Goal: Task Accomplishment & Management: Manage account settings

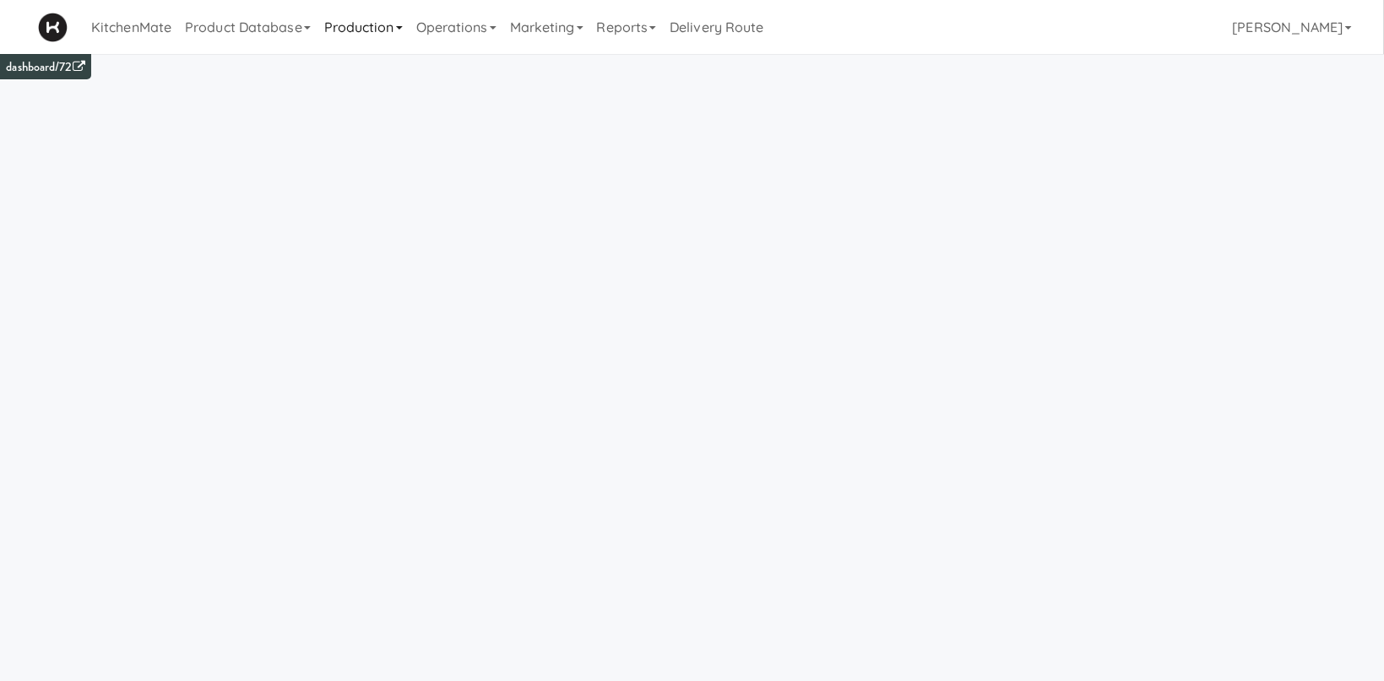
click at [379, 35] on link "Production" at bounding box center [363, 27] width 92 height 54
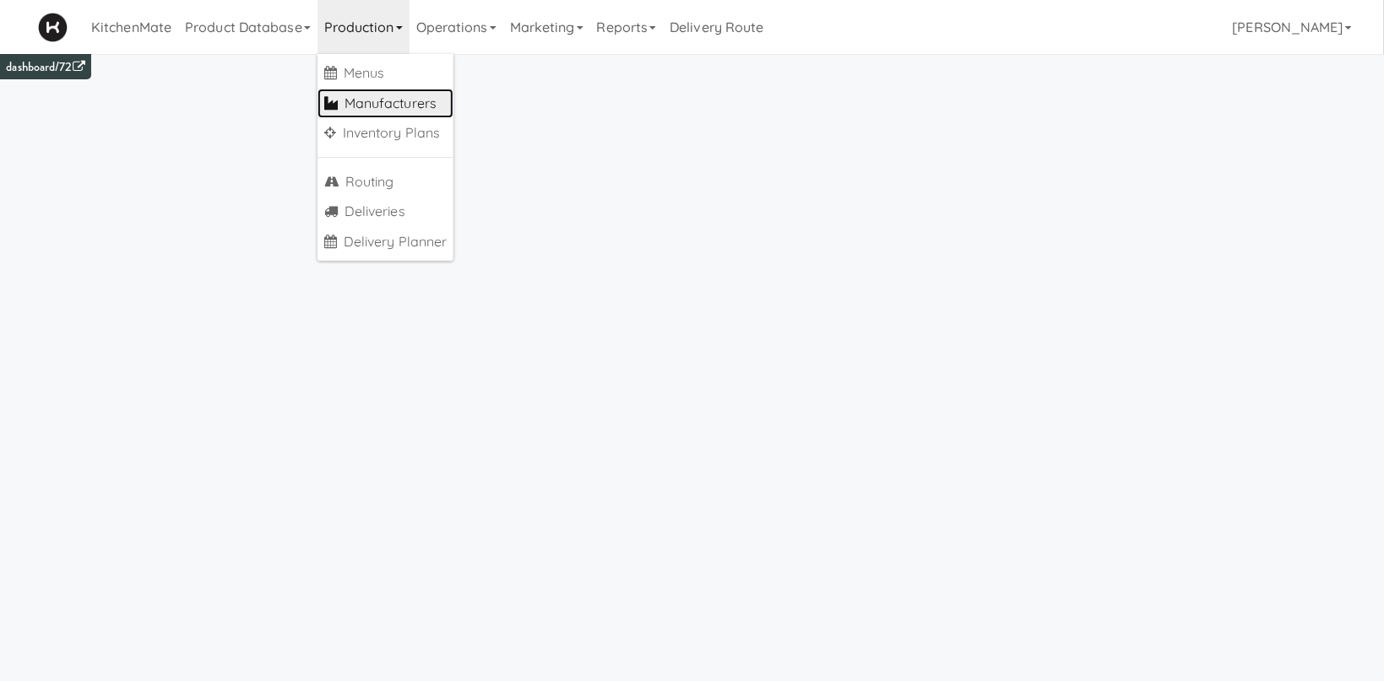
click at [433, 99] on link "Manufacturers" at bounding box center [385, 104] width 137 height 30
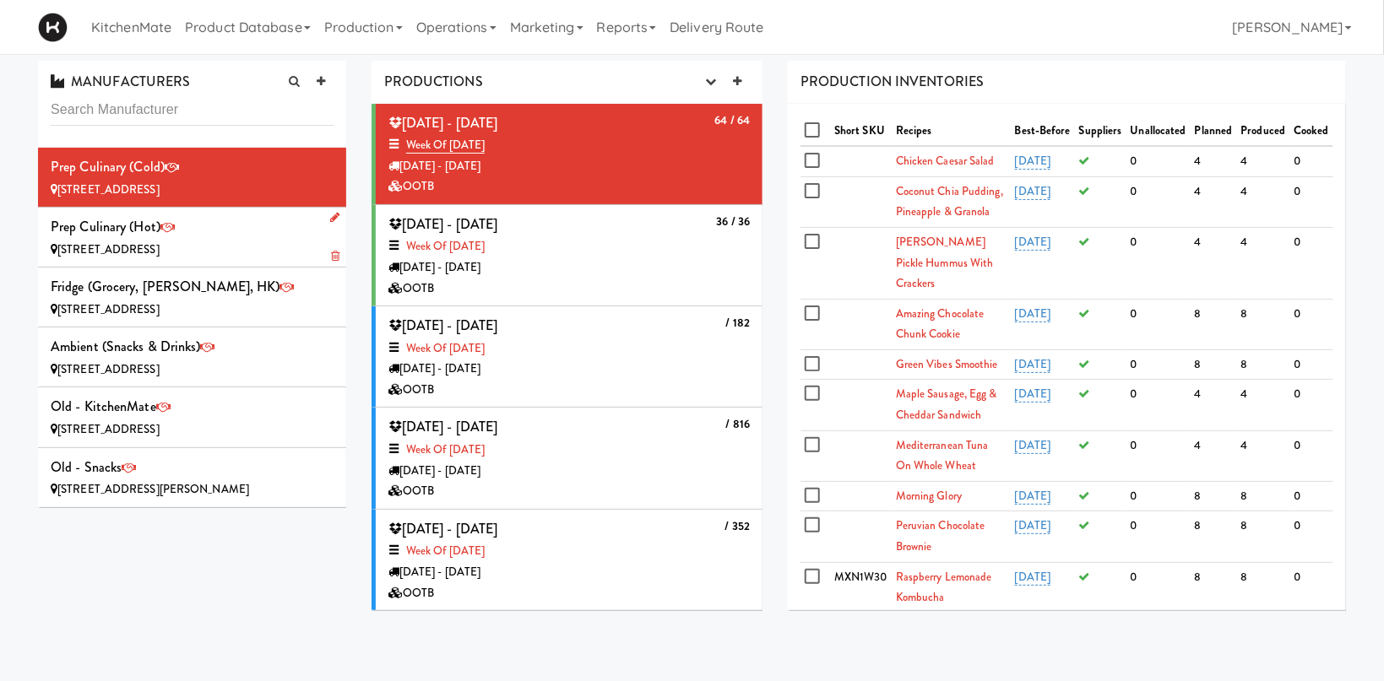
click at [216, 231] on div "Prep Culinary (Hot) [STREET_ADDRESS]" at bounding box center [192, 237] width 283 height 46
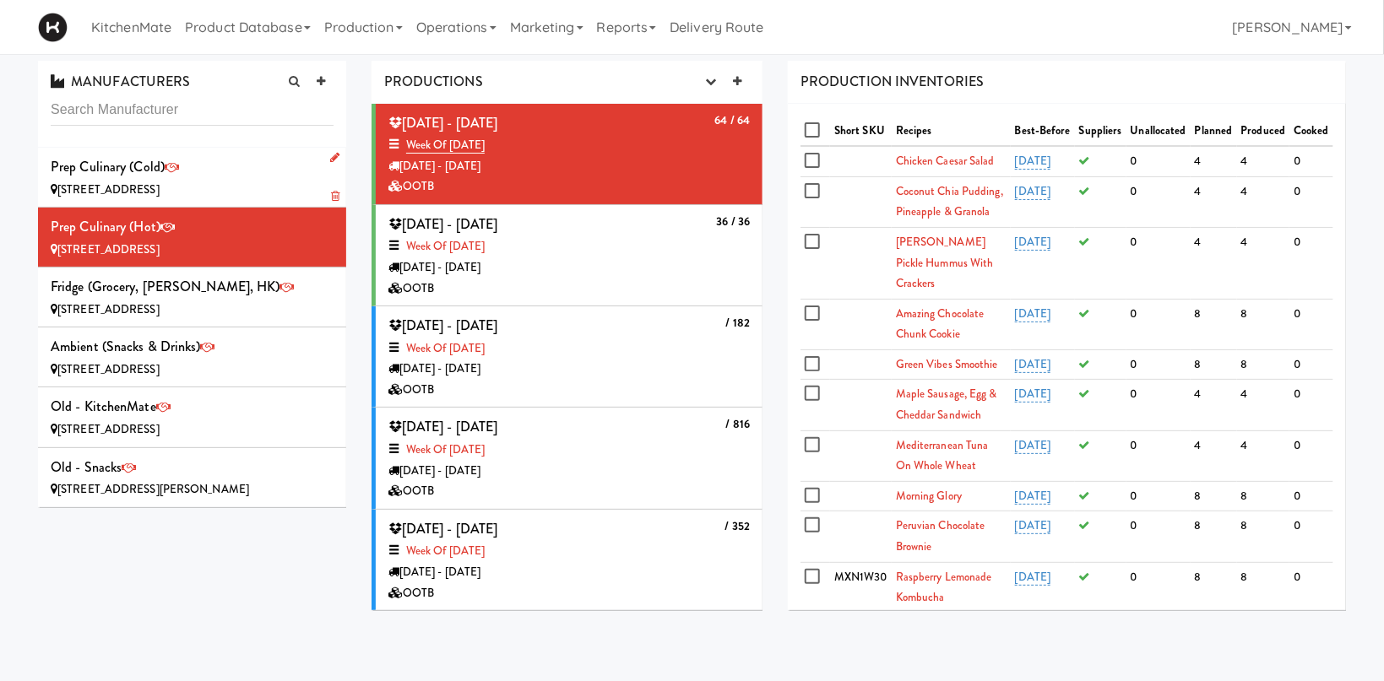
click at [182, 168] on div "Prep Culinary (Cold) [STREET_ADDRESS]" at bounding box center [192, 178] width 283 height 46
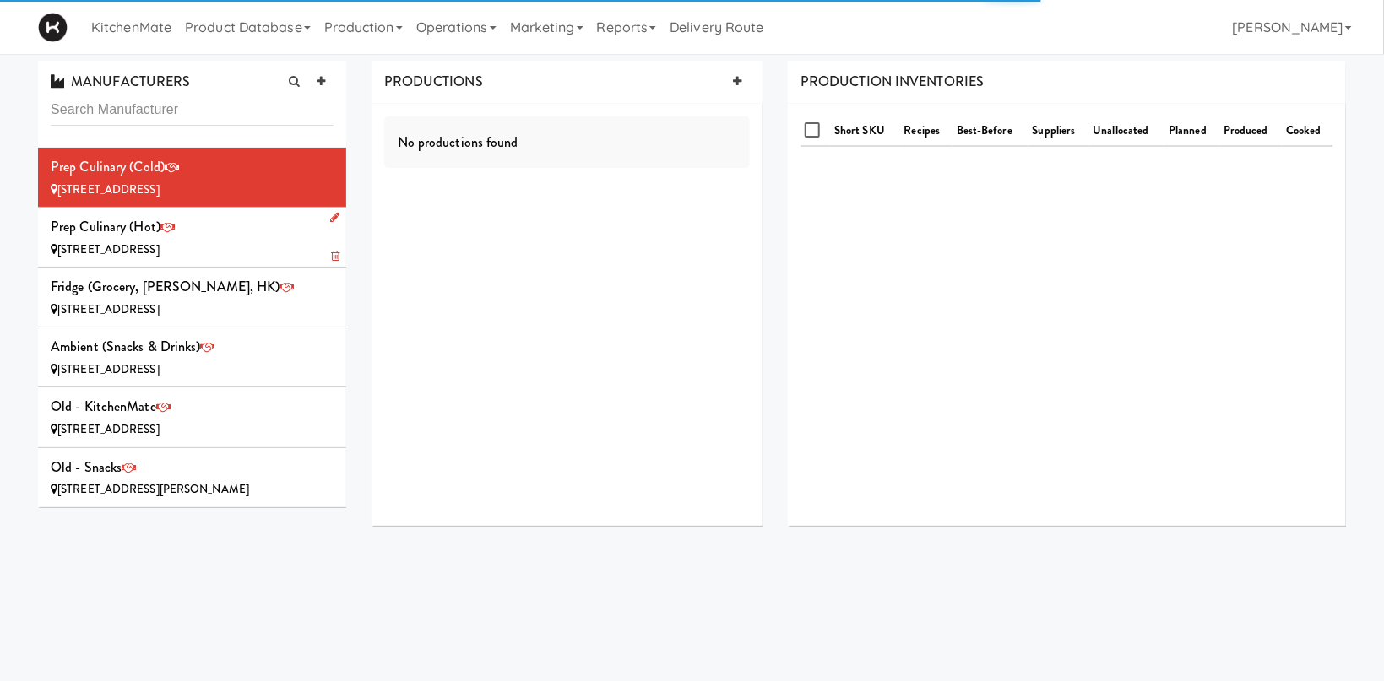
click at [239, 228] on div "Prep Culinary (Hot) [STREET_ADDRESS]" at bounding box center [192, 237] width 283 height 46
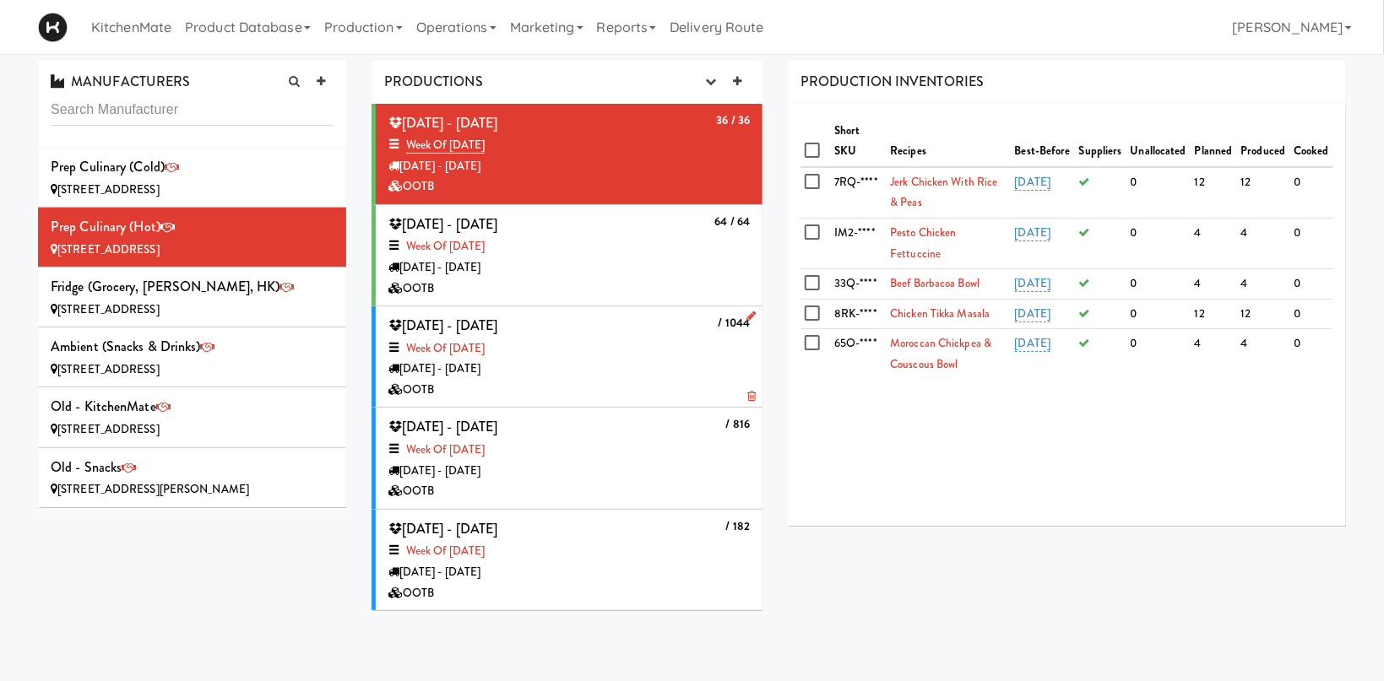
click at [708, 339] on div "Week of [DATE]" at bounding box center [568, 349] width 361 height 21
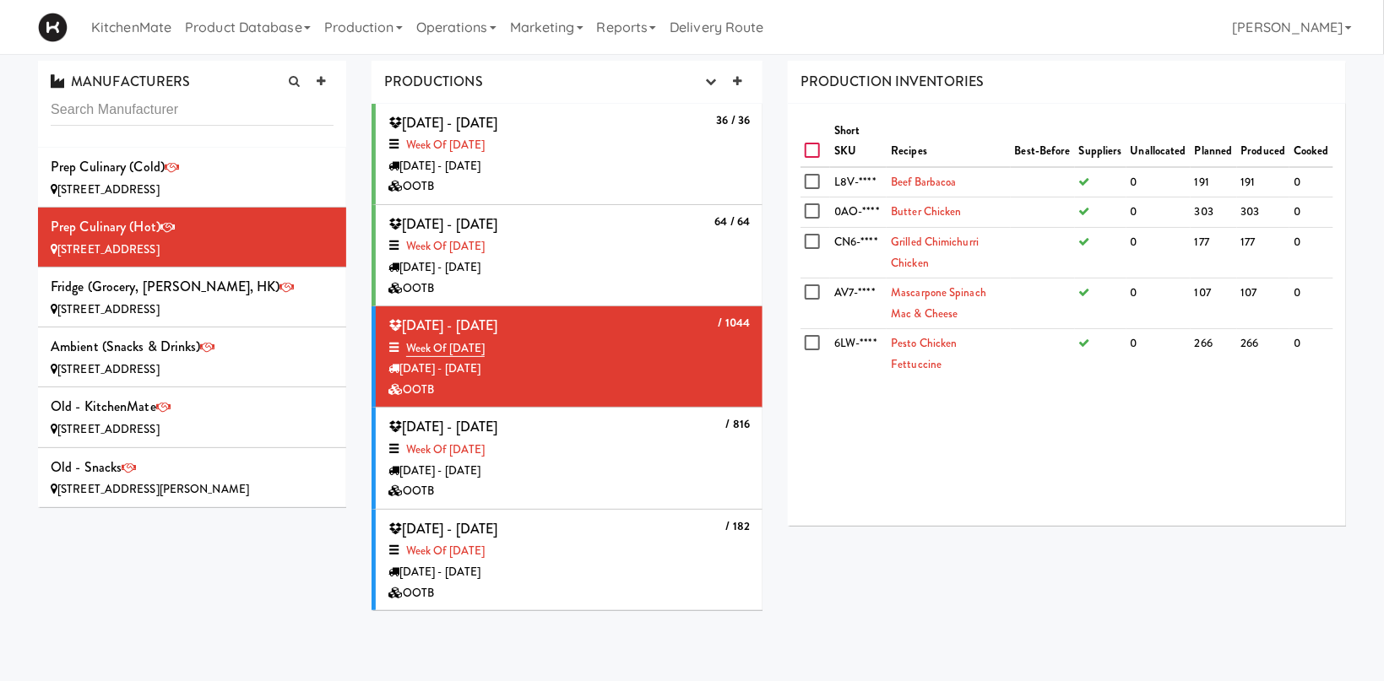
click at [815, 144] on input "checkbox" at bounding box center [814, 151] width 19 height 14
checkbox input "true"
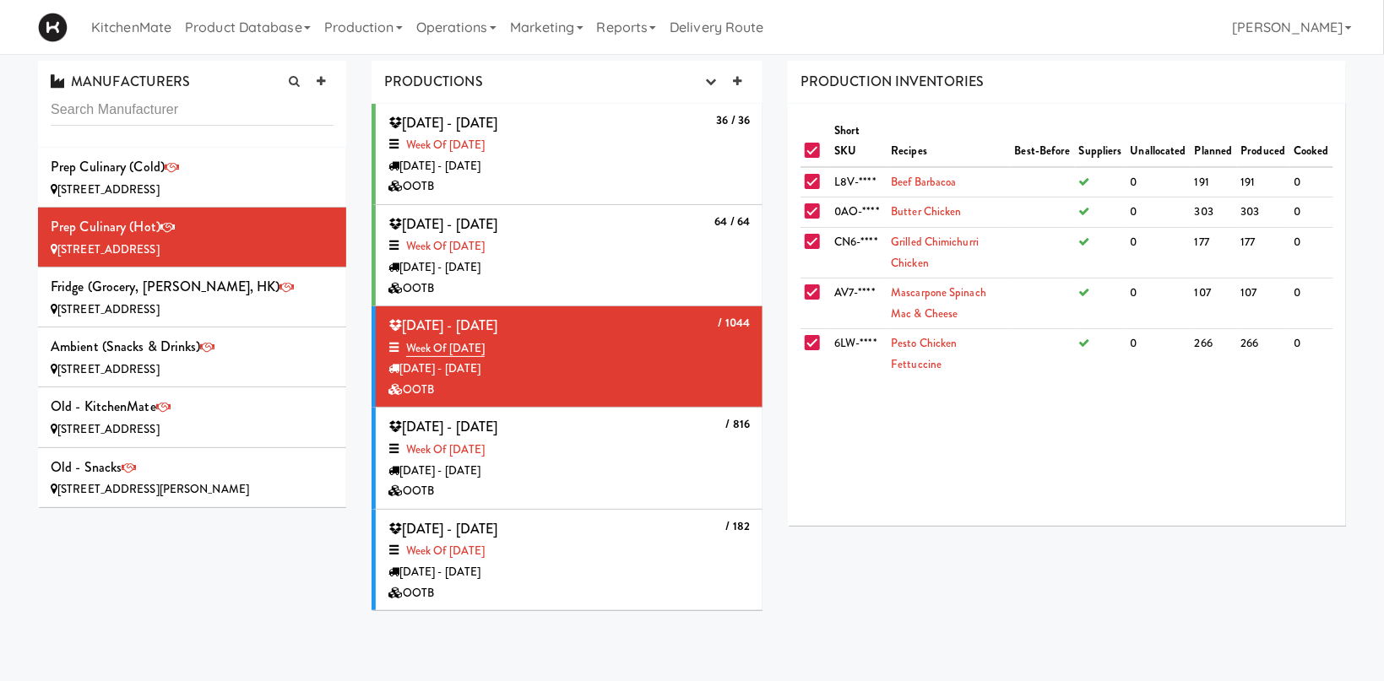
checkbox input "true"
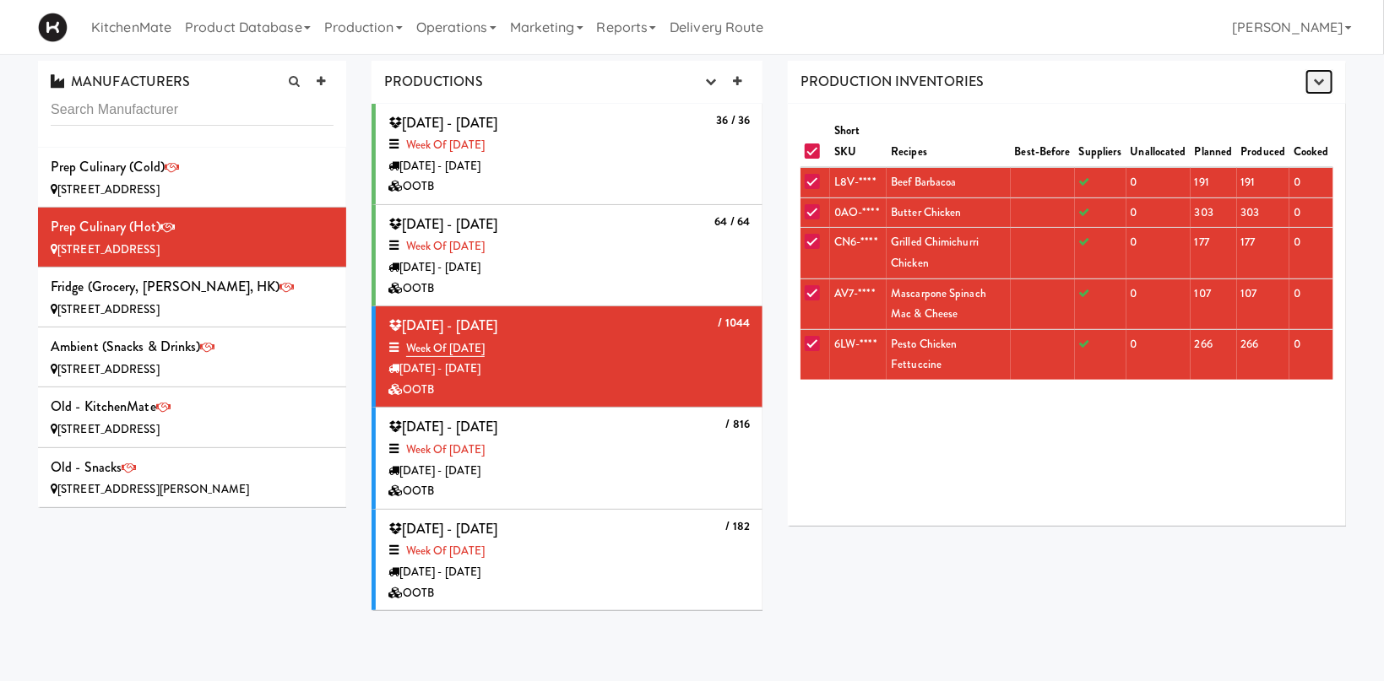
click at [1321, 87] on button "button" at bounding box center [1319, 81] width 28 height 25
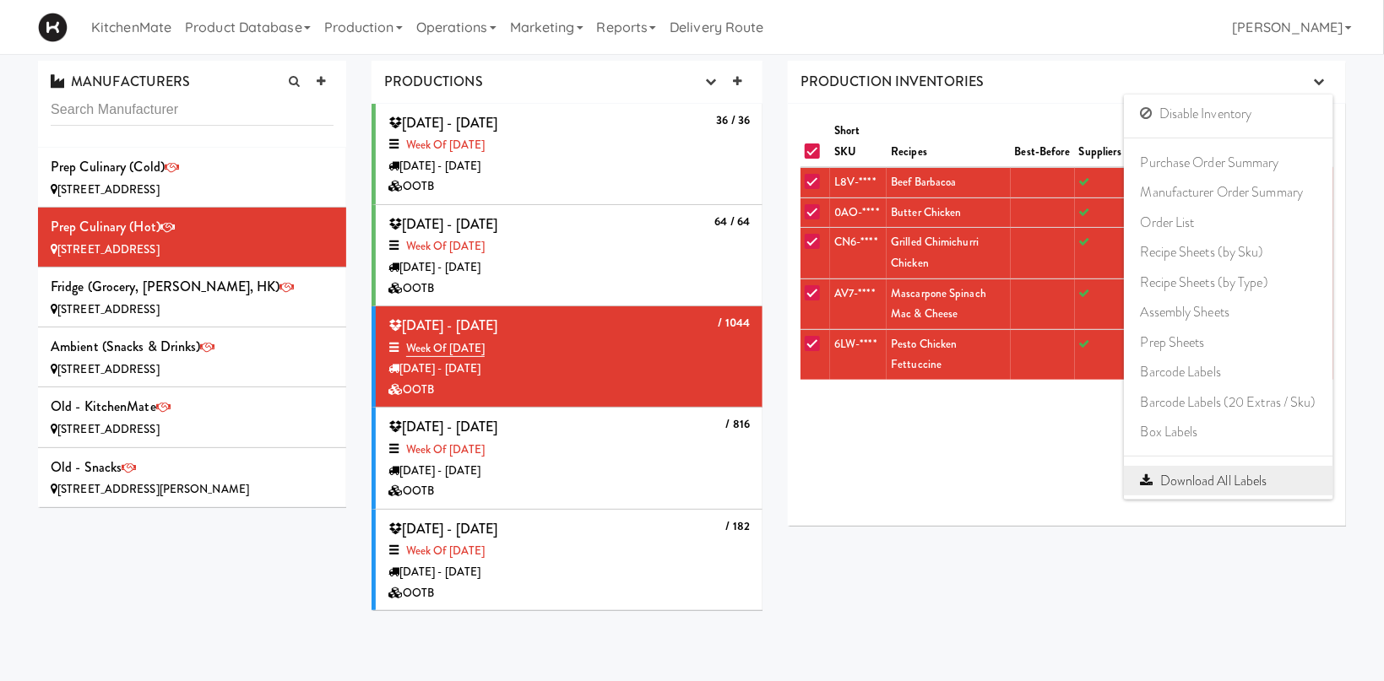
click at [1271, 489] on link "Download All Labels" at bounding box center [1228, 481] width 209 height 30
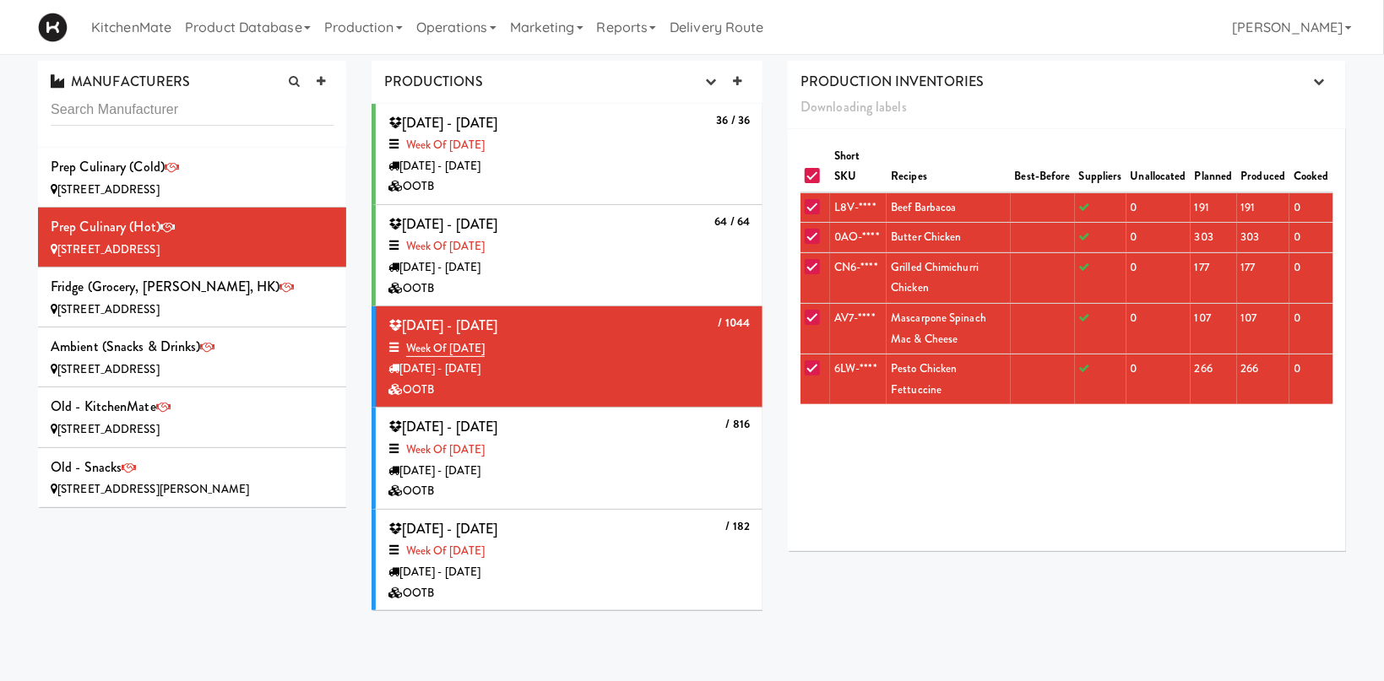
click at [810, 177] on input "checkbox" at bounding box center [814, 177] width 19 height 14
checkbox input "false"
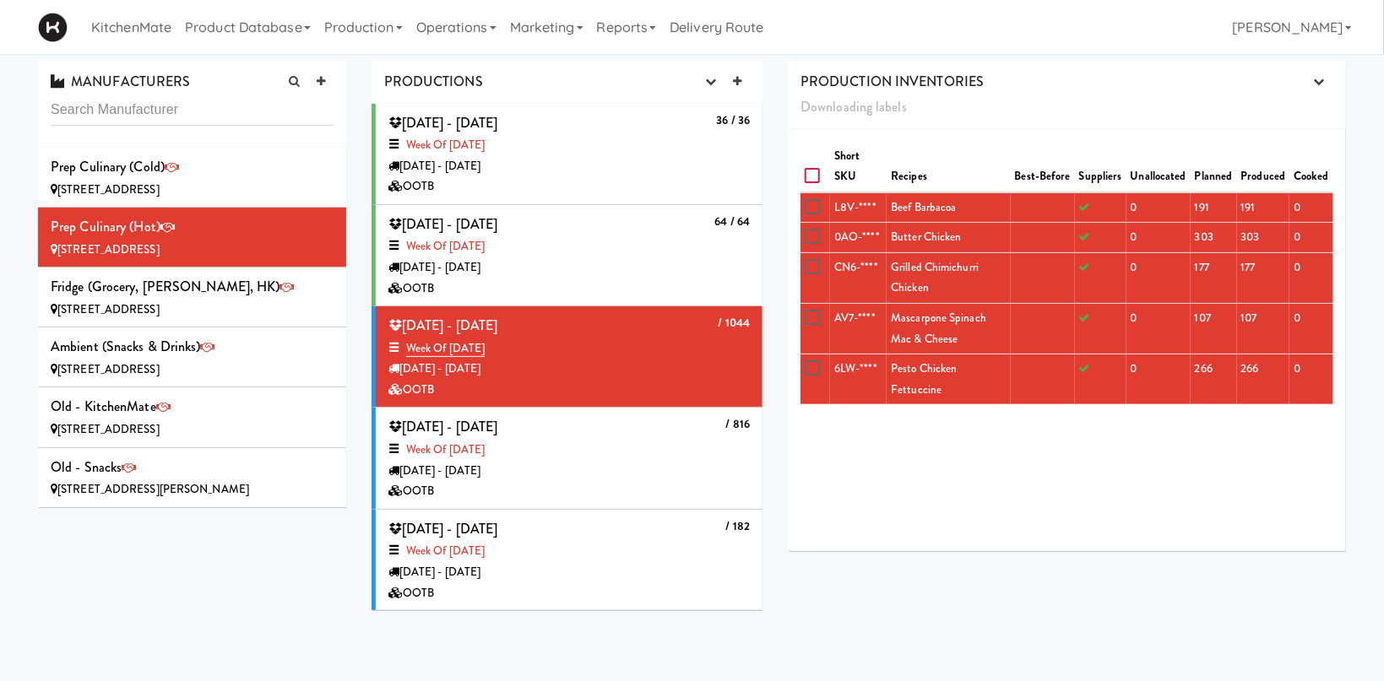
checkbox input "false"
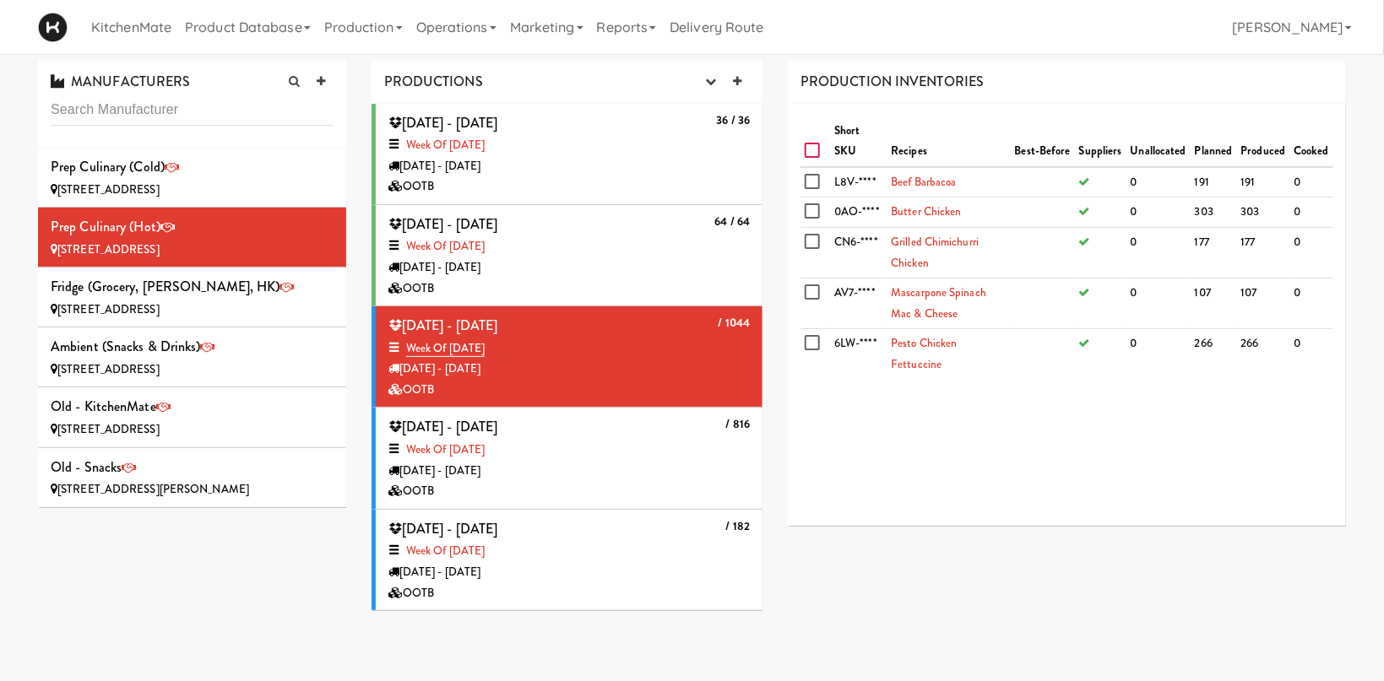
click at [814, 144] on input "checkbox" at bounding box center [814, 151] width 19 height 14
checkbox input "true"
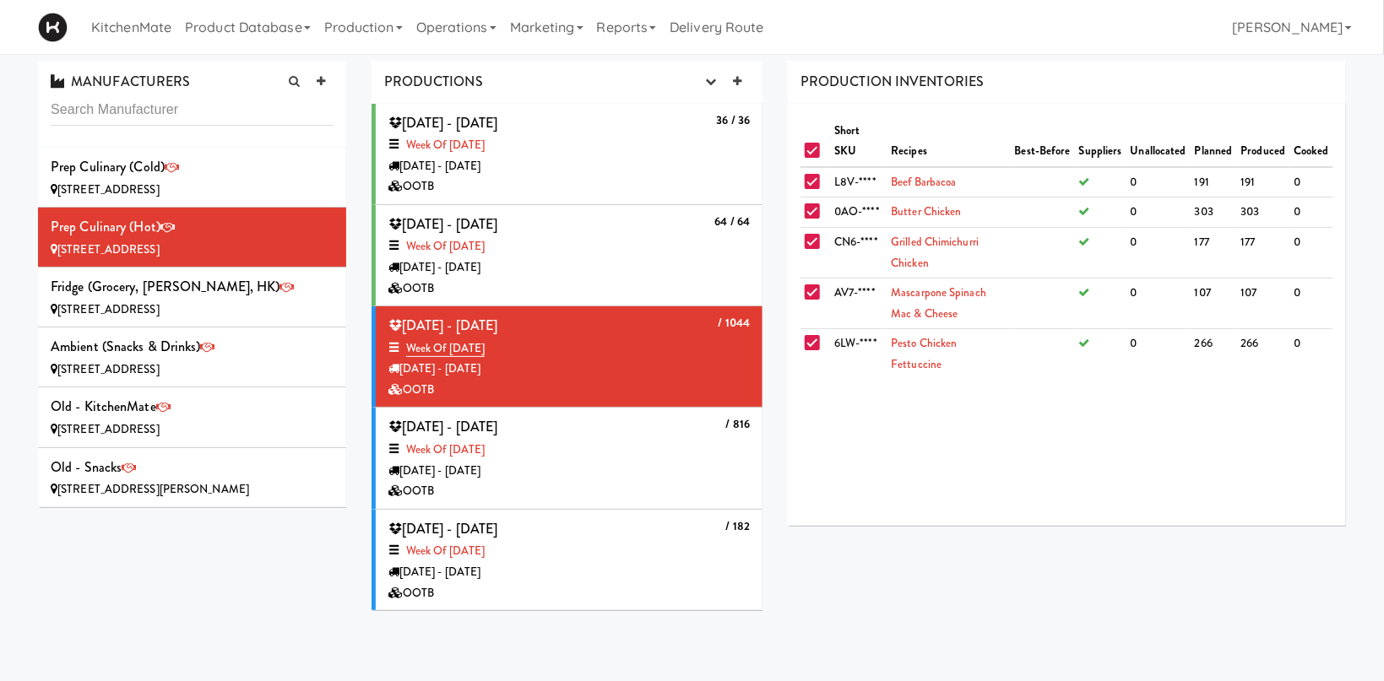
checkbox input "true"
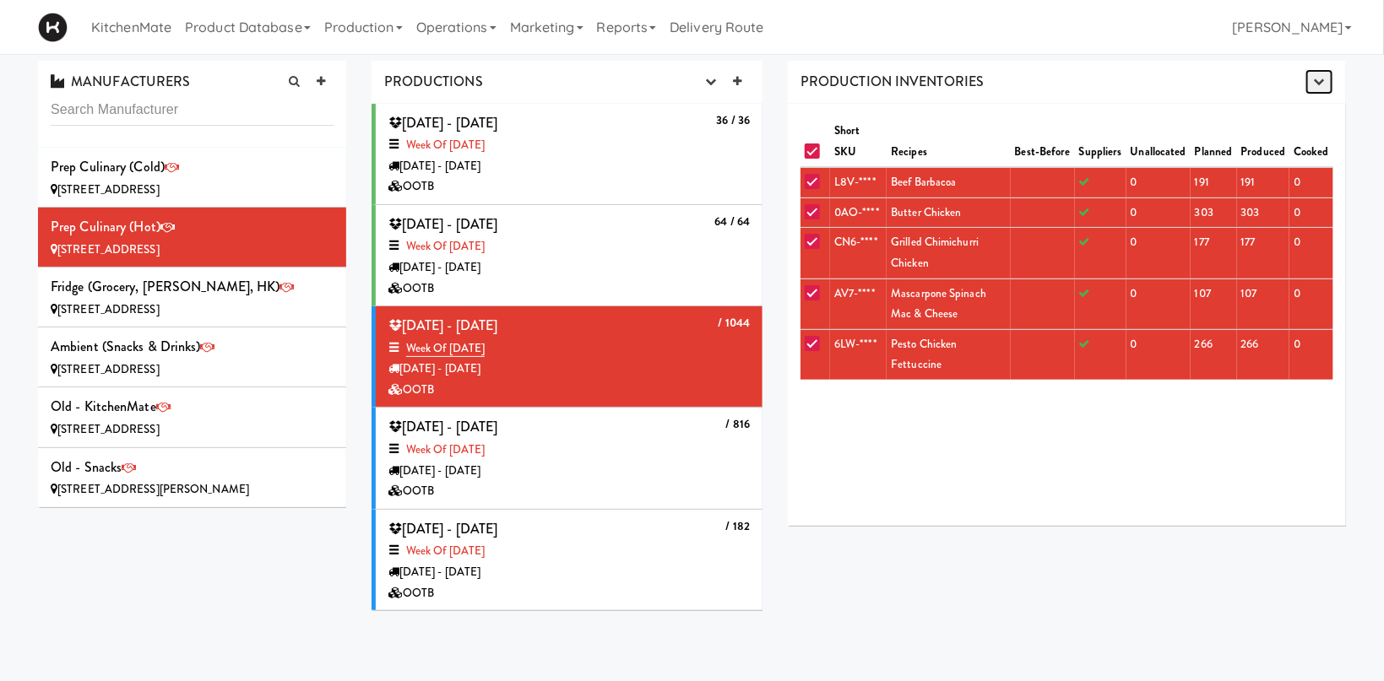
click at [1327, 75] on button "button" at bounding box center [1319, 81] width 28 height 25
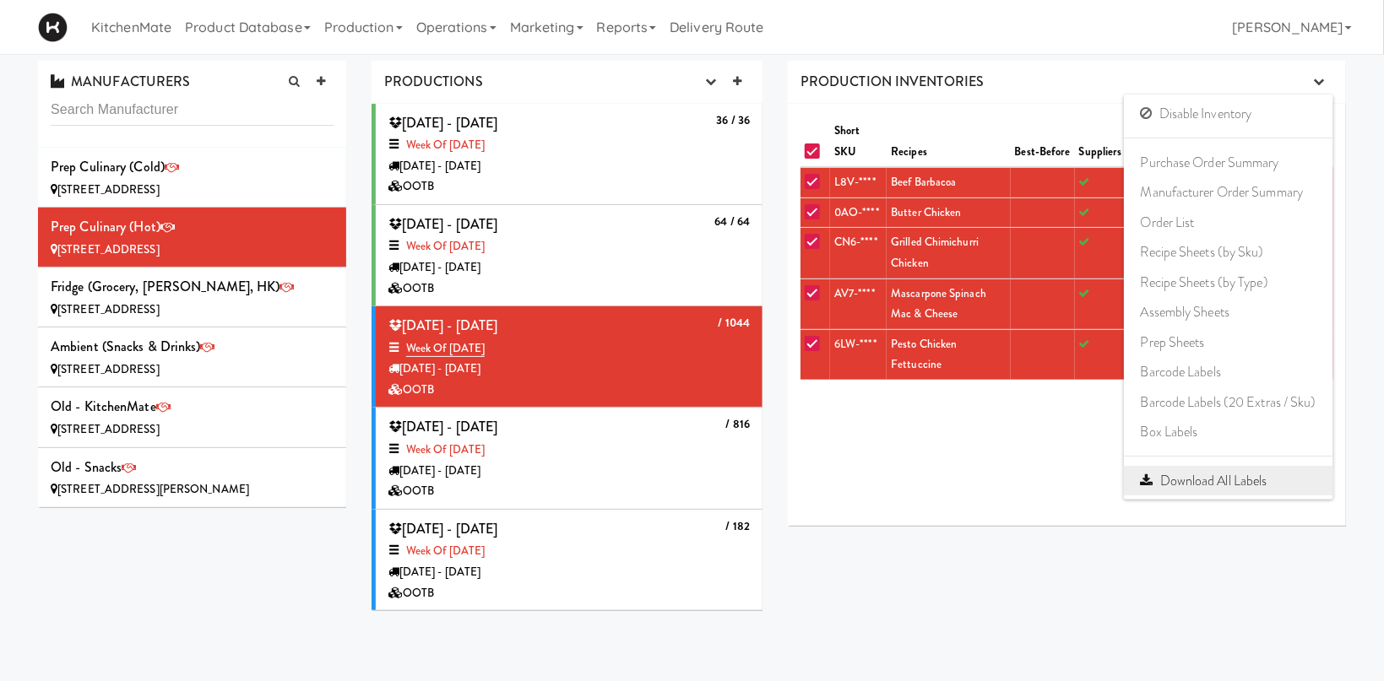
click at [1233, 480] on link "Download All Labels" at bounding box center [1228, 481] width 209 height 30
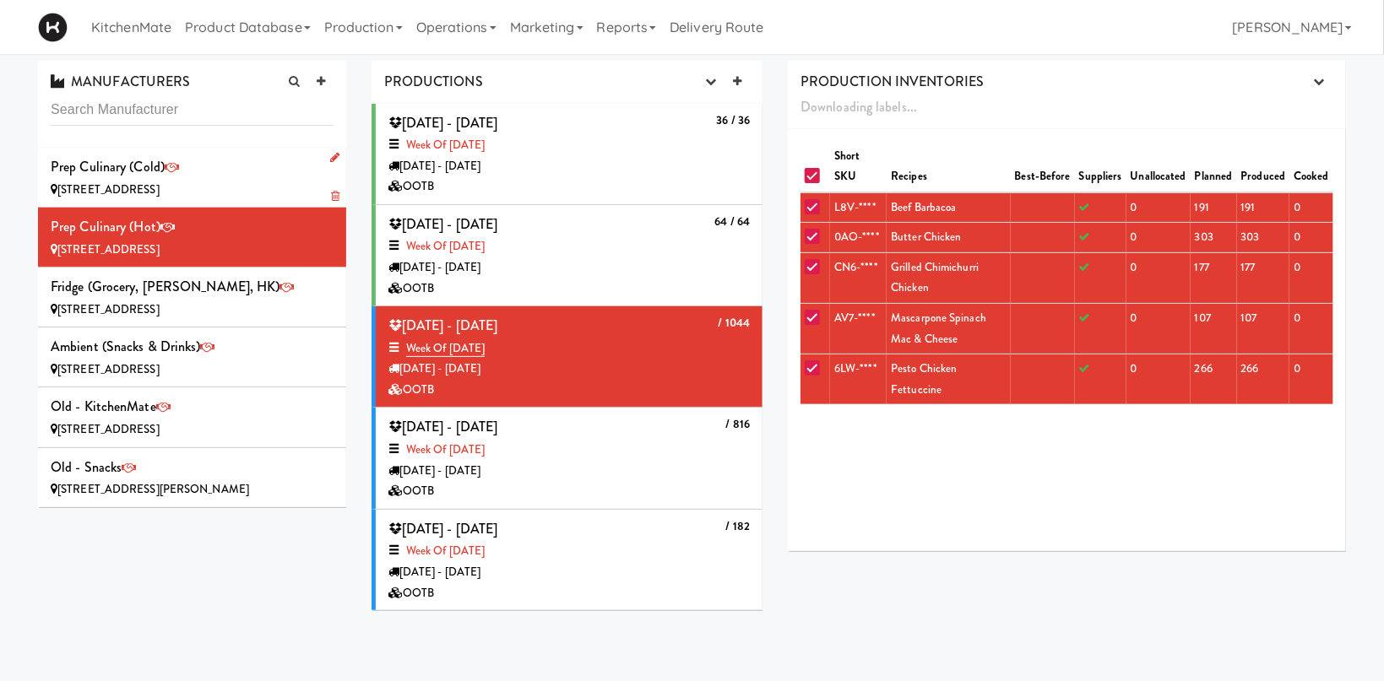
click at [255, 166] on div "Prep Culinary (Cold) [STREET_ADDRESS]" at bounding box center [192, 178] width 283 height 46
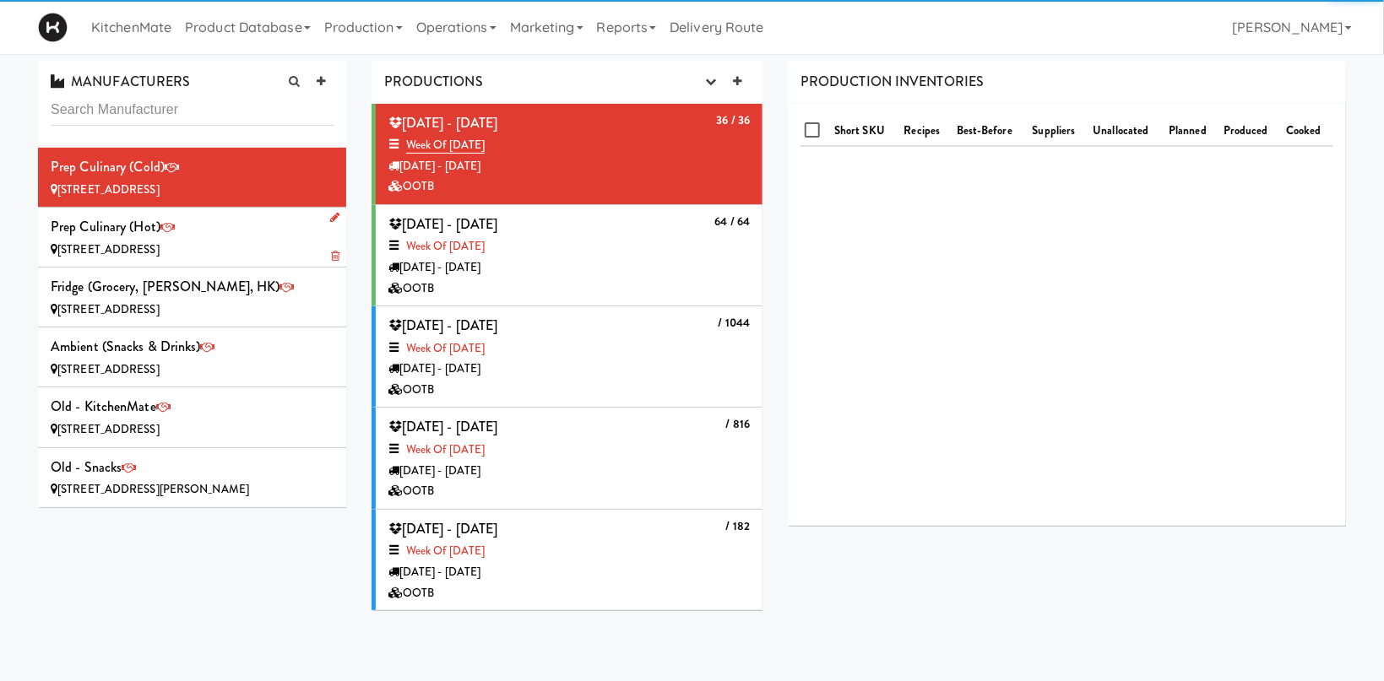
click at [248, 215] on div "Prep Culinary (Hot) [STREET_ADDRESS]" at bounding box center [192, 237] width 283 height 46
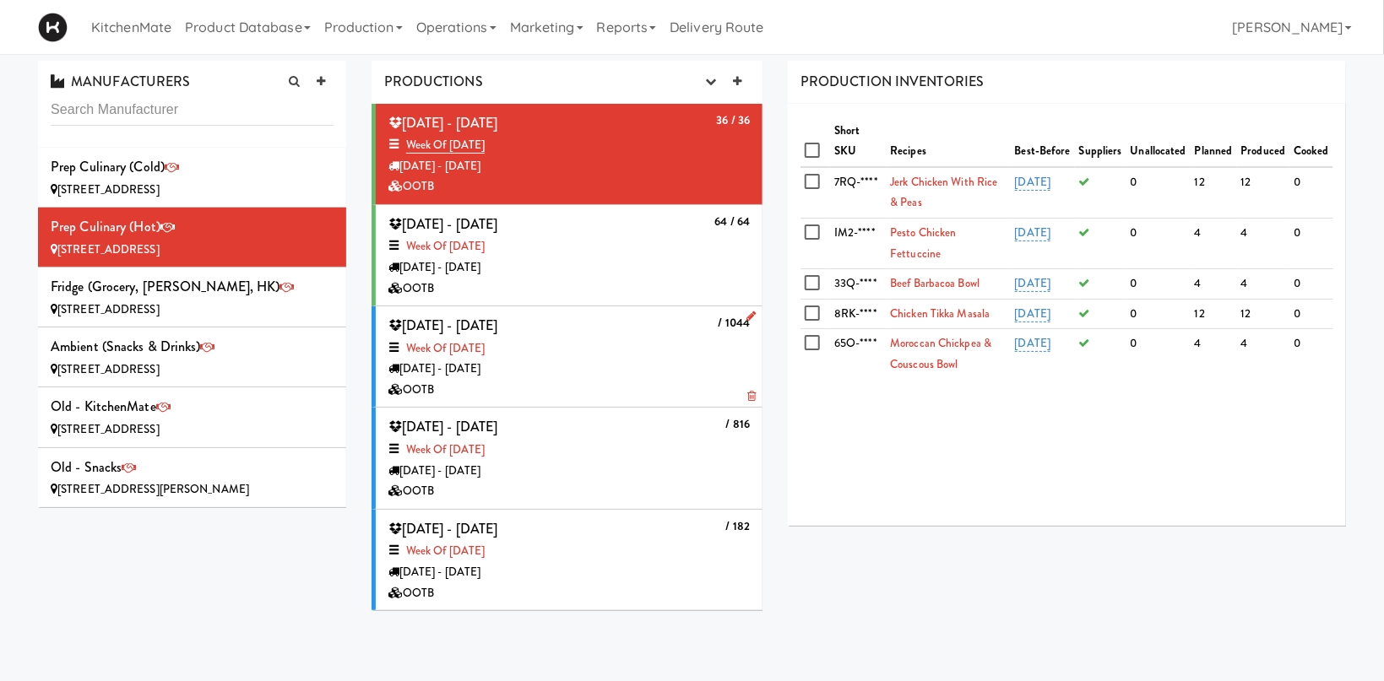
click at [678, 350] on div "Week of [DATE]" at bounding box center [568, 349] width 361 height 21
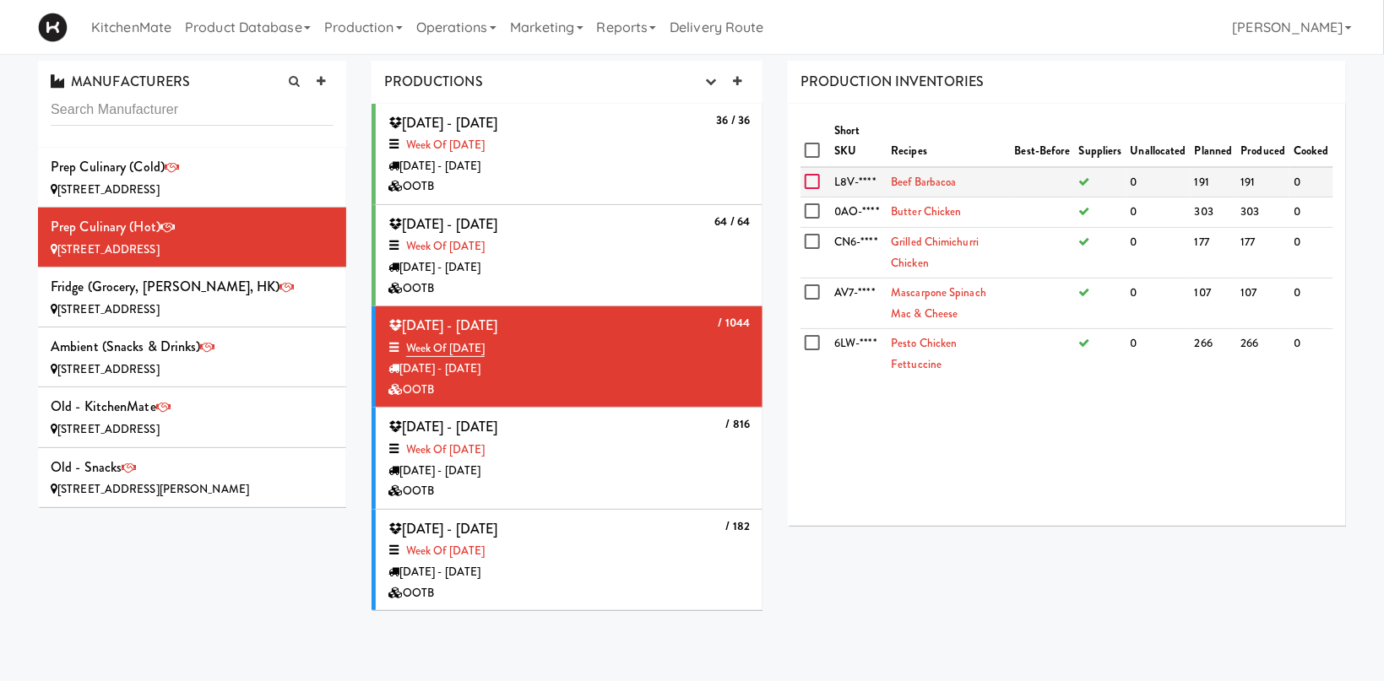
click at [810, 182] on input "checkbox" at bounding box center [814, 183] width 19 height 14
checkbox input "true"
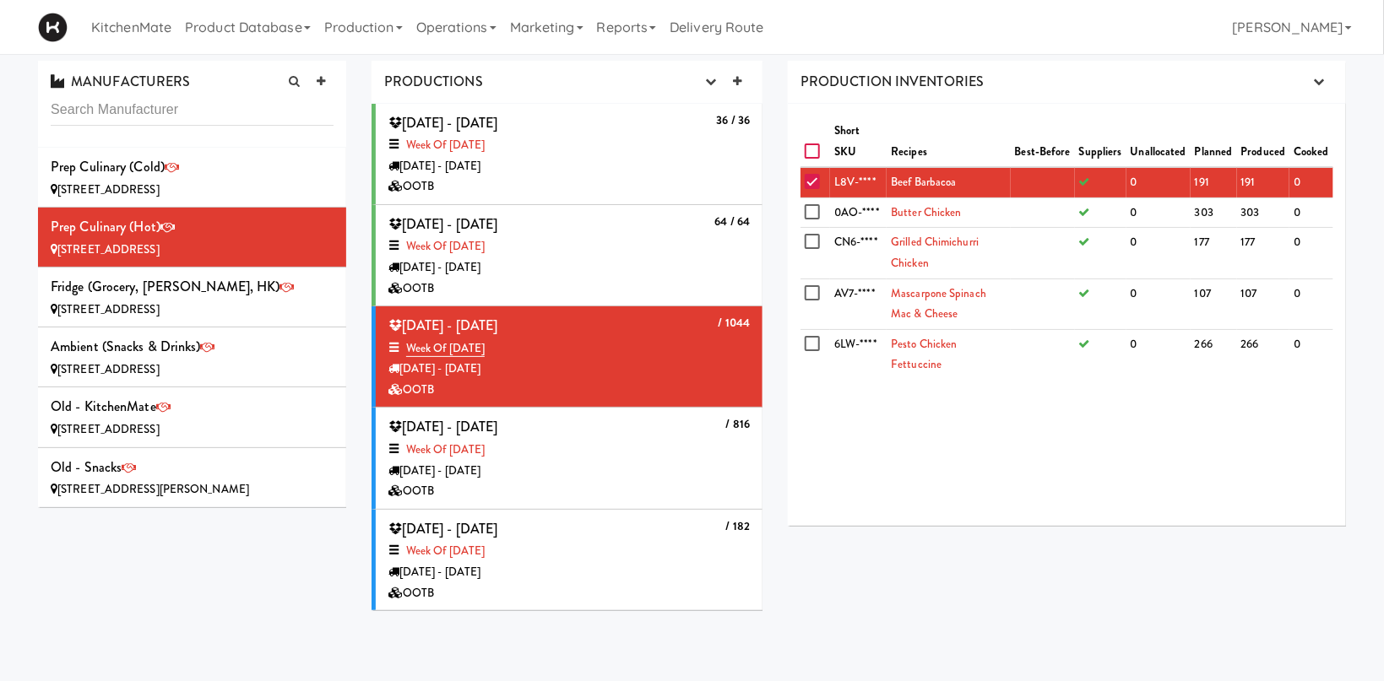
click at [812, 145] on input "checkbox" at bounding box center [814, 152] width 19 height 14
checkbox input "true"
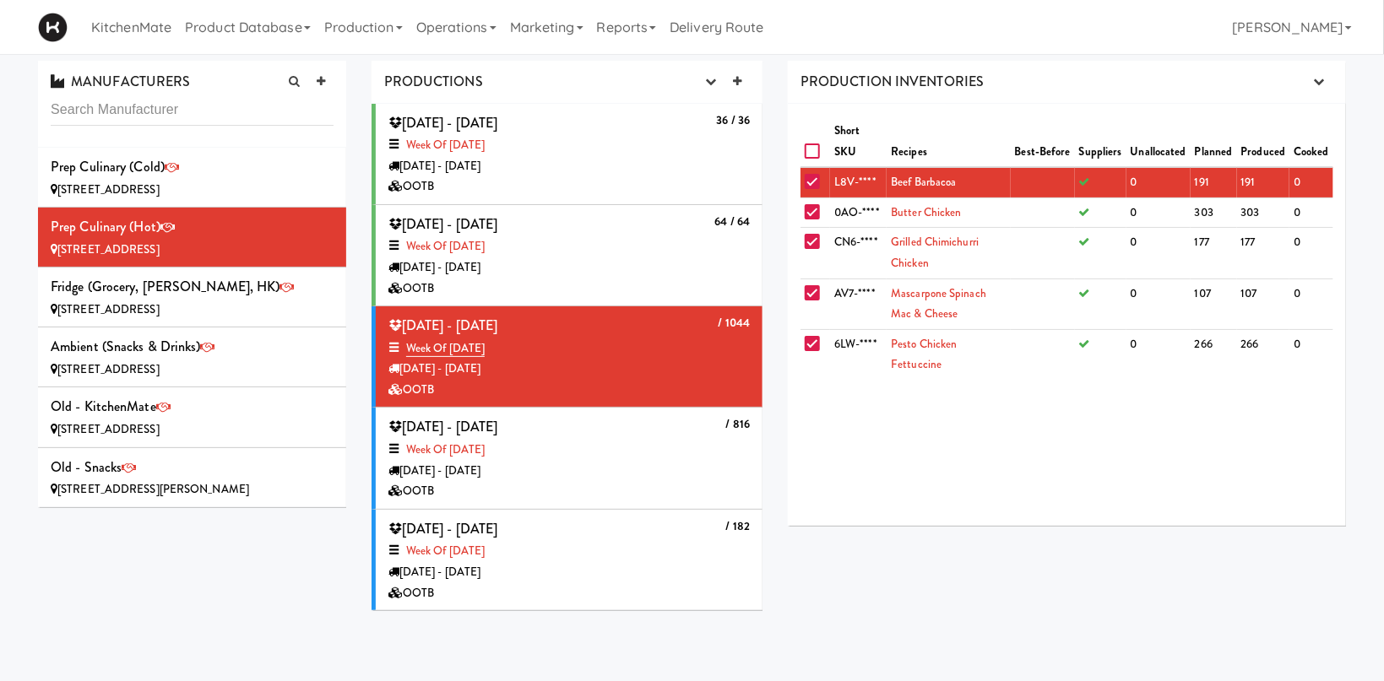
checkbox input "true"
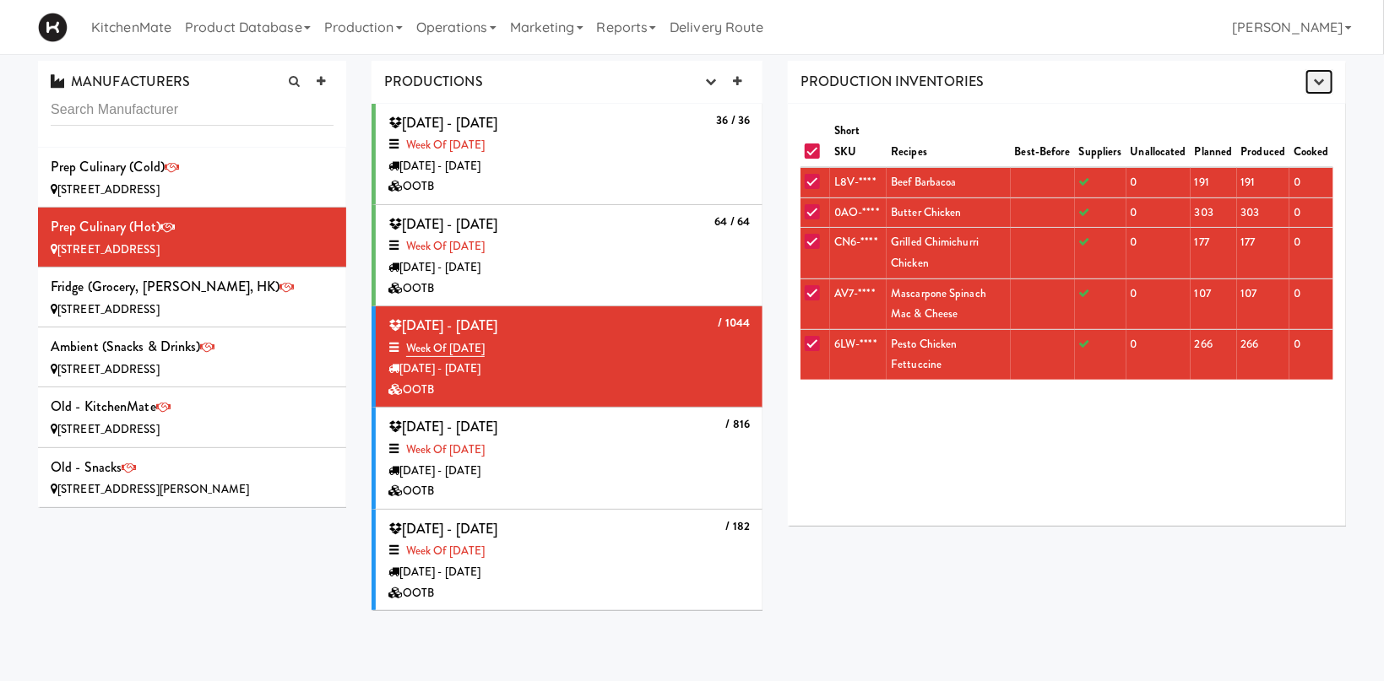
click at [1316, 76] on icon "button" at bounding box center [1319, 81] width 11 height 11
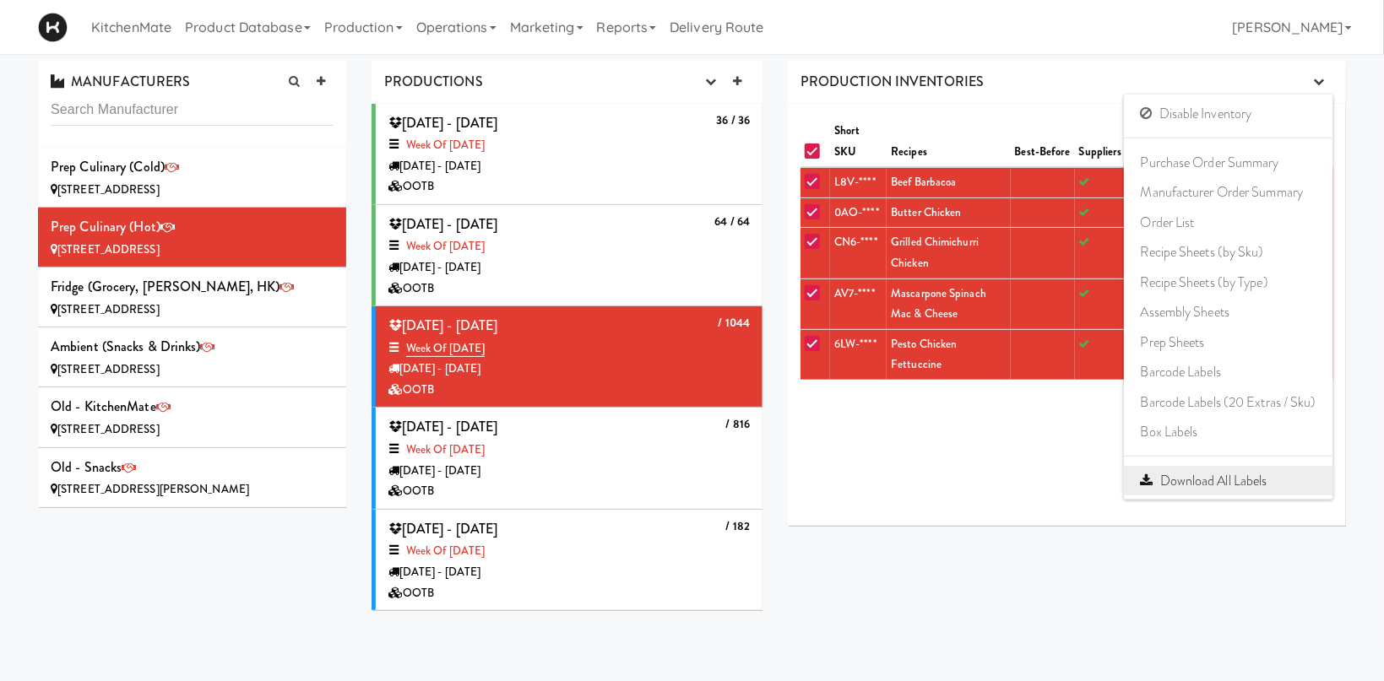
click at [1222, 474] on link "Download All Labels" at bounding box center [1228, 481] width 209 height 30
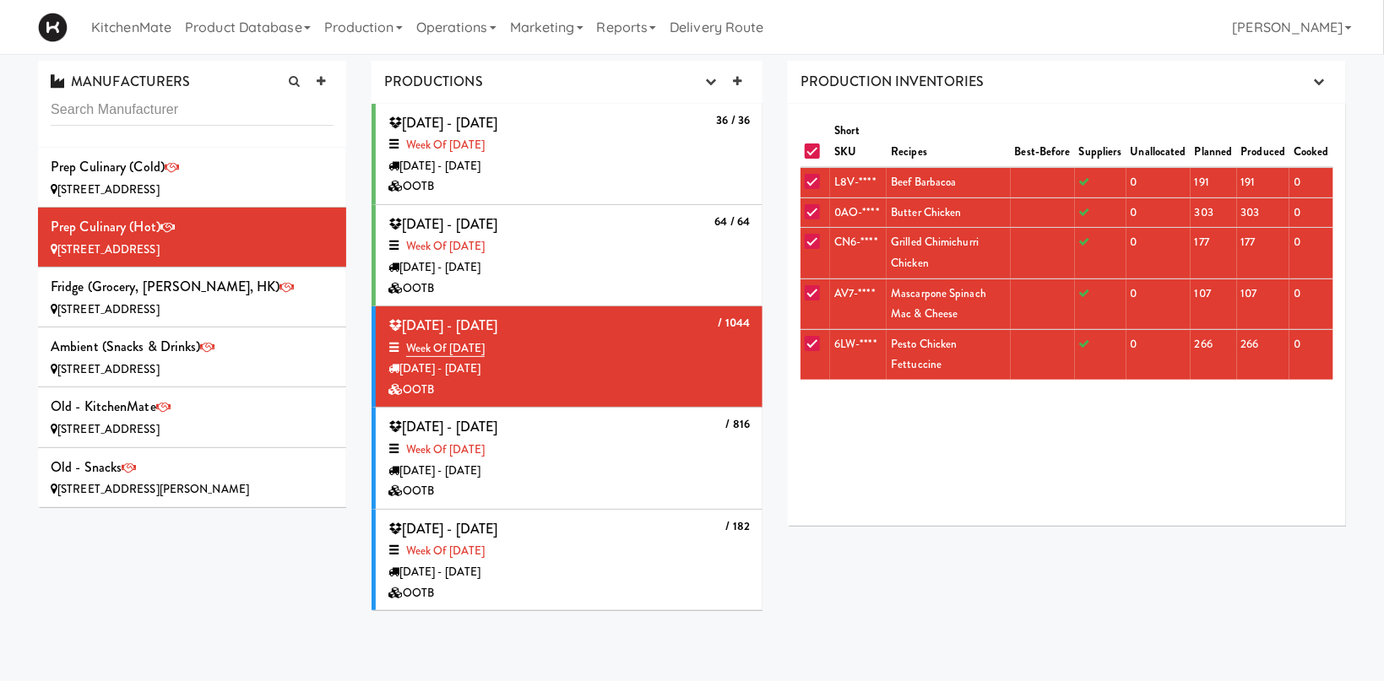
click at [1073, 449] on div "Short SKU Recipes Best-Before Suppliers Unallocated Planned Produced Cooked L8V…" at bounding box center [1067, 315] width 558 height 422
click at [1318, 79] on icon "button" at bounding box center [1319, 81] width 11 height 11
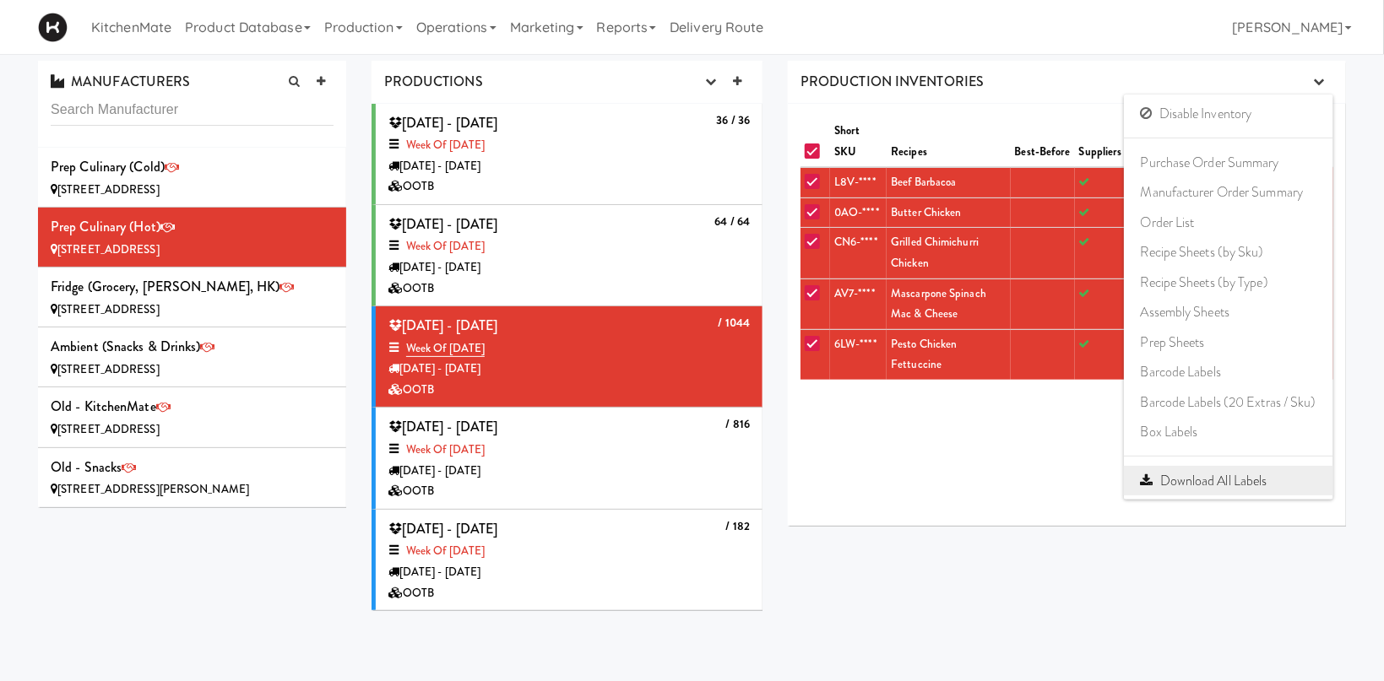
click at [1188, 485] on link "Download All Labels" at bounding box center [1228, 481] width 209 height 30
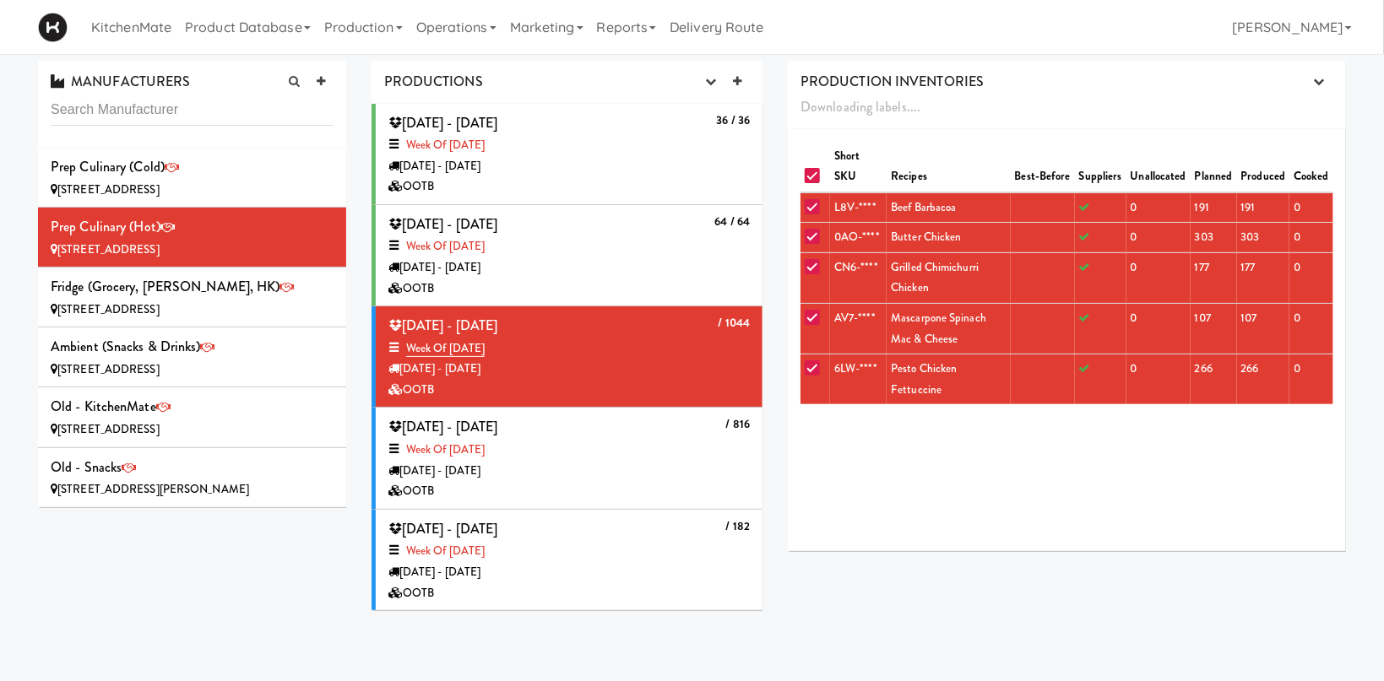
click at [1097, 116] on div "Downloading labels...." at bounding box center [1066, 107] width 533 height 25
click at [572, 259] on div "[DATE] - [DATE]" at bounding box center [568, 268] width 361 height 21
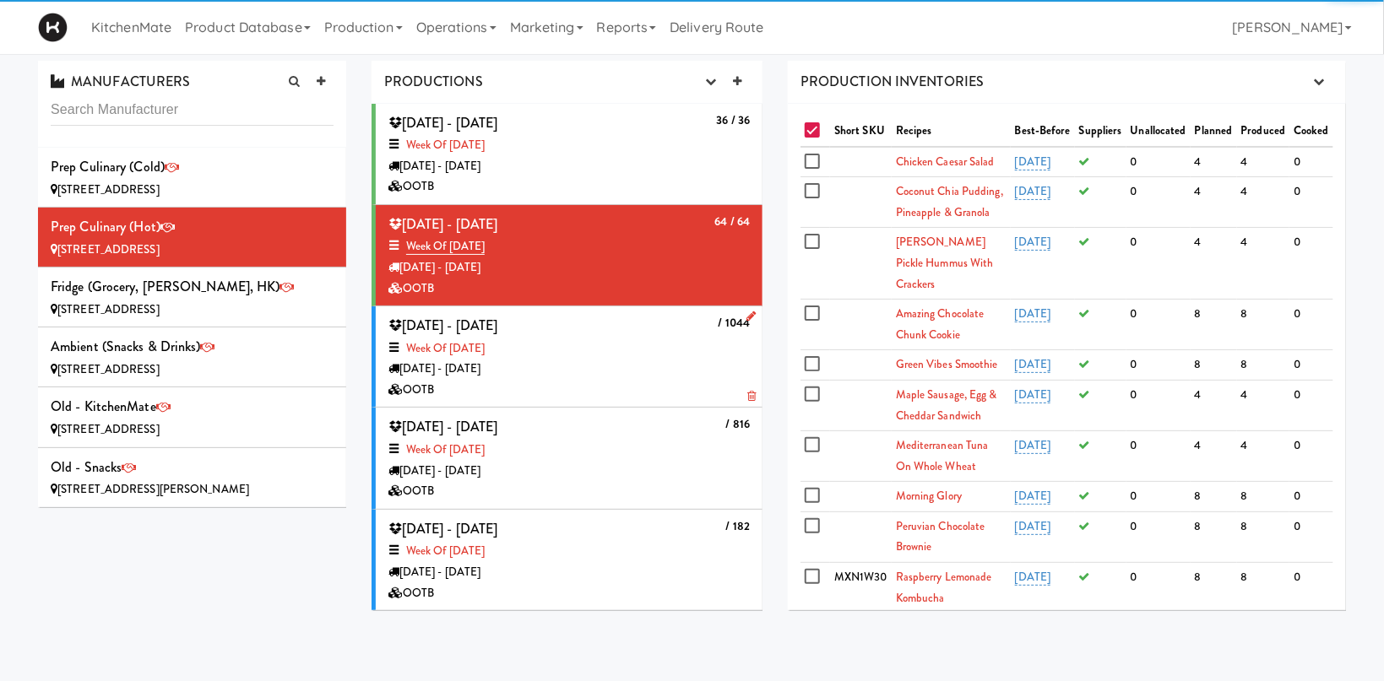
click at [602, 341] on div "Week of [DATE]" at bounding box center [568, 349] width 361 height 21
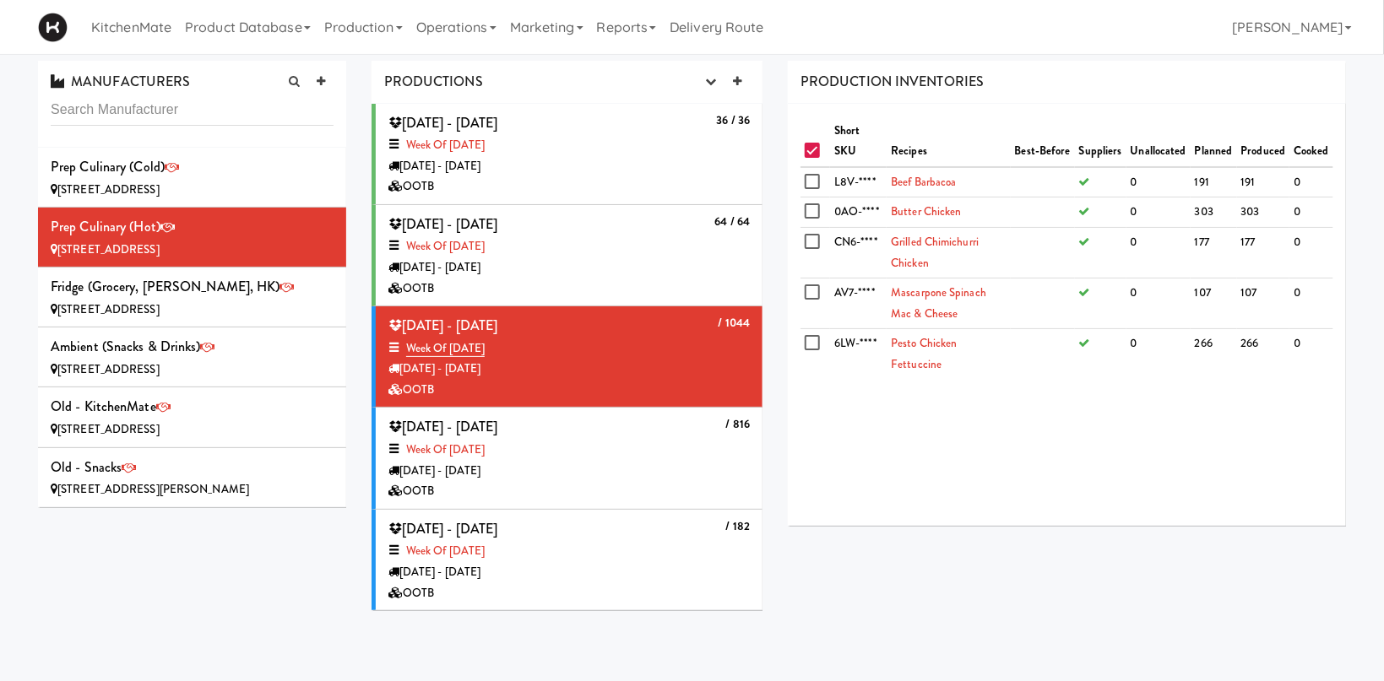
click at [809, 154] on input "checkbox" at bounding box center [814, 151] width 19 height 14
click at [809, 151] on input "checkbox" at bounding box center [814, 151] width 19 height 14
checkbox input "true"
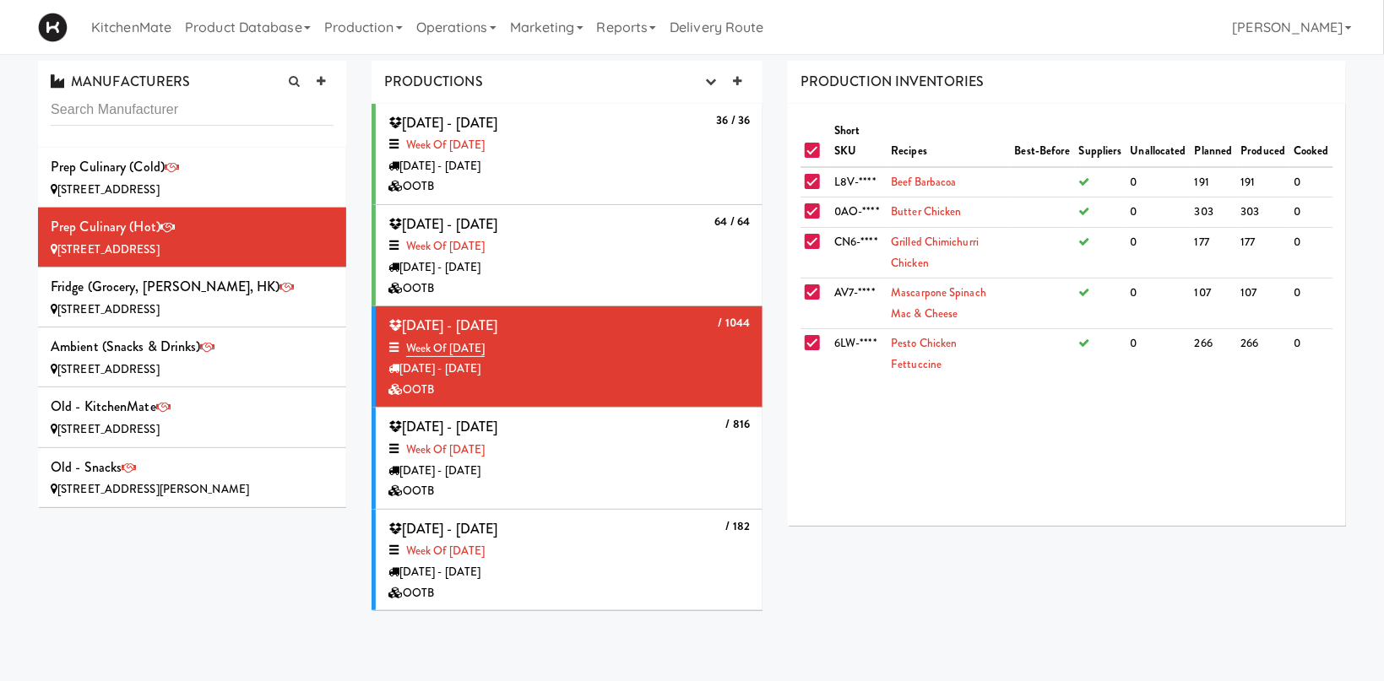
checkbox input "true"
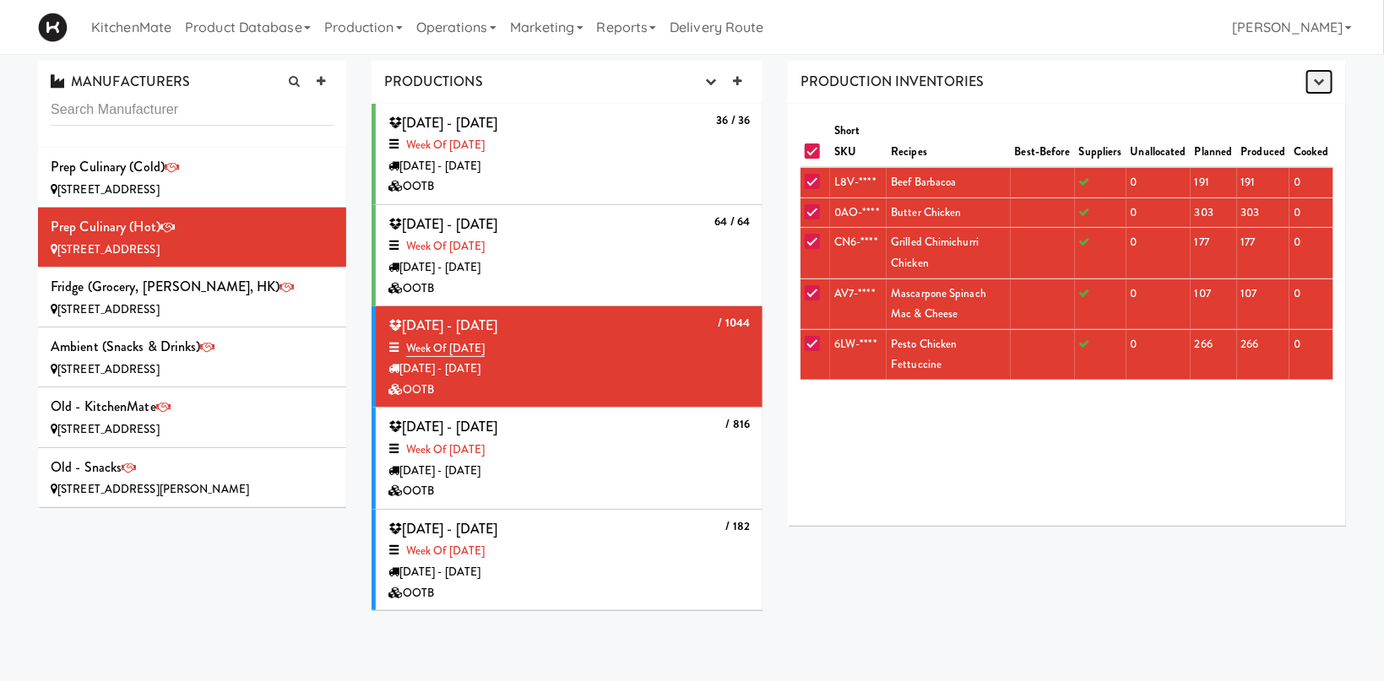
click at [1321, 81] on icon "button" at bounding box center [1319, 81] width 11 height 11
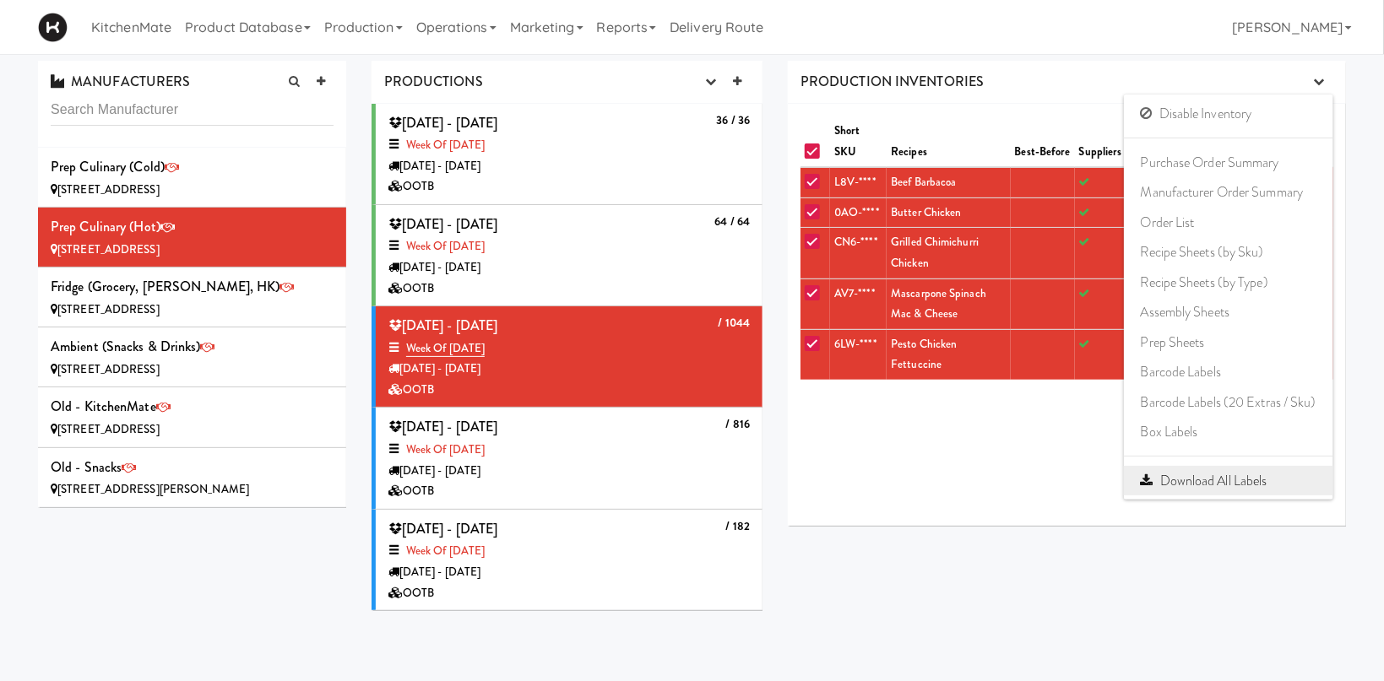
click at [1245, 477] on link "Download All Labels" at bounding box center [1228, 481] width 209 height 30
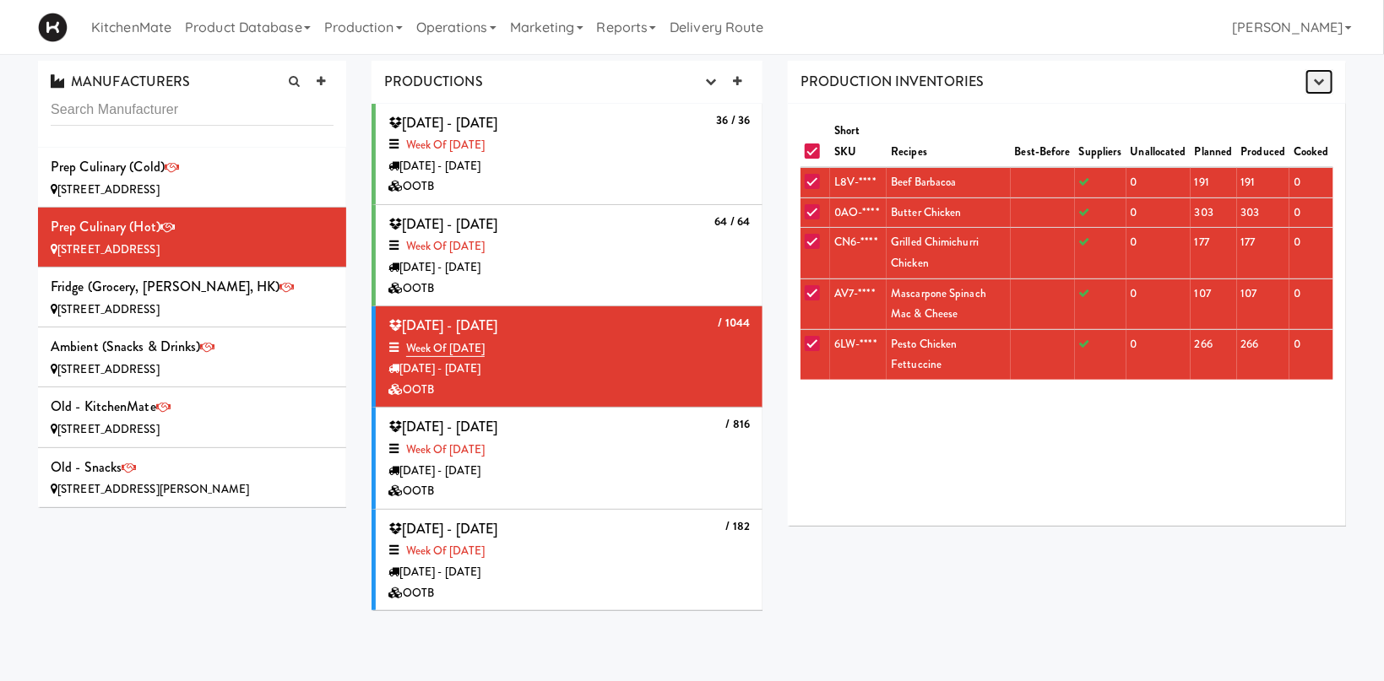
click at [1328, 75] on button "button" at bounding box center [1319, 81] width 28 height 25
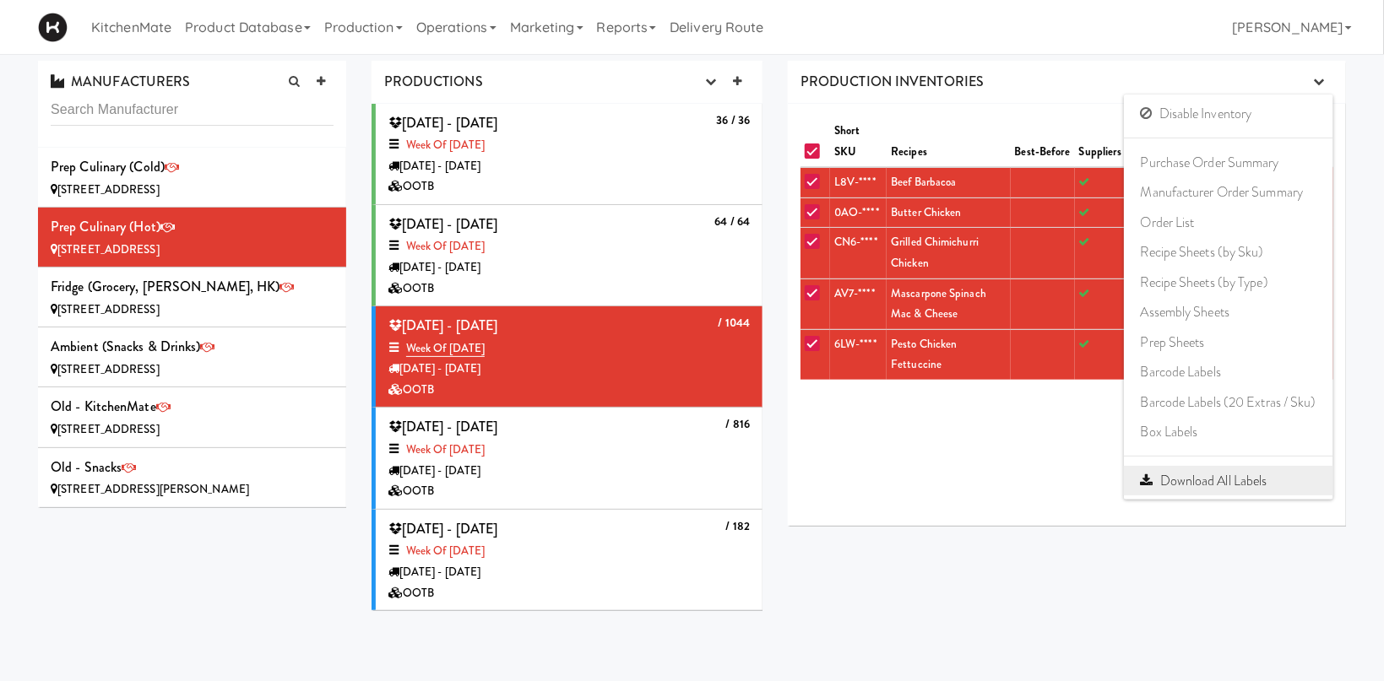
click at [1271, 484] on link "Download All Labels" at bounding box center [1228, 481] width 209 height 30
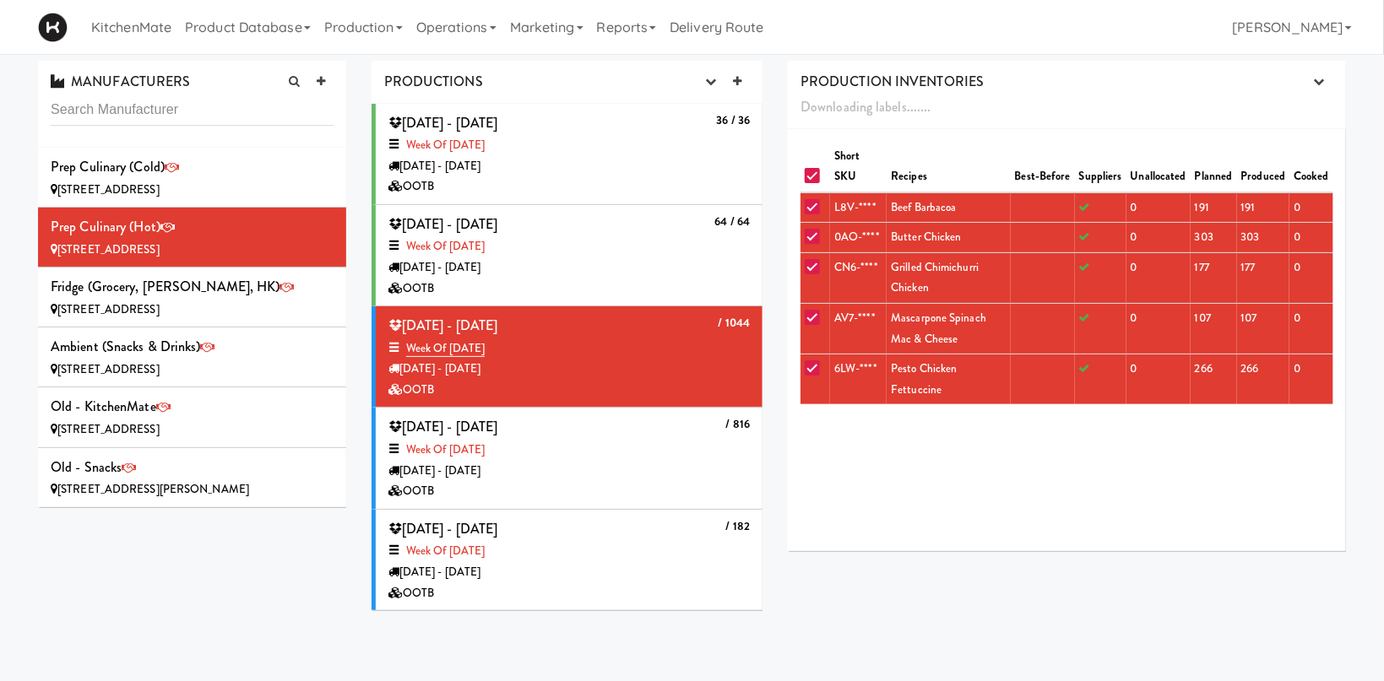
click at [1083, 17] on div "KitchenMate Product Database Ingredients Ingredient Types Suppliers Recipes Rec…" at bounding box center [692, 27] width 1308 height 54
click at [361, 20] on link "Production" at bounding box center [363, 27] width 92 height 54
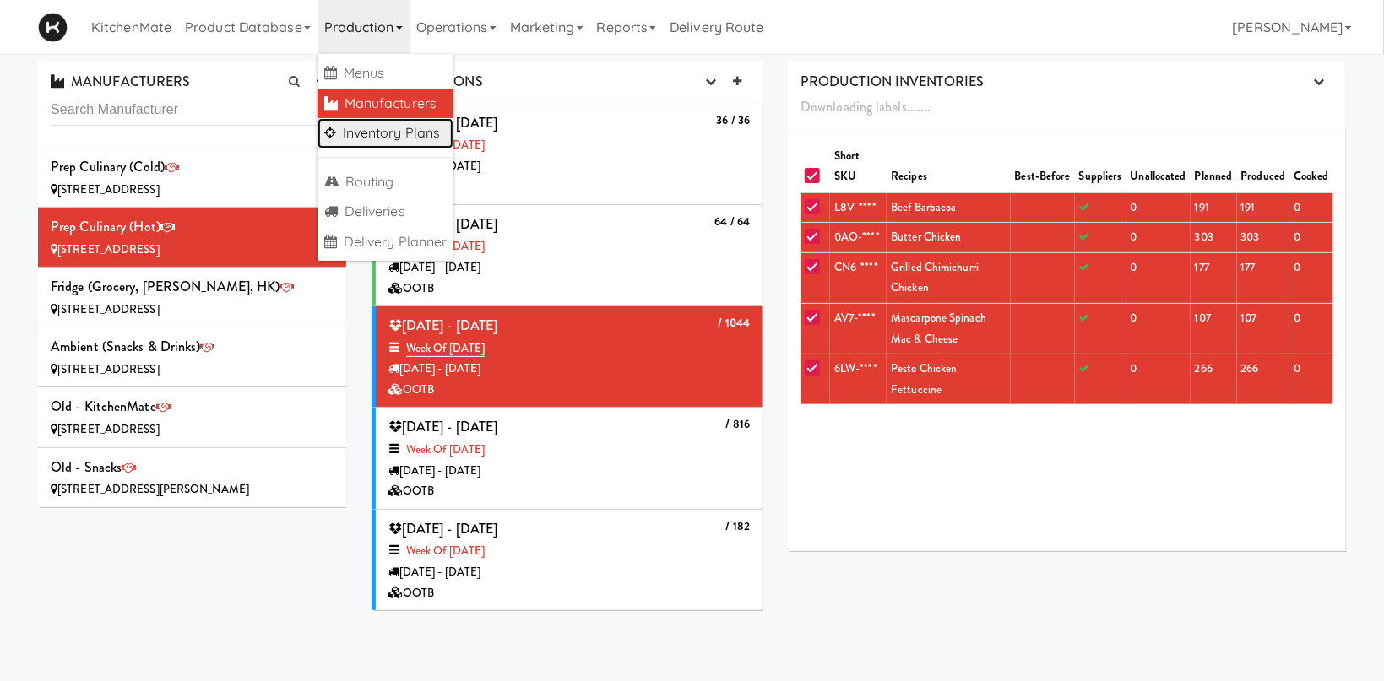
click at [425, 133] on link "Inventory Plans" at bounding box center [385, 133] width 137 height 30
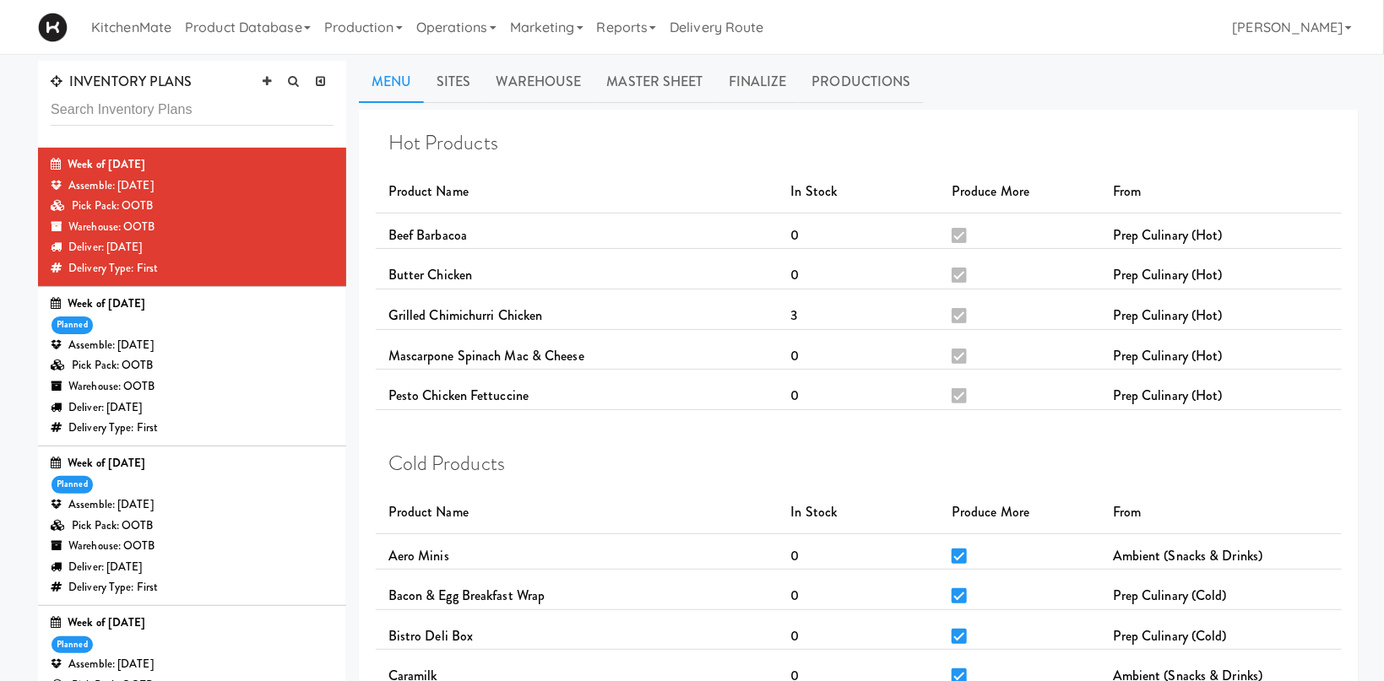
click at [264, 226] on div "Warehouse: OOTB" at bounding box center [192, 227] width 283 height 21
click at [865, 72] on link "Productions" at bounding box center [862, 82] width 124 height 42
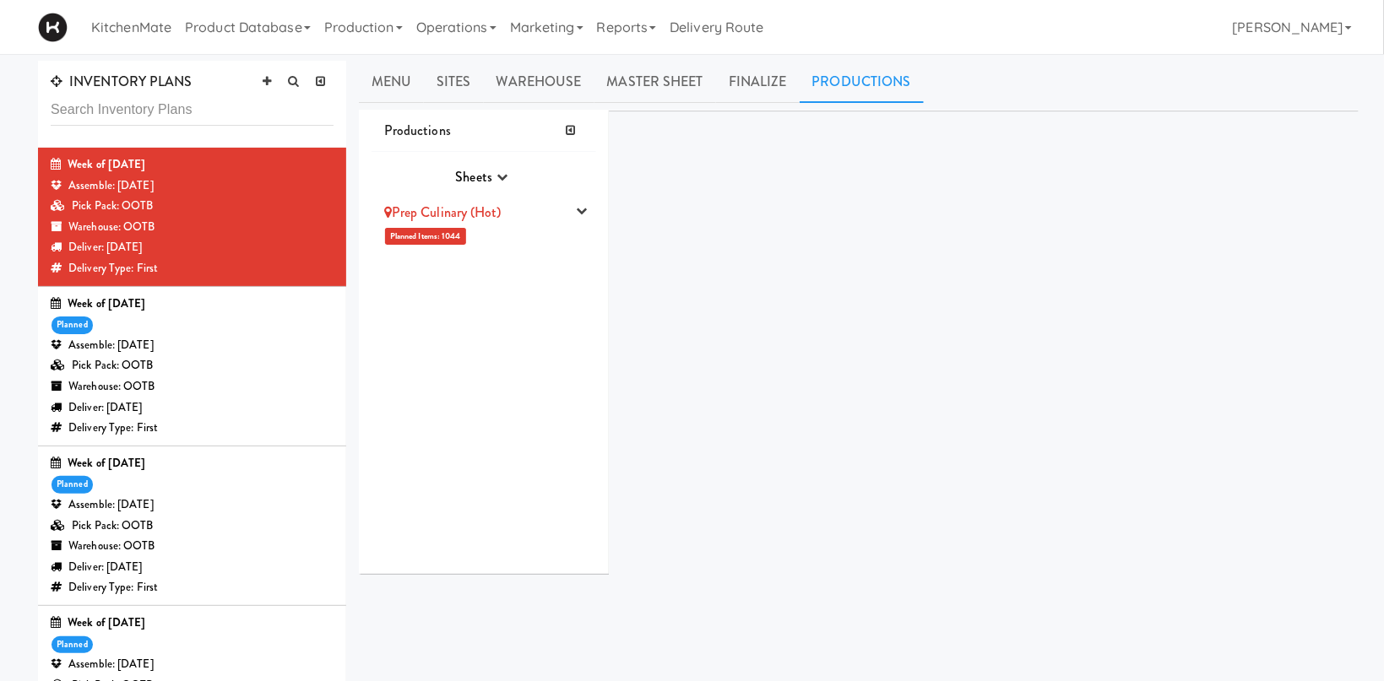
click at [500, 223] on div "Prep Culinary (Hot)" at bounding box center [473, 212] width 179 height 25
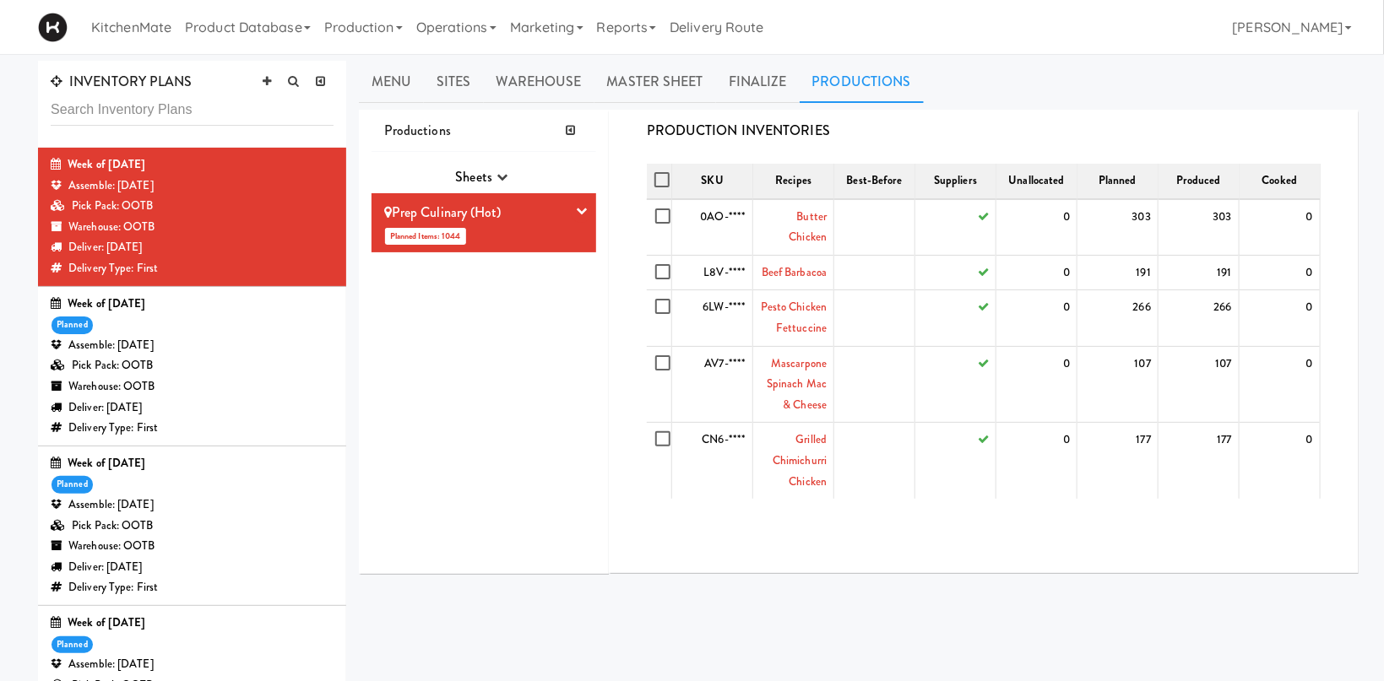
click at [544, 236] on li "Prep Culinary (Hot) Planned Items: 1044 Pick Suppliers Assign Barcodes Complete…" at bounding box center [484, 222] width 225 height 59
click at [464, 32] on link "Operations" at bounding box center [457, 27] width 94 height 54
click at [367, 23] on link "Production" at bounding box center [363, 27] width 92 height 54
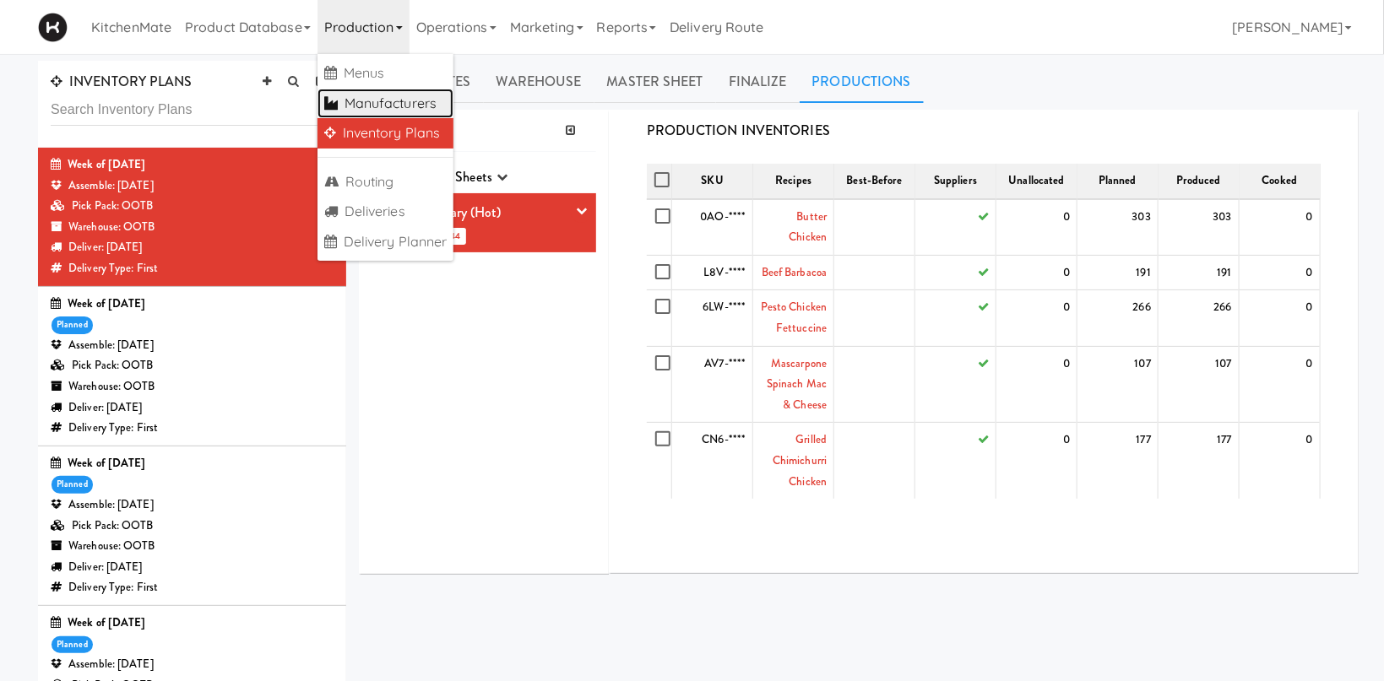
click at [425, 99] on link "Manufacturers" at bounding box center [385, 104] width 137 height 30
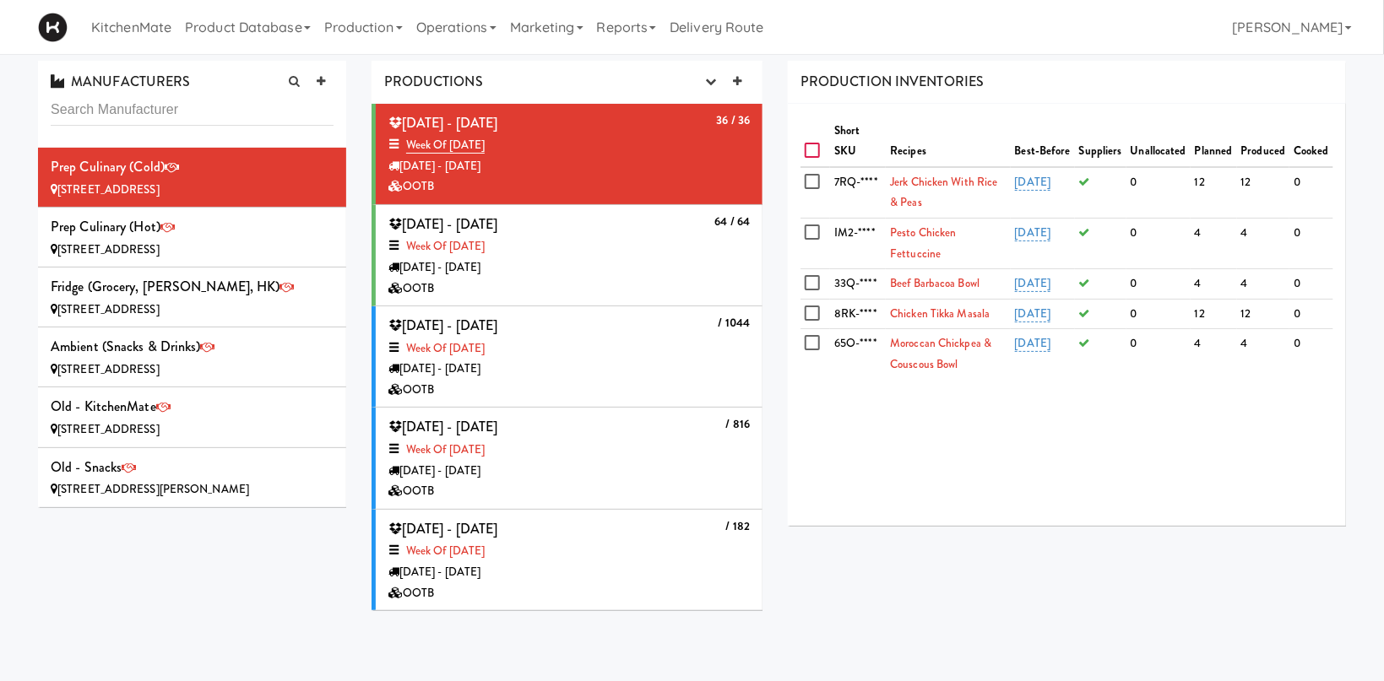
click at [817, 155] on input "checkbox" at bounding box center [814, 151] width 19 height 14
checkbox input "true"
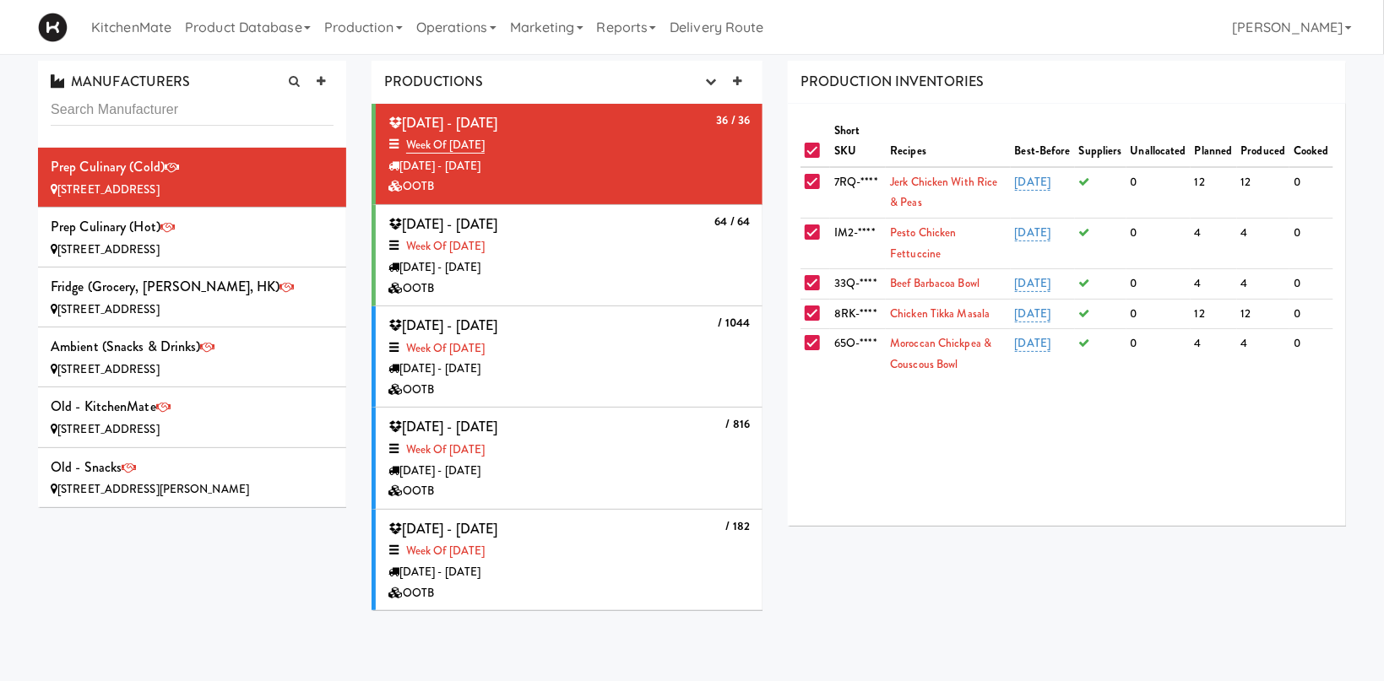
checkbox input "true"
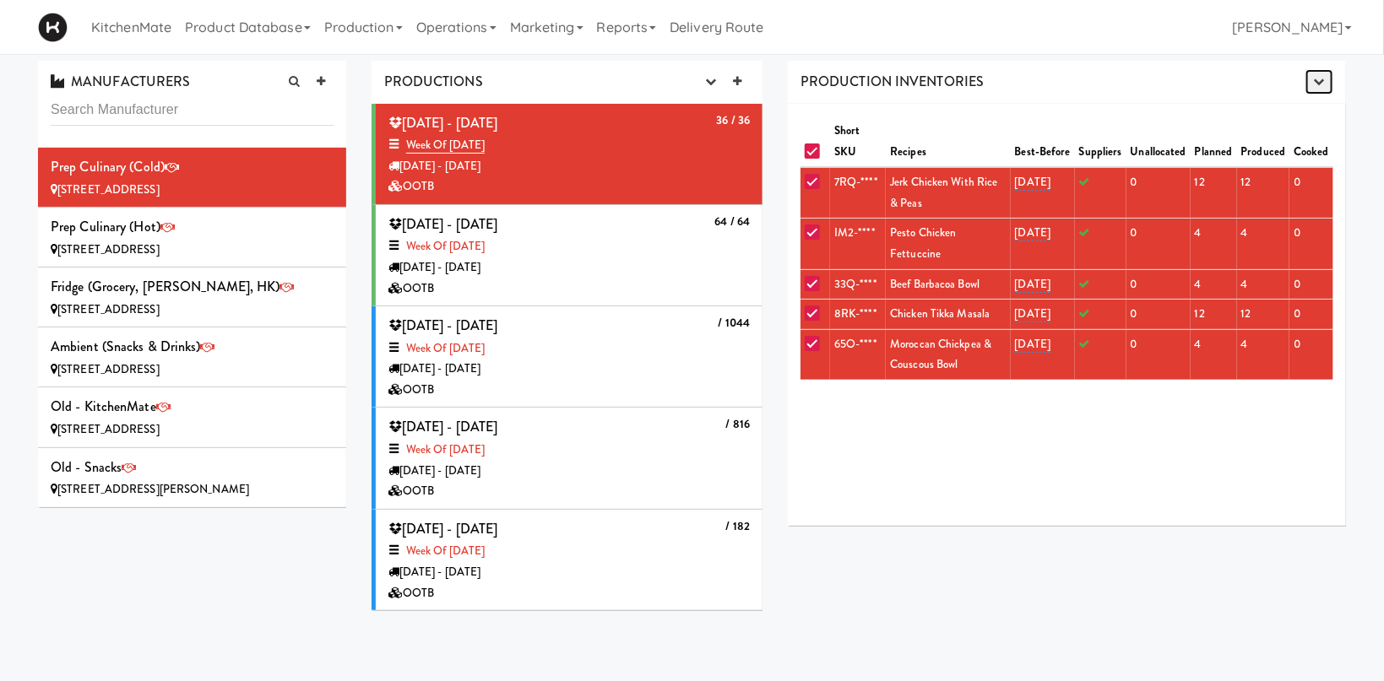
click at [1323, 84] on icon "button" at bounding box center [1319, 81] width 11 height 11
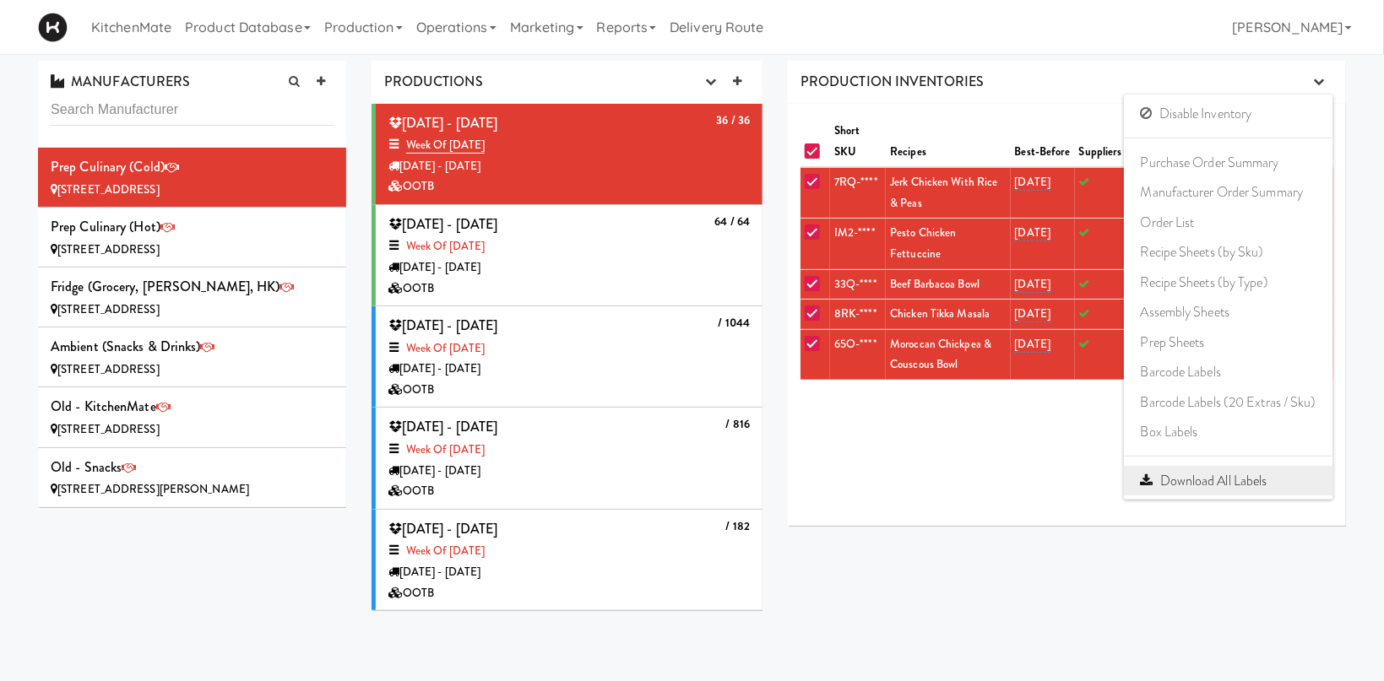
click at [1245, 480] on link "Download All Labels" at bounding box center [1228, 481] width 209 height 30
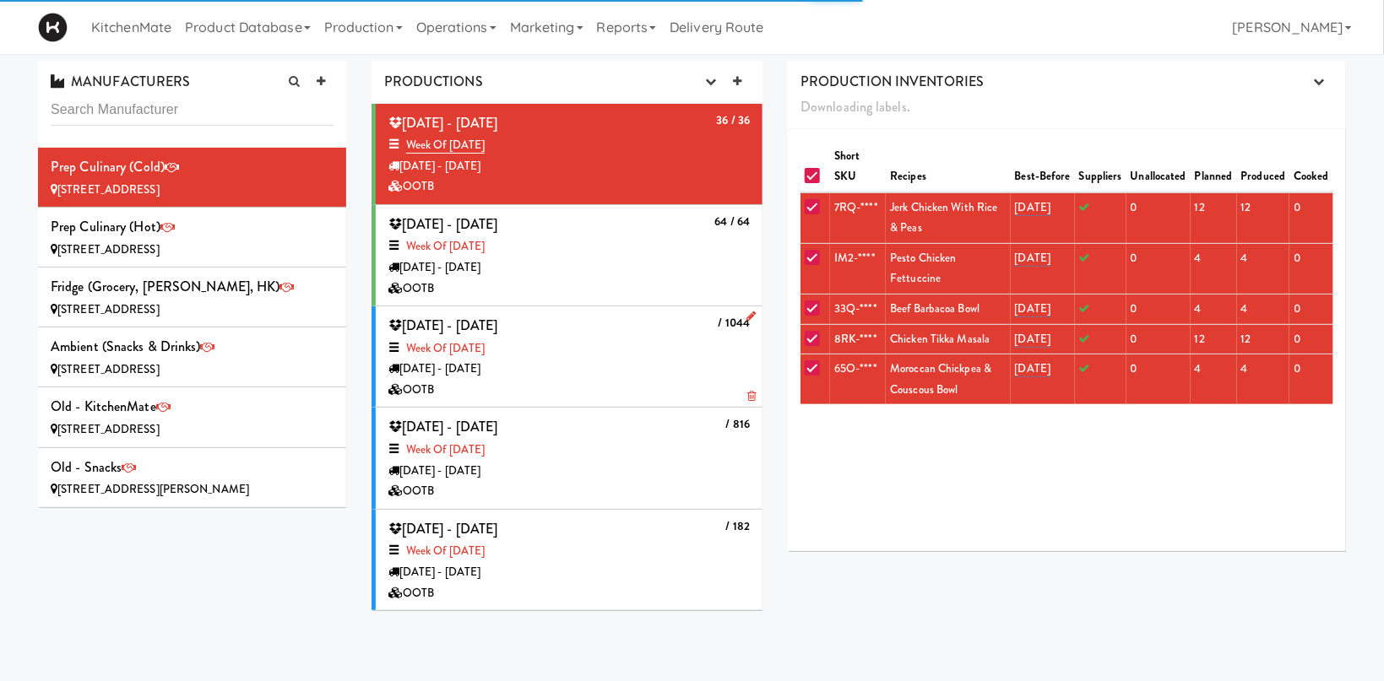
click at [692, 337] on div "/ 1044 [DATE] - [DATE] Week of [DATE] [DATE] - [DATE] OOTB" at bounding box center [568, 356] width 361 height 87
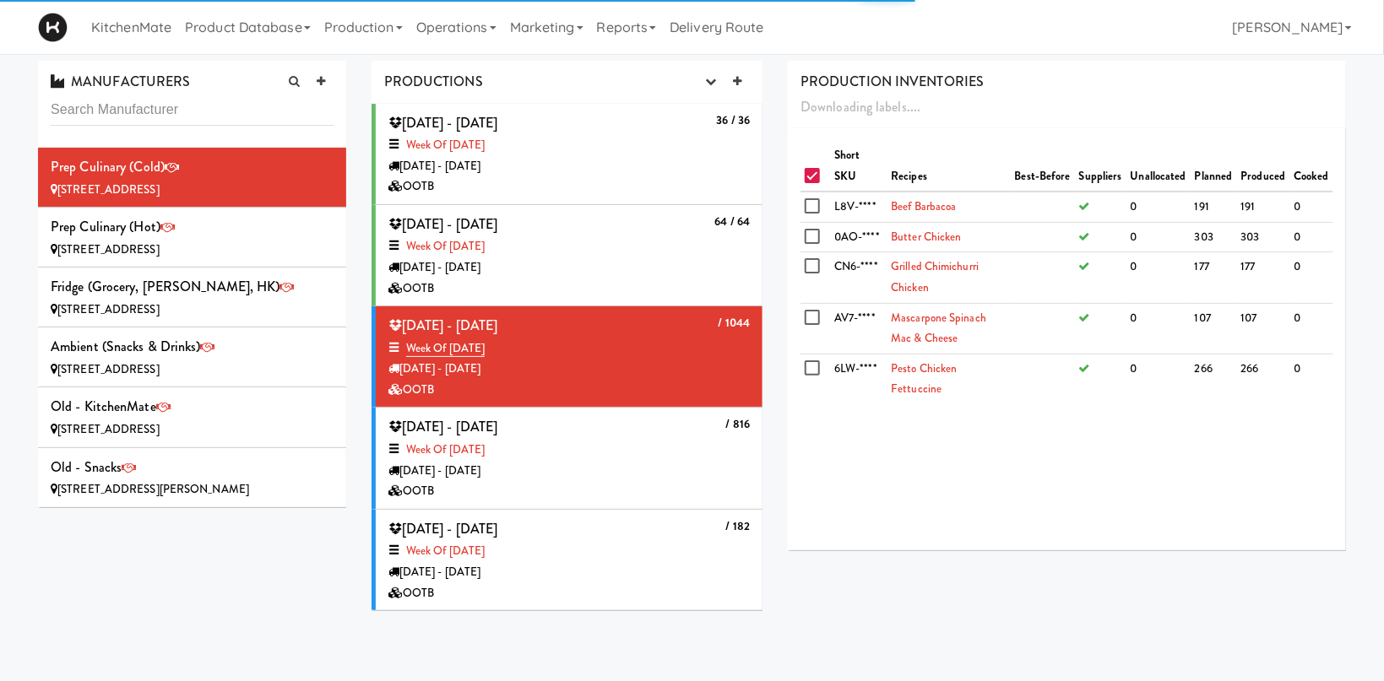
click at [813, 178] on input "checkbox" at bounding box center [814, 177] width 19 height 14
checkbox input "true"
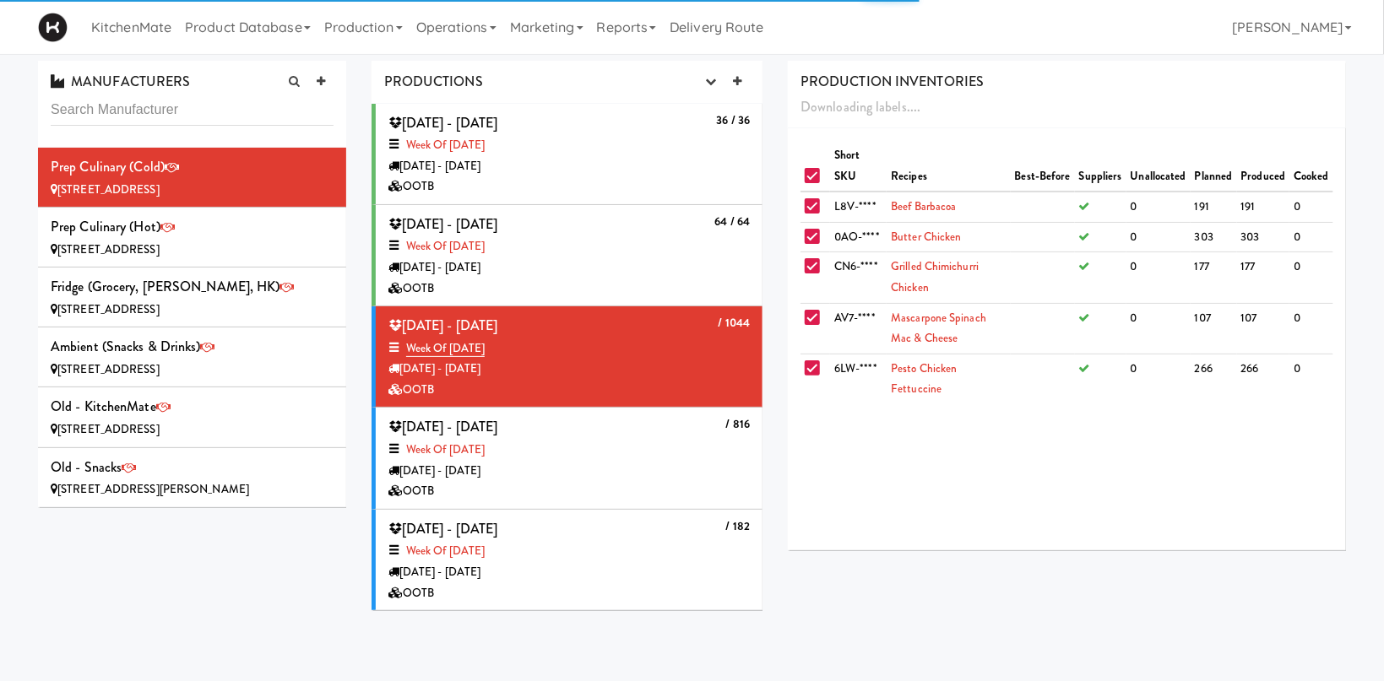
checkbox input "true"
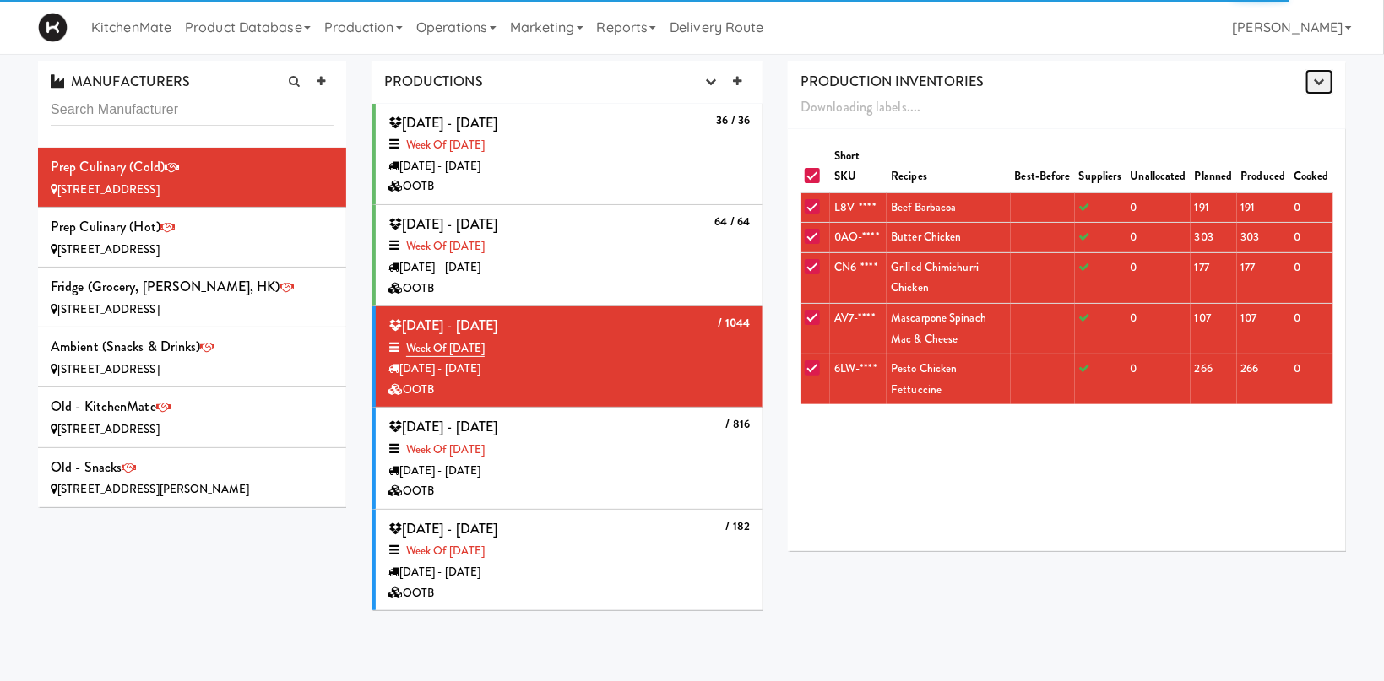
click at [1321, 84] on icon "button" at bounding box center [1319, 81] width 11 height 11
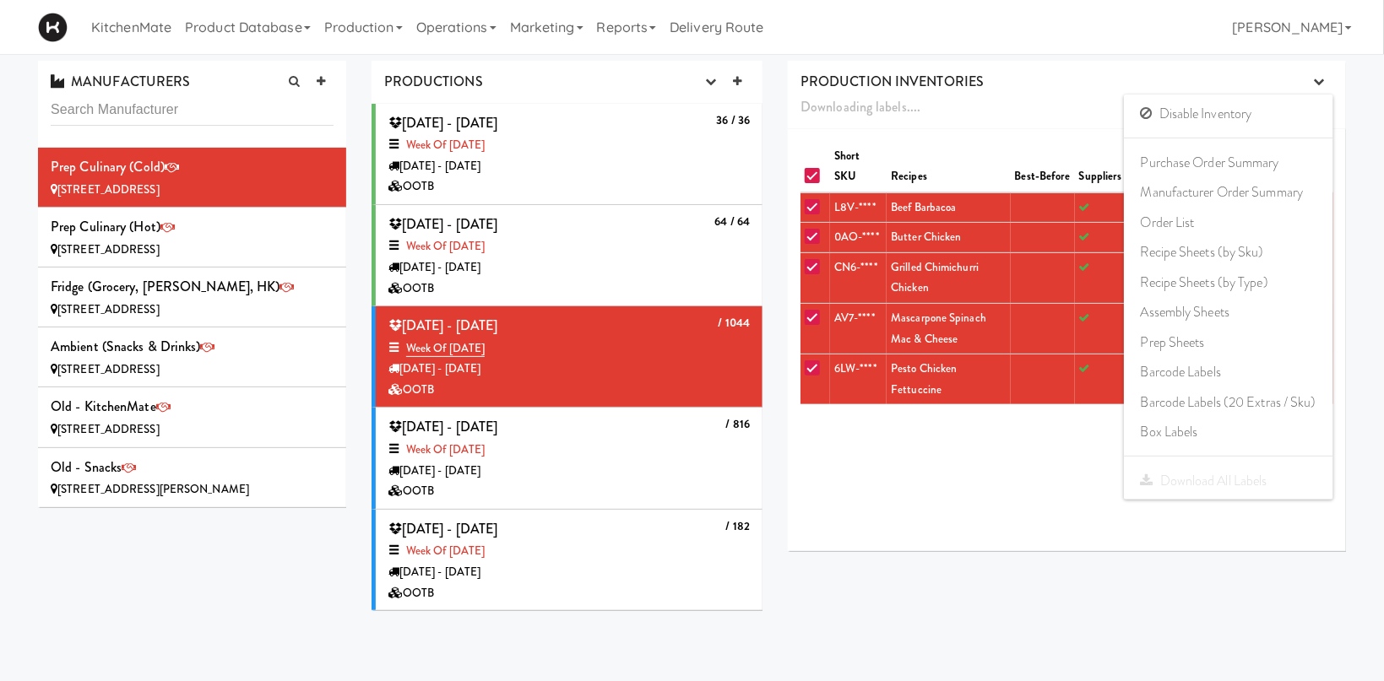
click at [1162, 23] on div "KitchenMate Product Database Ingredients Ingredient Types Suppliers Recipes Rec…" at bounding box center [692, 27] width 1308 height 54
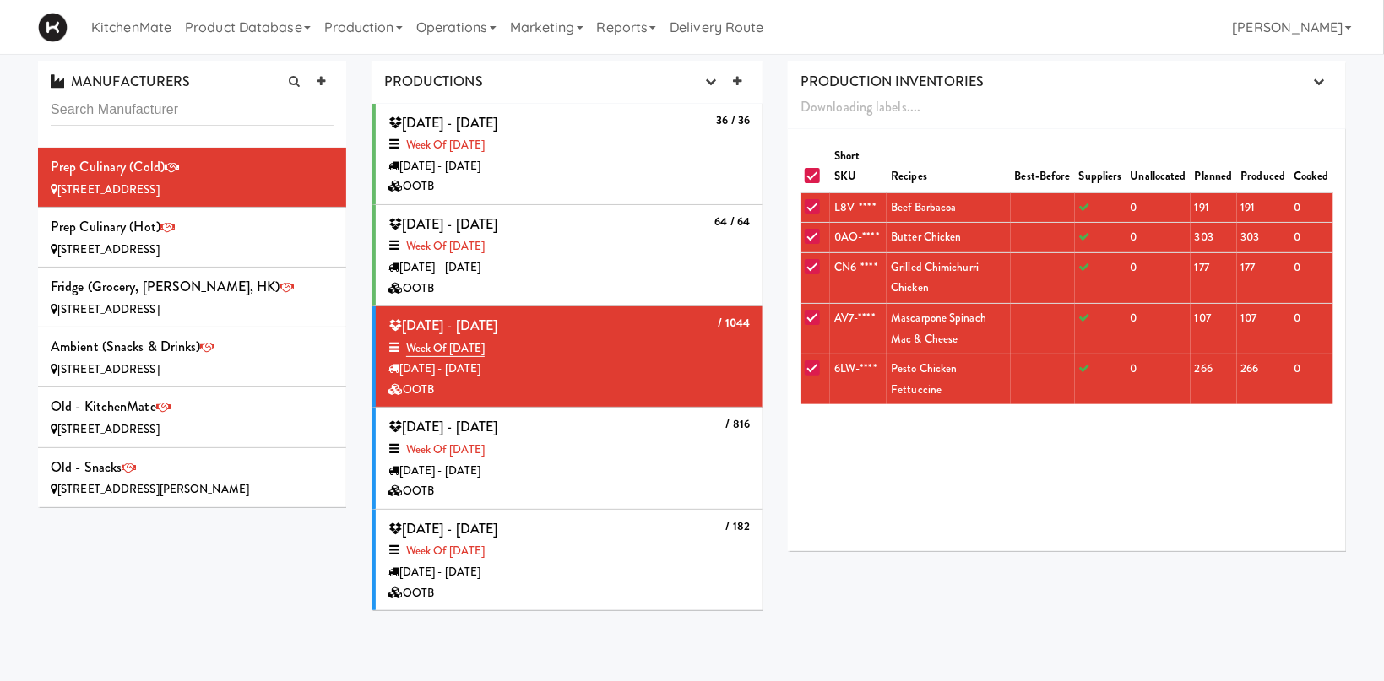
click at [556, 288] on div "OOTB" at bounding box center [568, 289] width 361 height 21
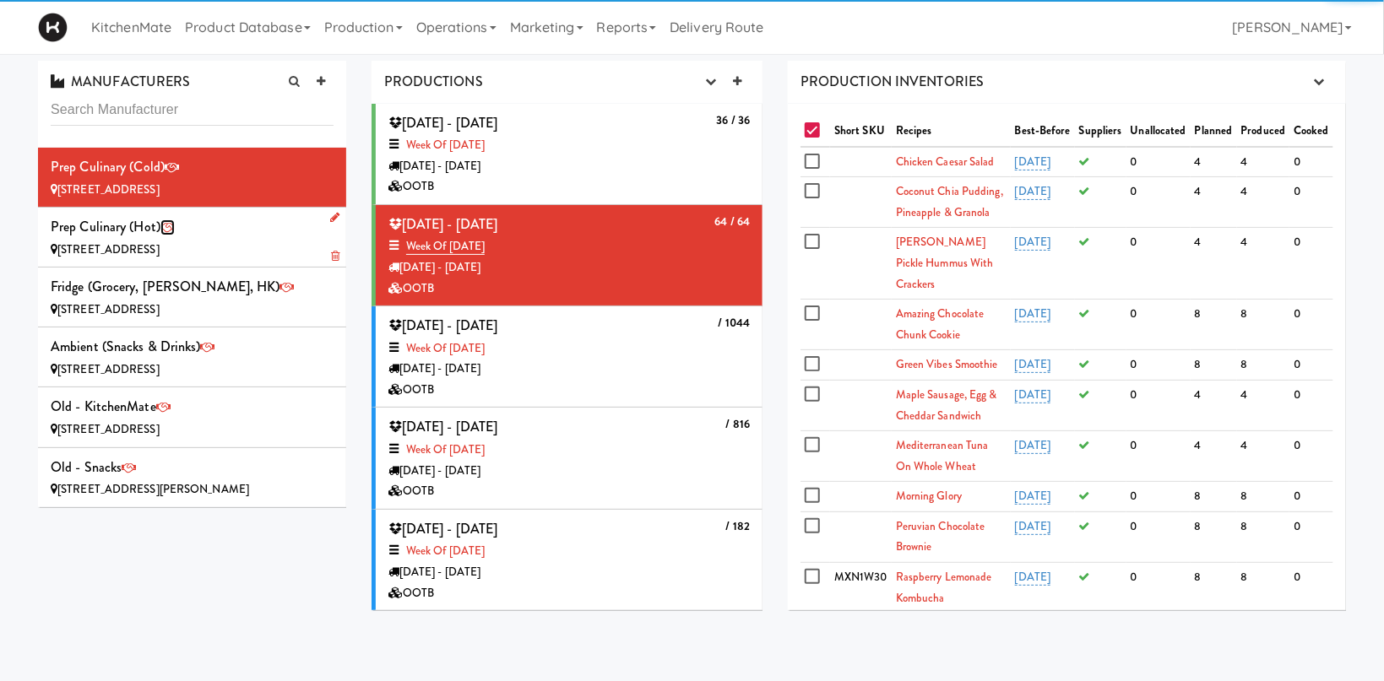
click at [175, 231] on icon at bounding box center [167, 227] width 14 height 11
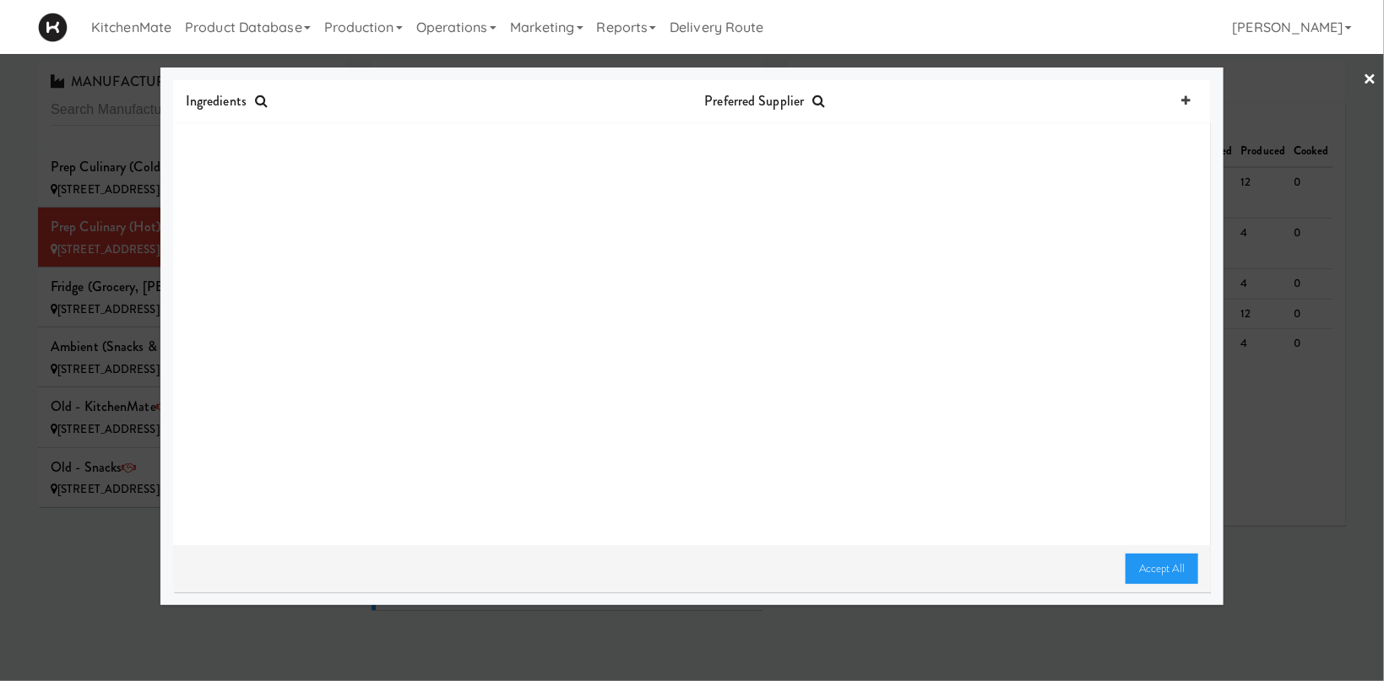
click at [1371, 79] on link "×" at bounding box center [1371, 80] width 14 height 52
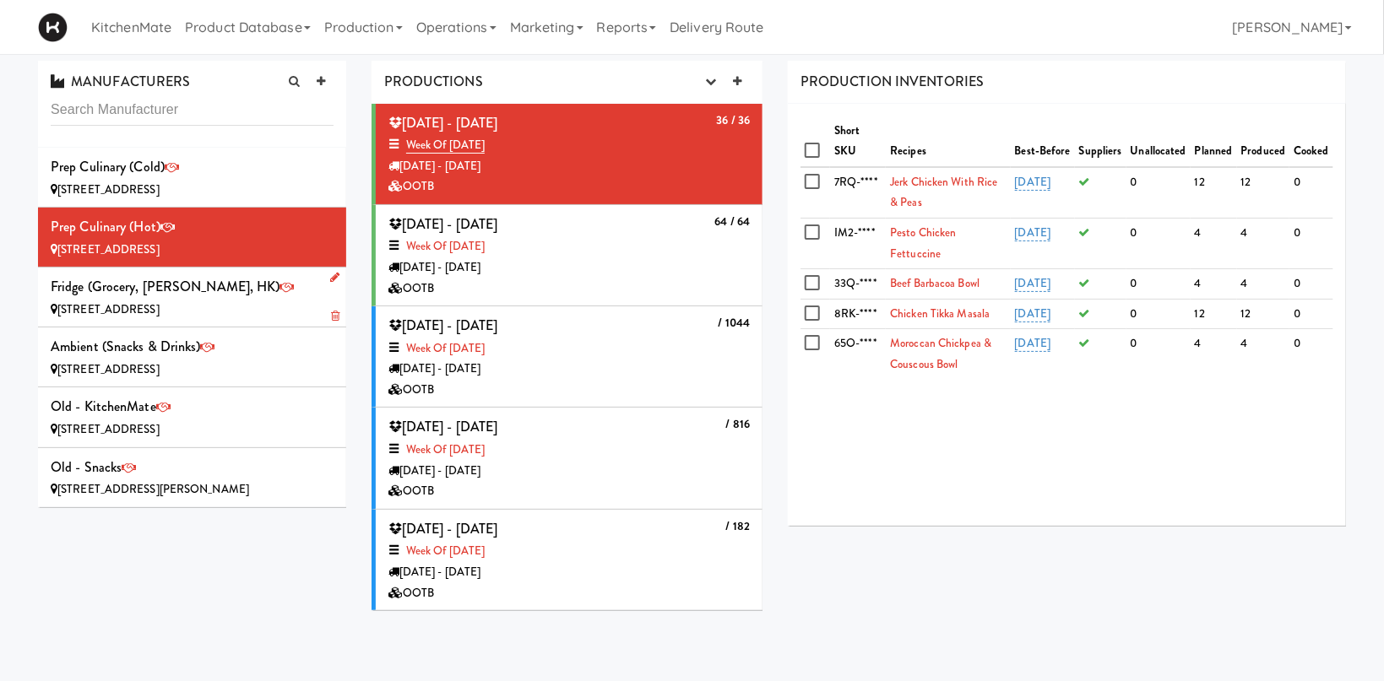
click at [252, 303] on div "[STREET_ADDRESS]" at bounding box center [192, 310] width 283 height 21
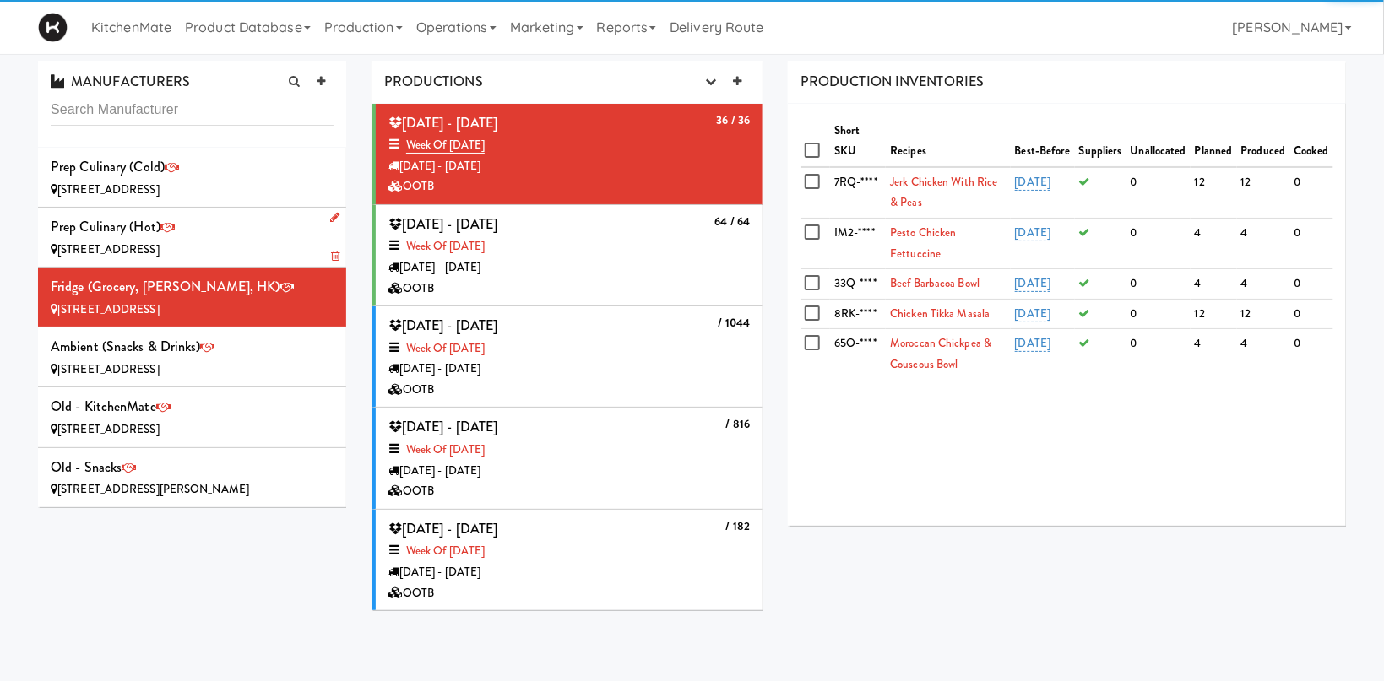
click at [252, 245] on div "[STREET_ADDRESS]" at bounding box center [192, 250] width 283 height 21
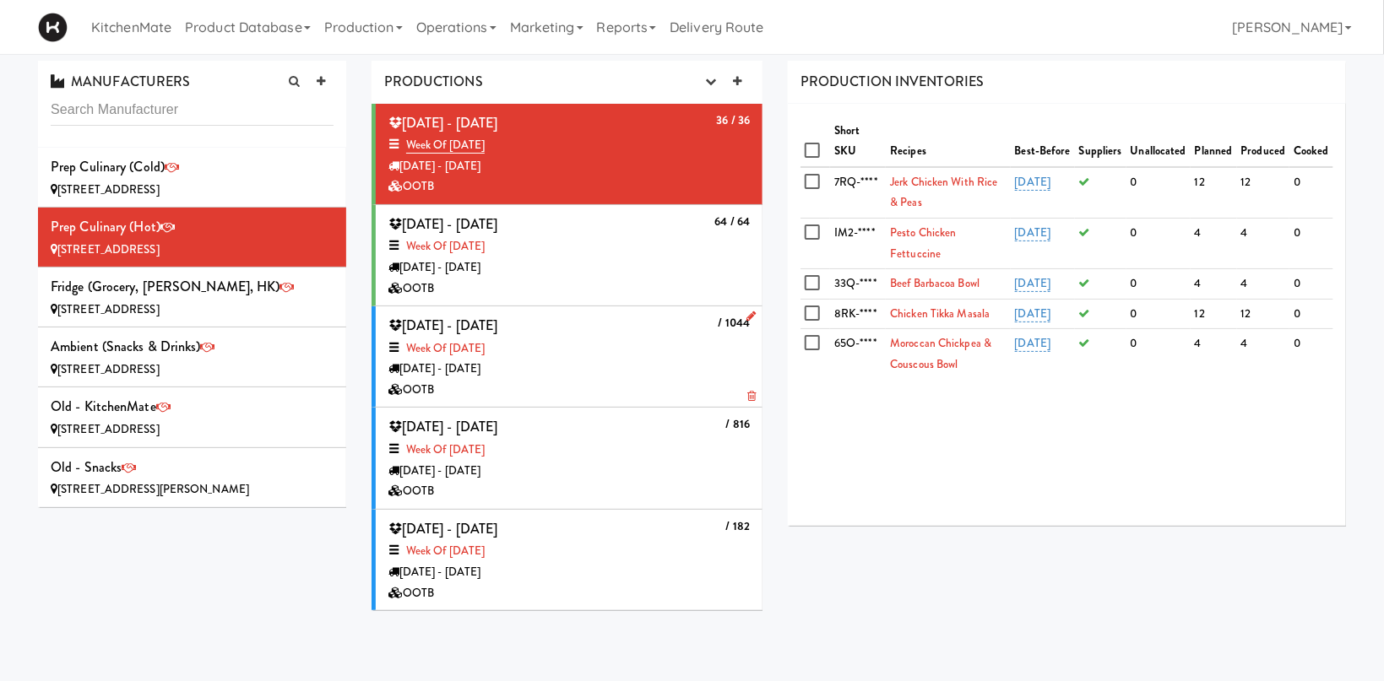
click at [621, 355] on div "Week of [DATE]" at bounding box center [568, 349] width 361 height 21
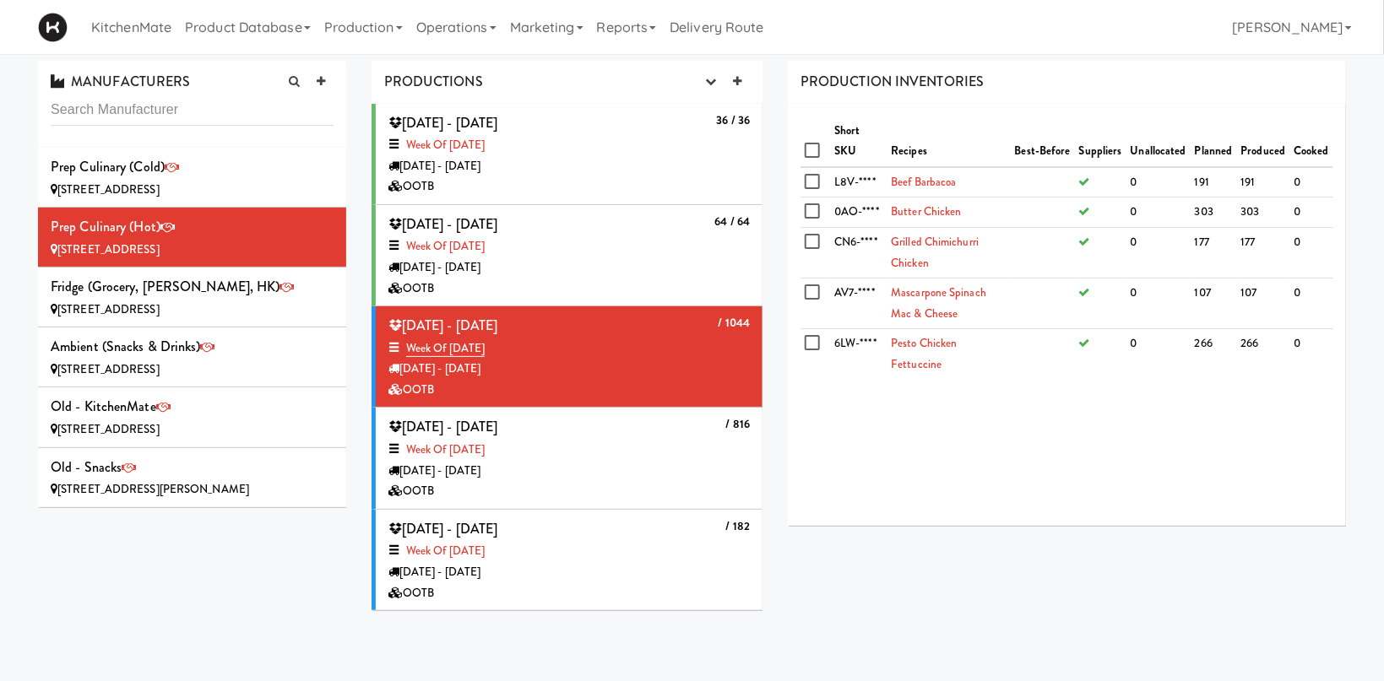
click at [805, 148] on th at bounding box center [815, 142] width 30 height 51
click at [812, 147] on input "checkbox" at bounding box center [814, 151] width 19 height 14
checkbox input "true"
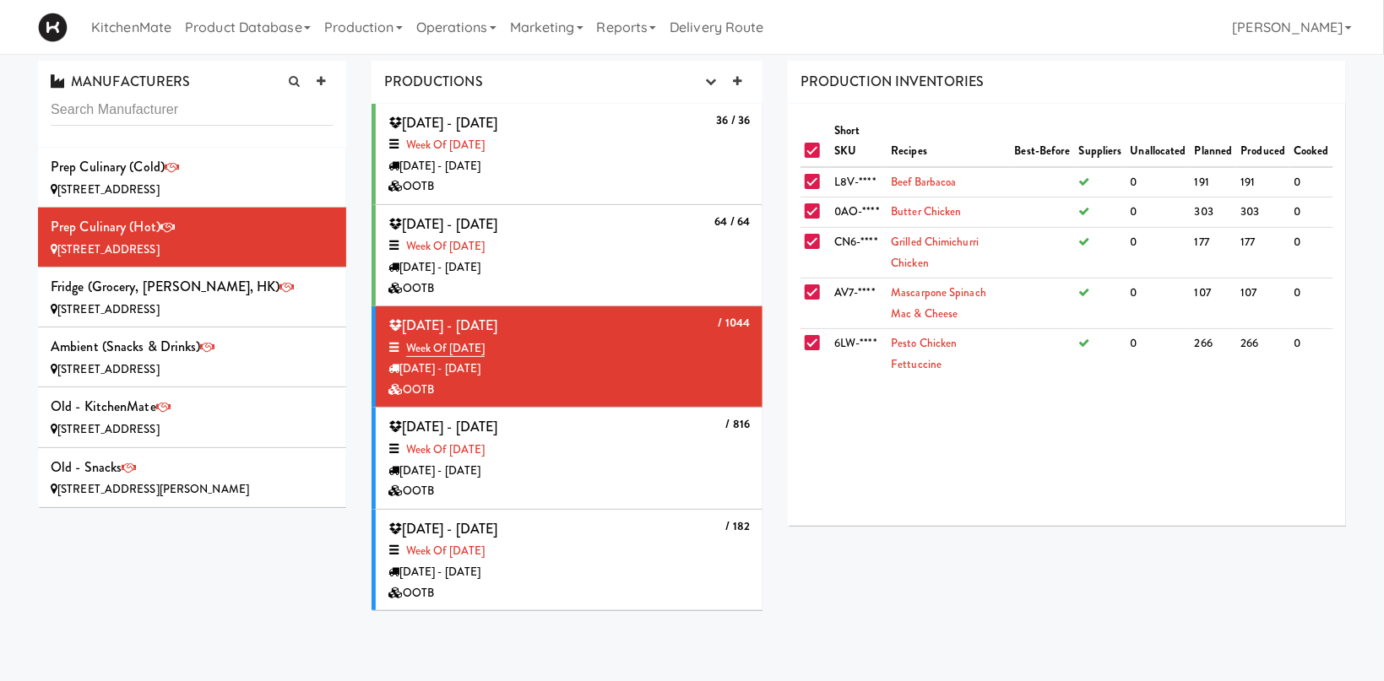
checkbox input "true"
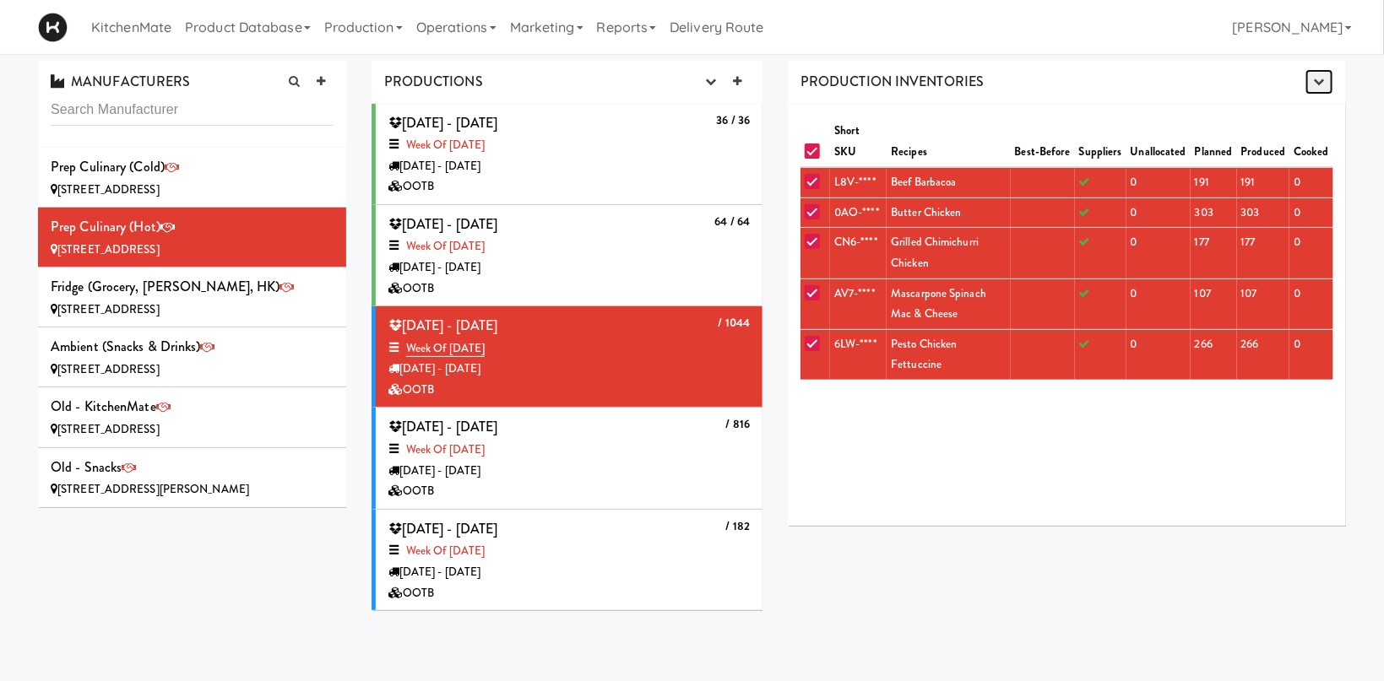
click at [1325, 76] on icon "button" at bounding box center [1319, 81] width 11 height 11
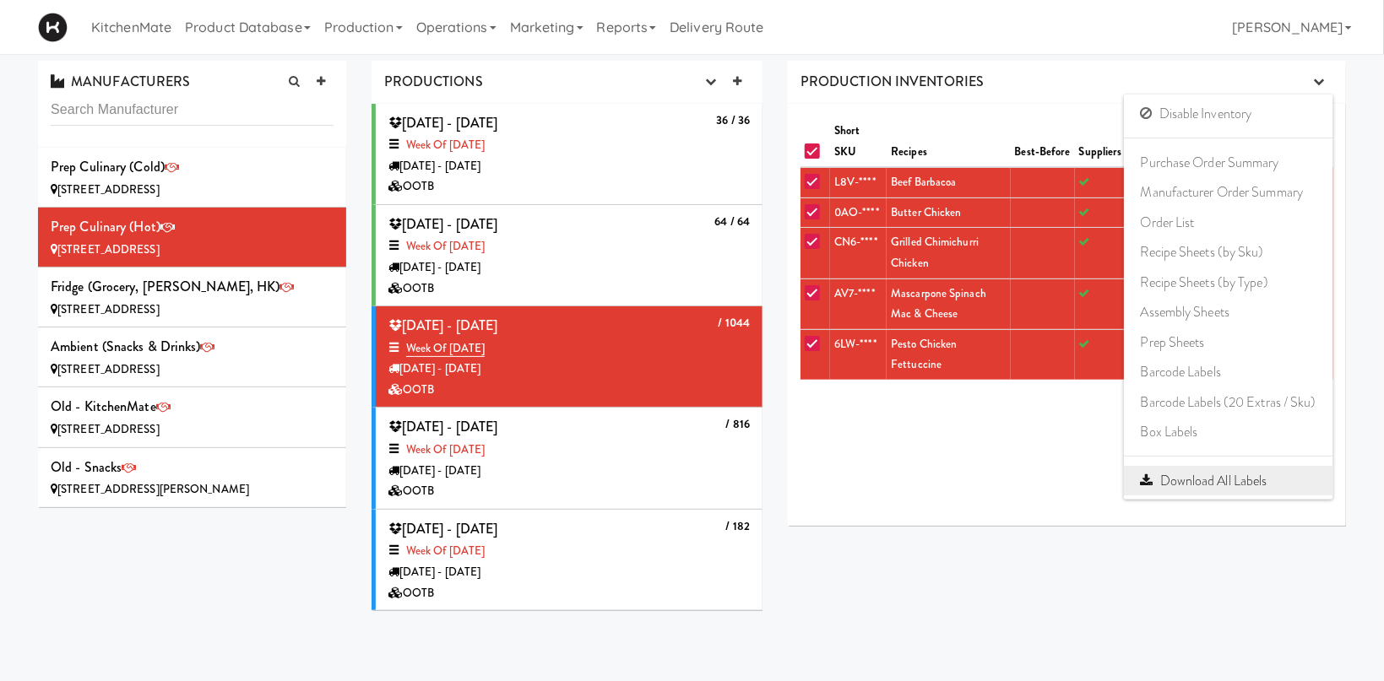
click at [1257, 482] on link "Download All Labels" at bounding box center [1228, 481] width 209 height 30
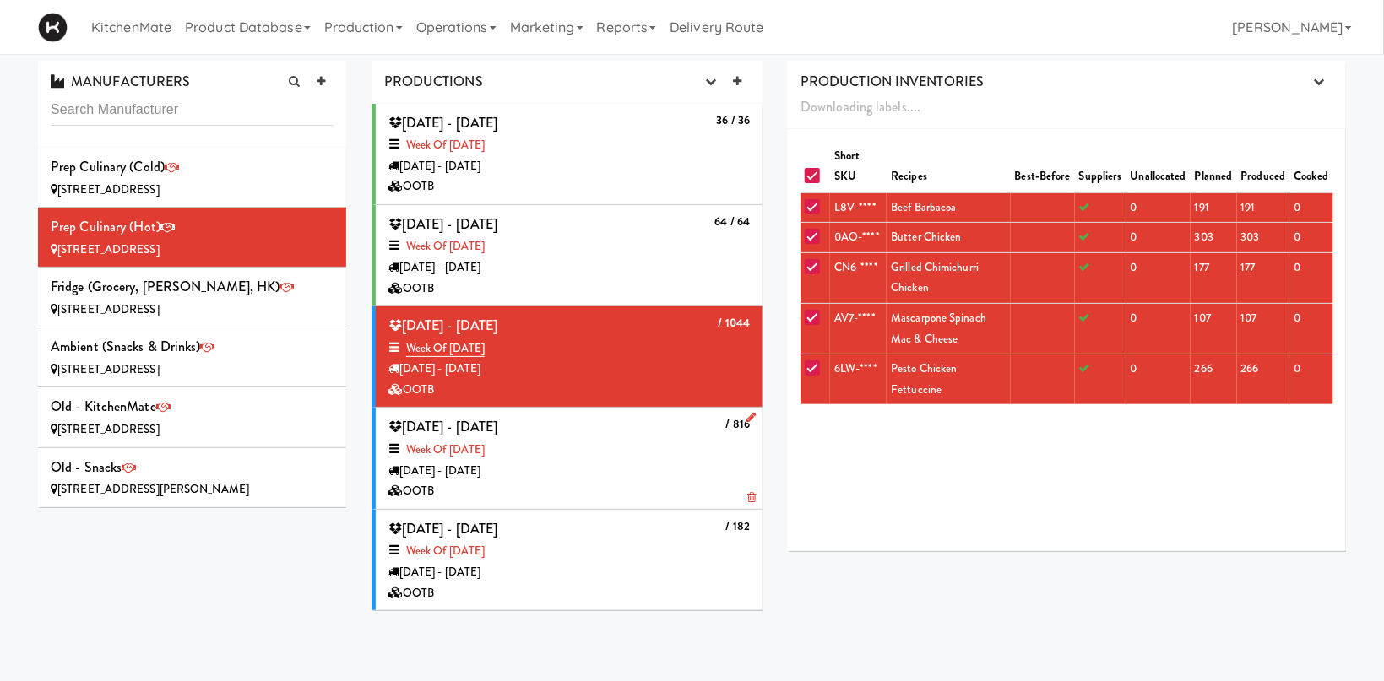
click at [592, 465] on div "[DATE] - [DATE]" at bounding box center [568, 471] width 361 height 21
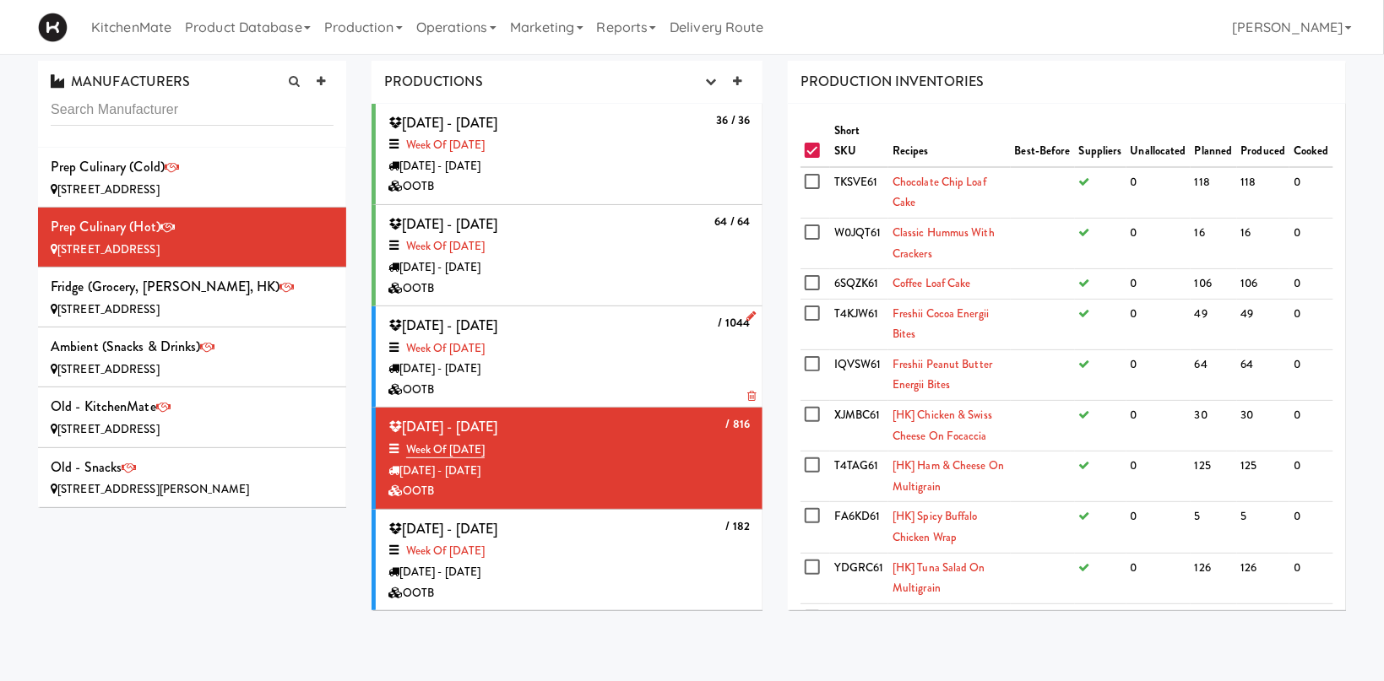
click at [584, 391] on div "OOTB" at bounding box center [568, 390] width 361 height 21
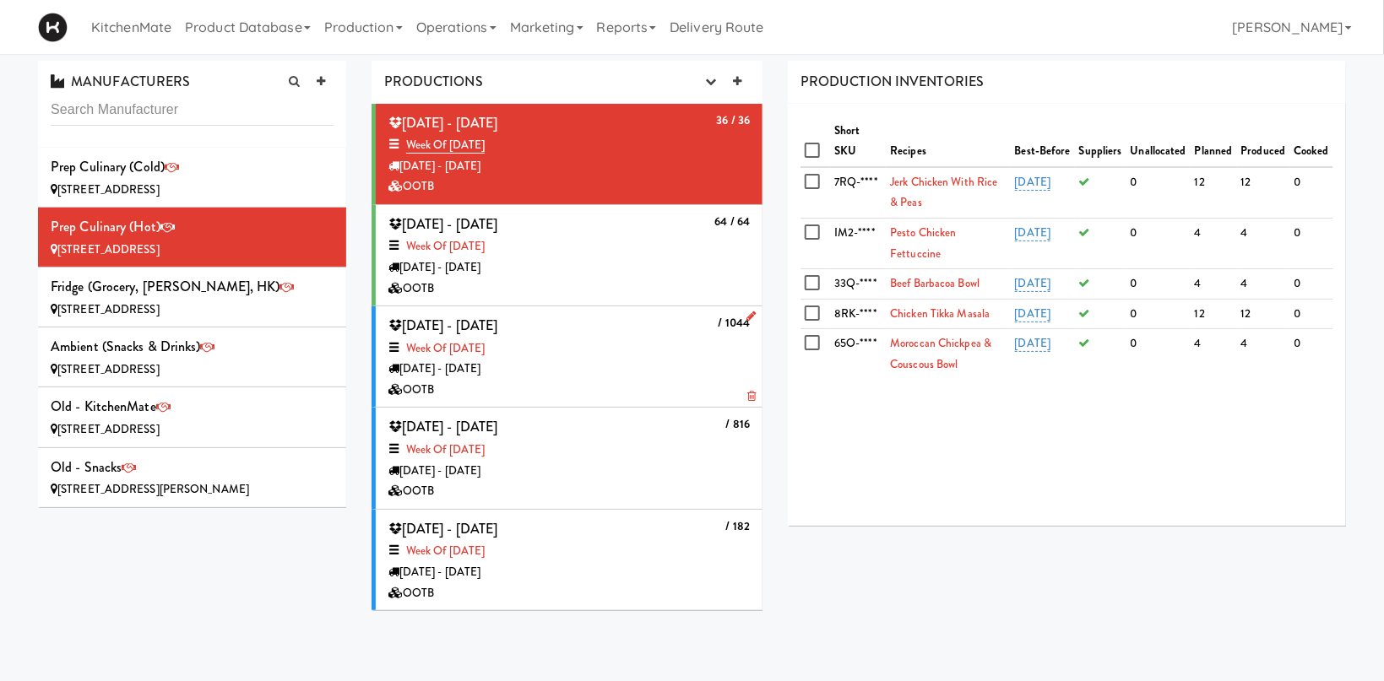
click at [658, 353] on div "Week of [DATE]" at bounding box center [568, 349] width 361 height 21
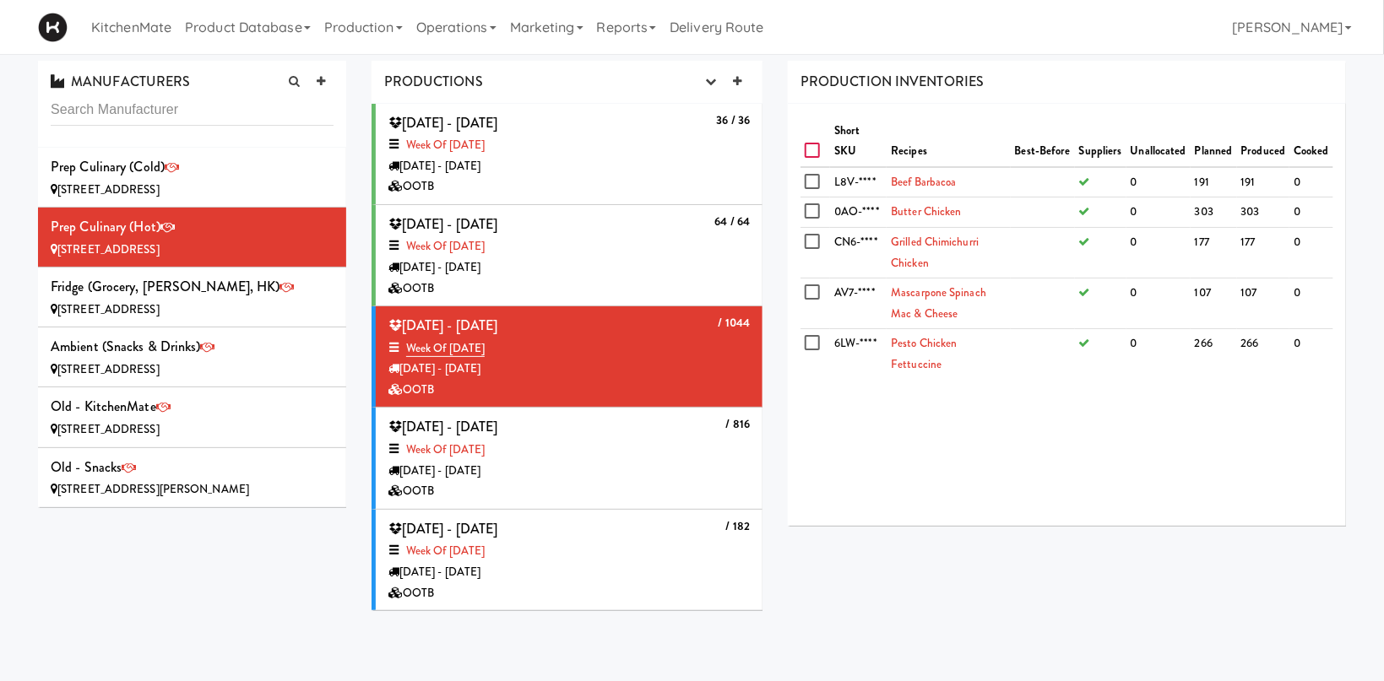
click at [817, 152] on input "checkbox" at bounding box center [814, 151] width 19 height 14
checkbox input "true"
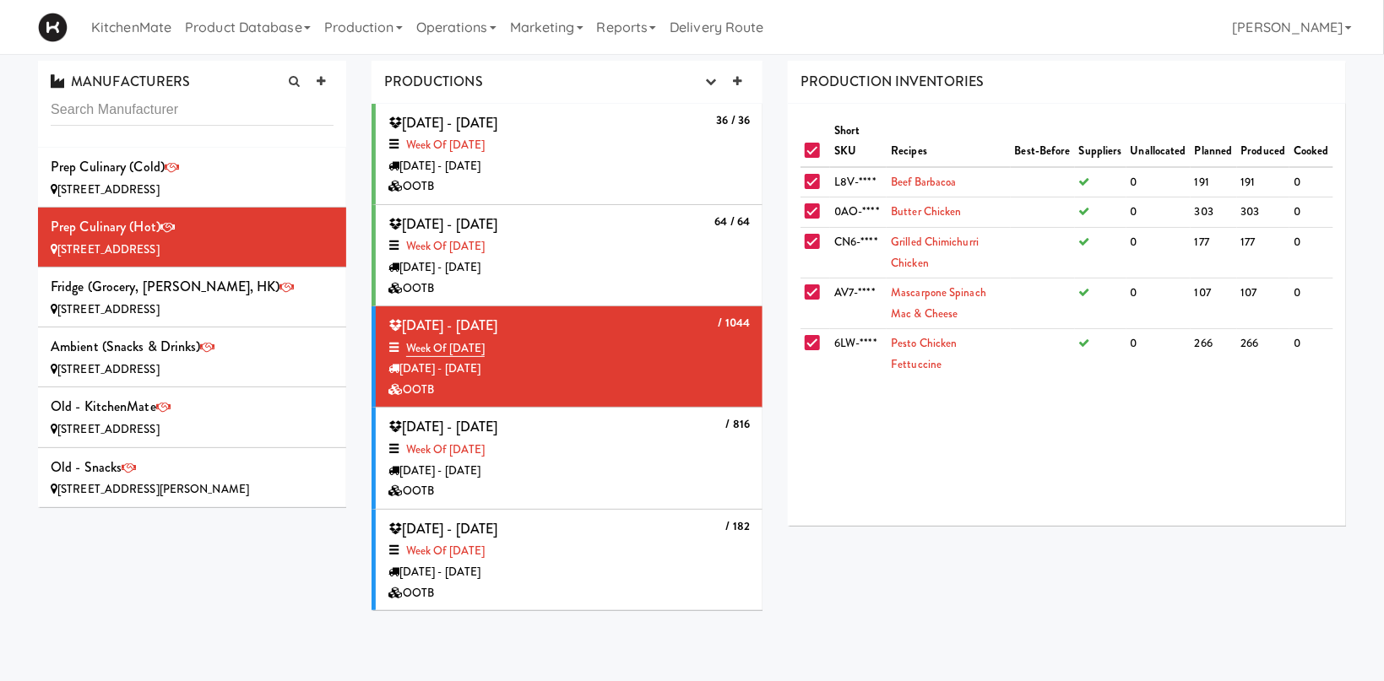
checkbox input "true"
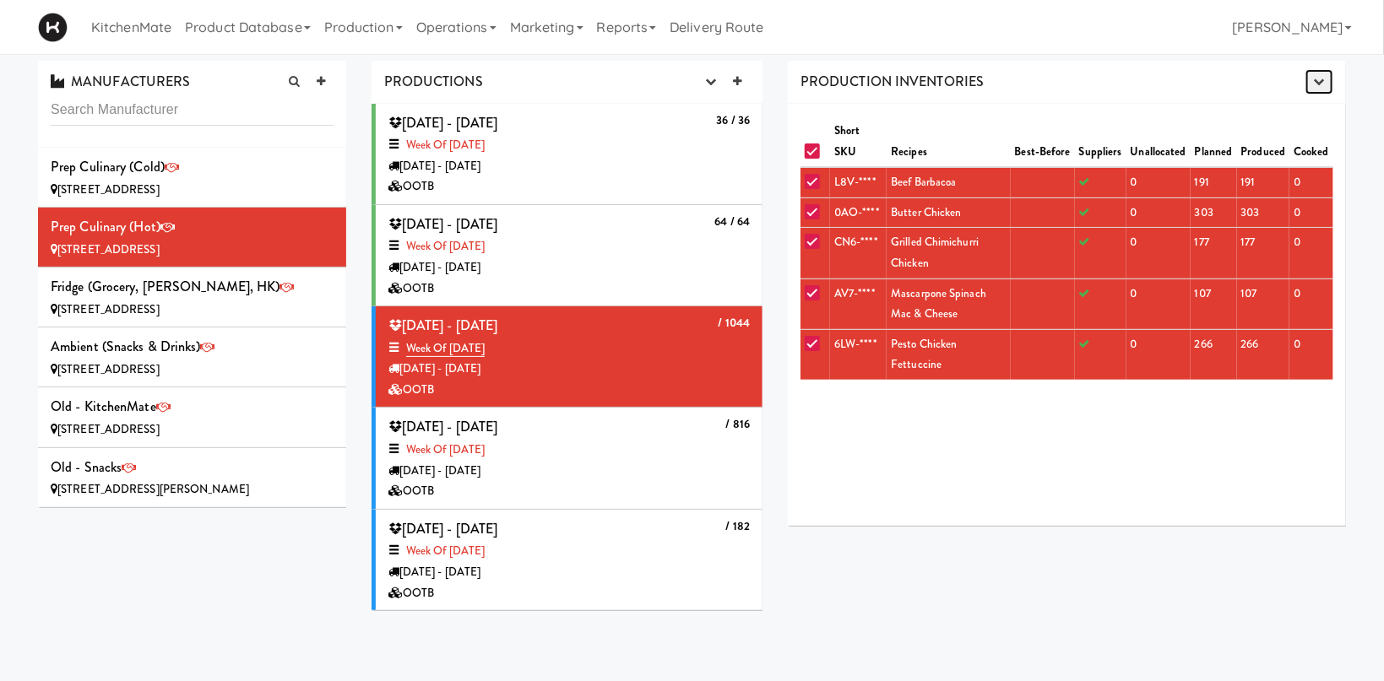
click at [1324, 77] on button "button" at bounding box center [1319, 81] width 28 height 25
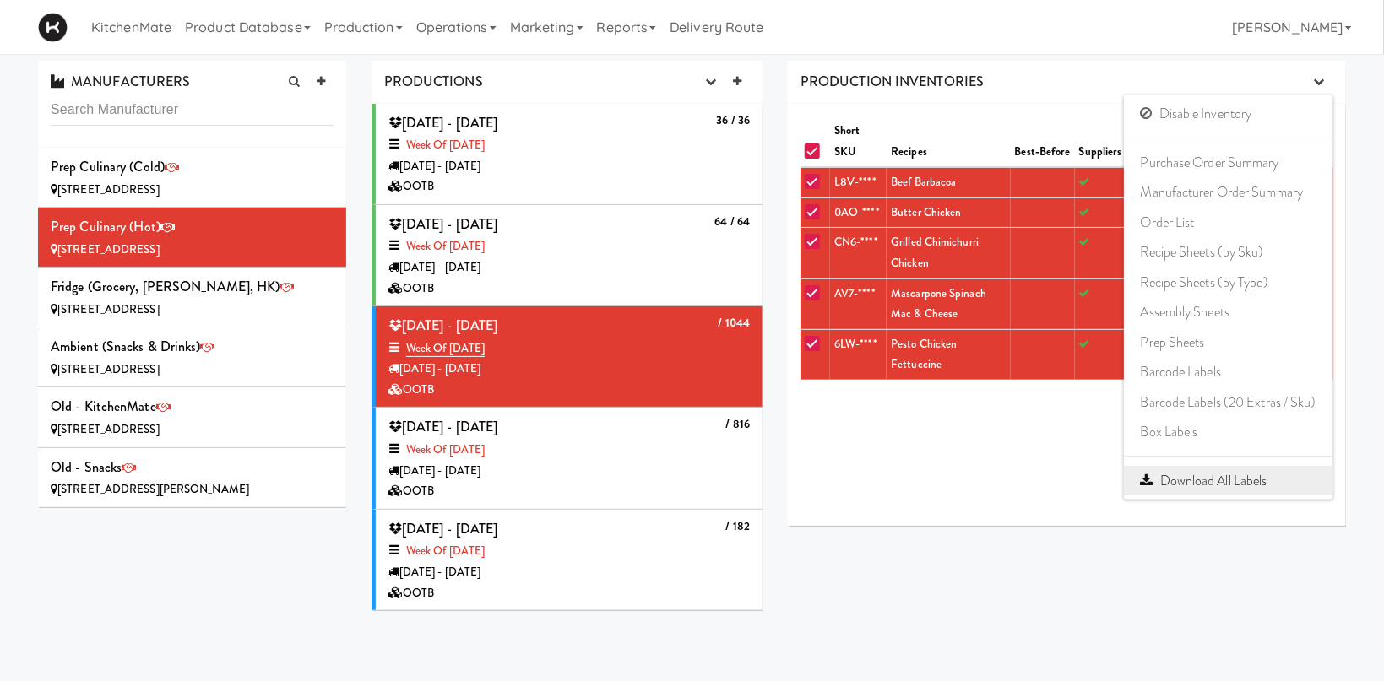
click at [1253, 476] on link "Download All Labels" at bounding box center [1228, 481] width 209 height 30
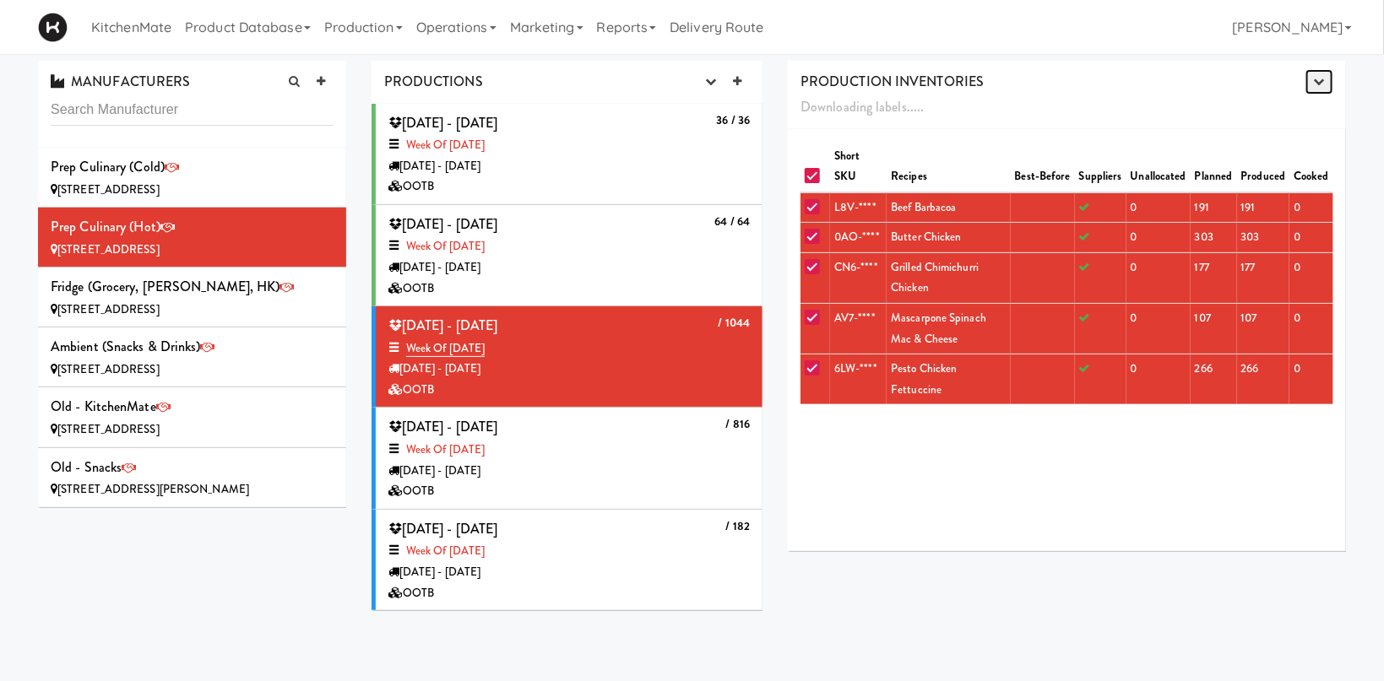
click at [1321, 84] on icon "button" at bounding box center [1319, 81] width 11 height 11
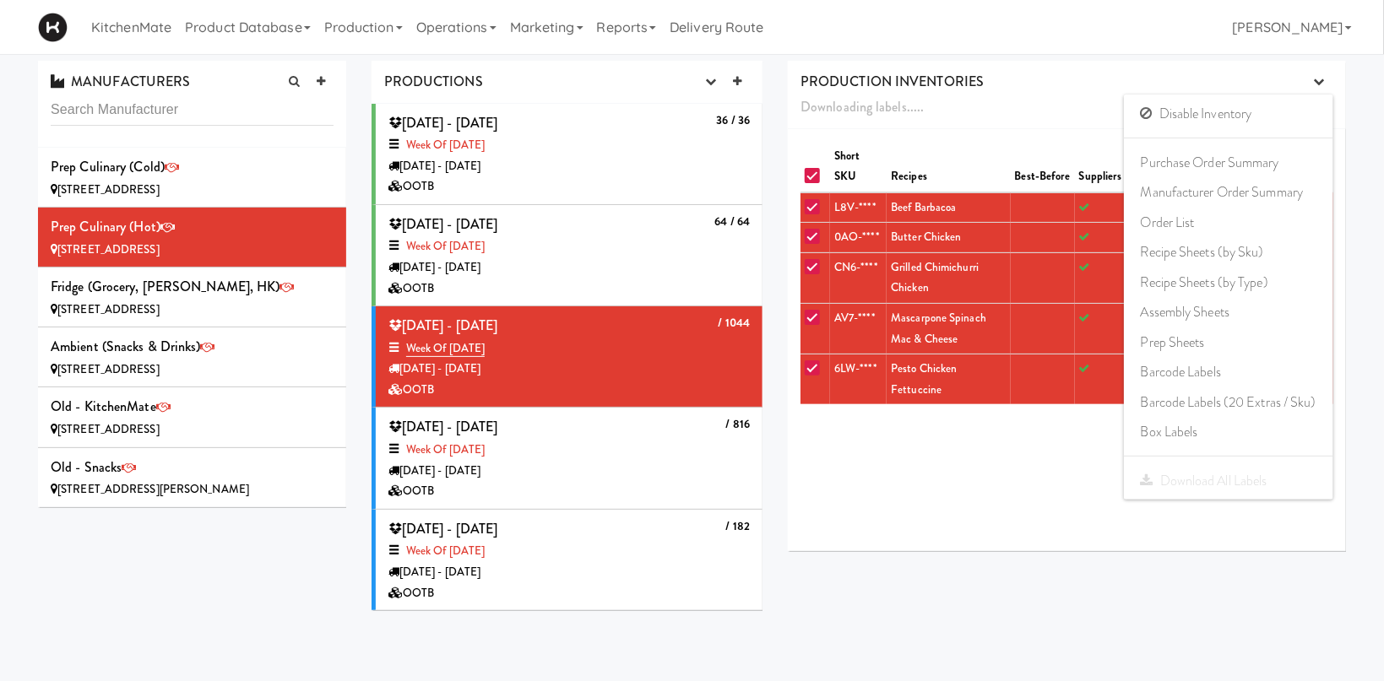
drag, startPoint x: 1027, startPoint y: 448, endPoint x: 1013, endPoint y: 420, distance: 31.0
click at [1026, 448] on div "Short SKU Recipes Best-Before Suppliers Unallocated Planned Produced Cooked L8V…" at bounding box center [1067, 340] width 558 height 422
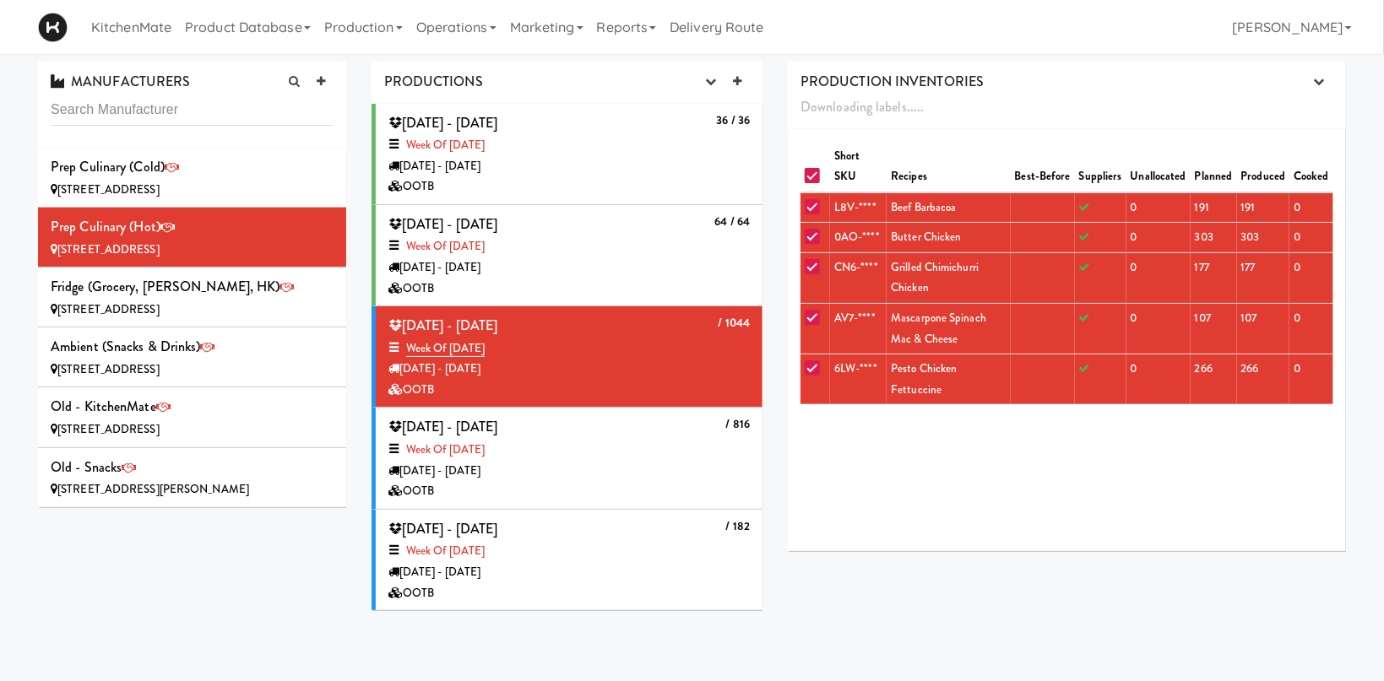
click at [808, 174] on input "checkbox" at bounding box center [814, 177] width 19 height 14
checkbox input "false"
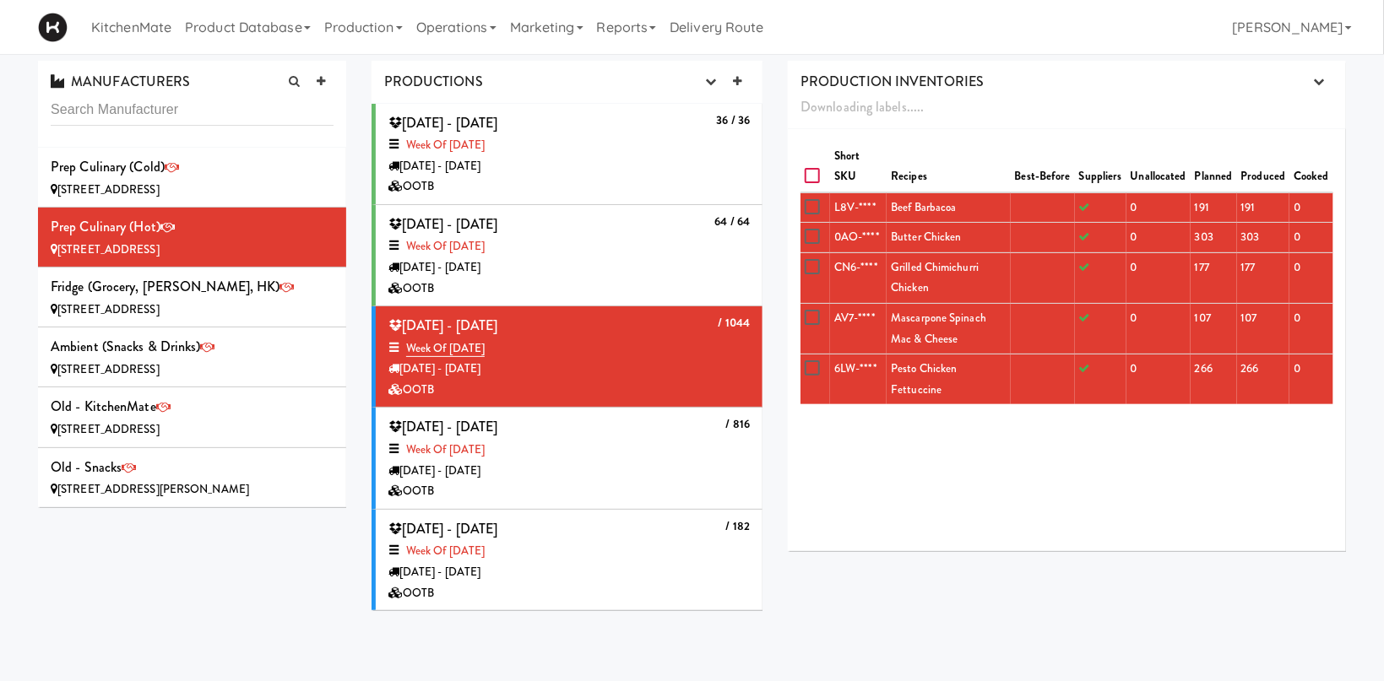
checkbox input "false"
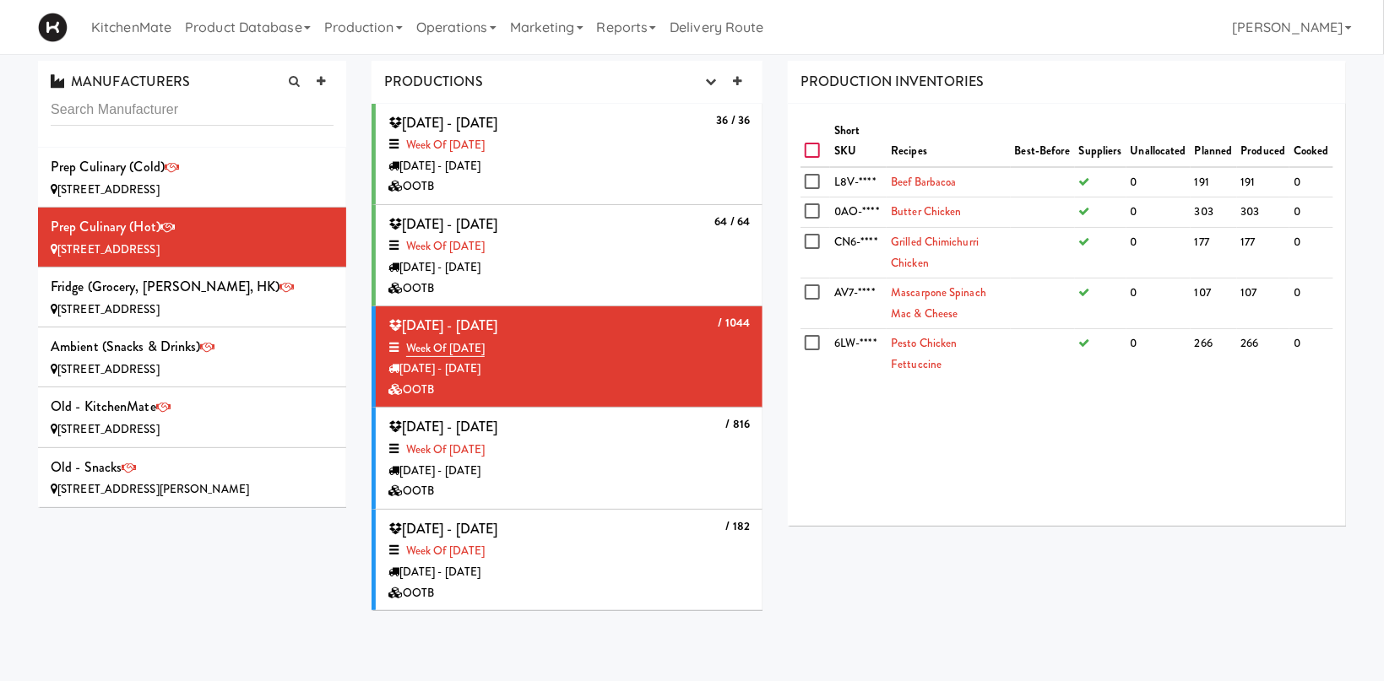
click at [812, 155] on input "checkbox" at bounding box center [814, 151] width 19 height 14
checkbox input "true"
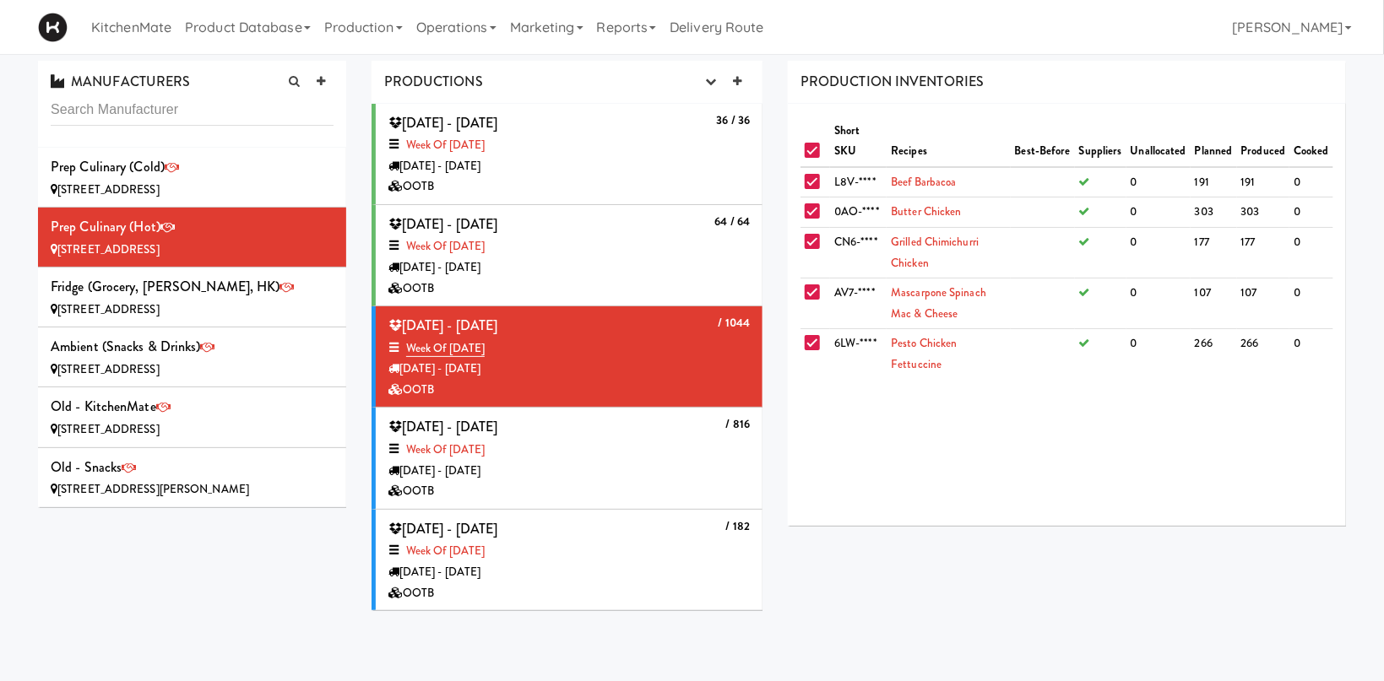
checkbox input "true"
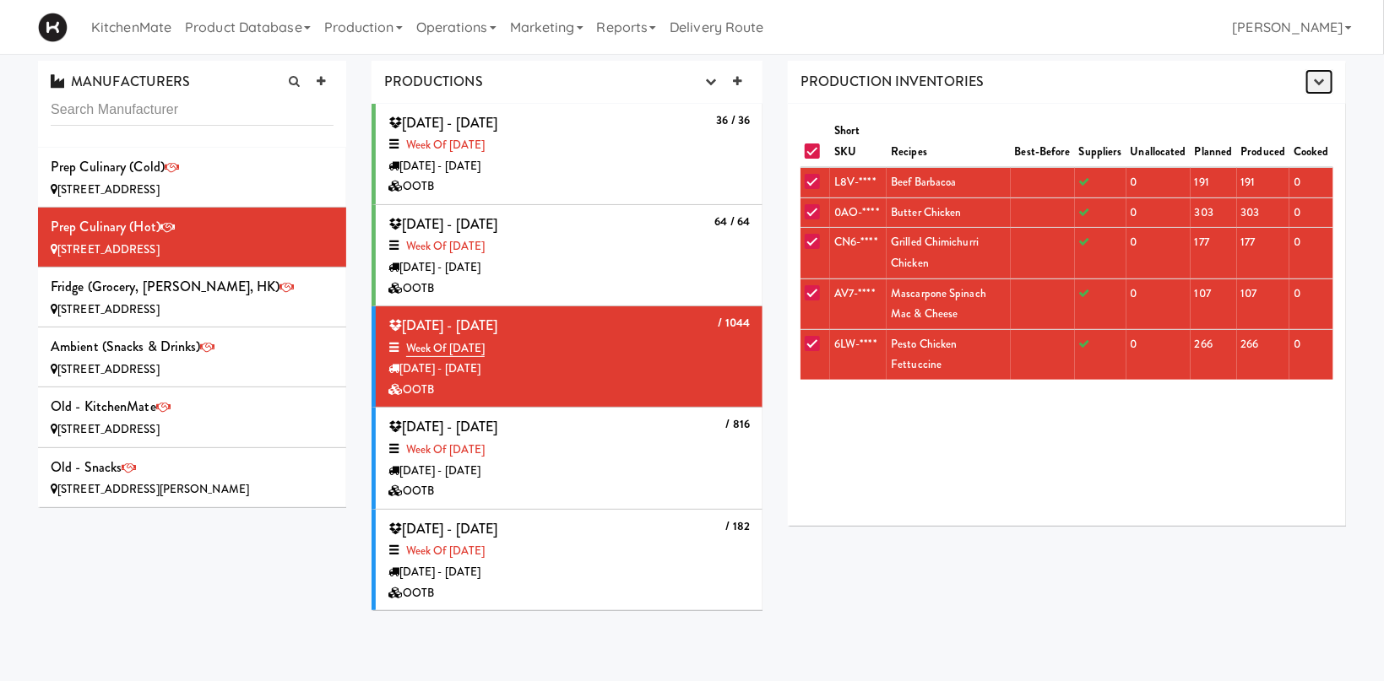
click at [1318, 79] on icon "button" at bounding box center [1319, 81] width 11 height 11
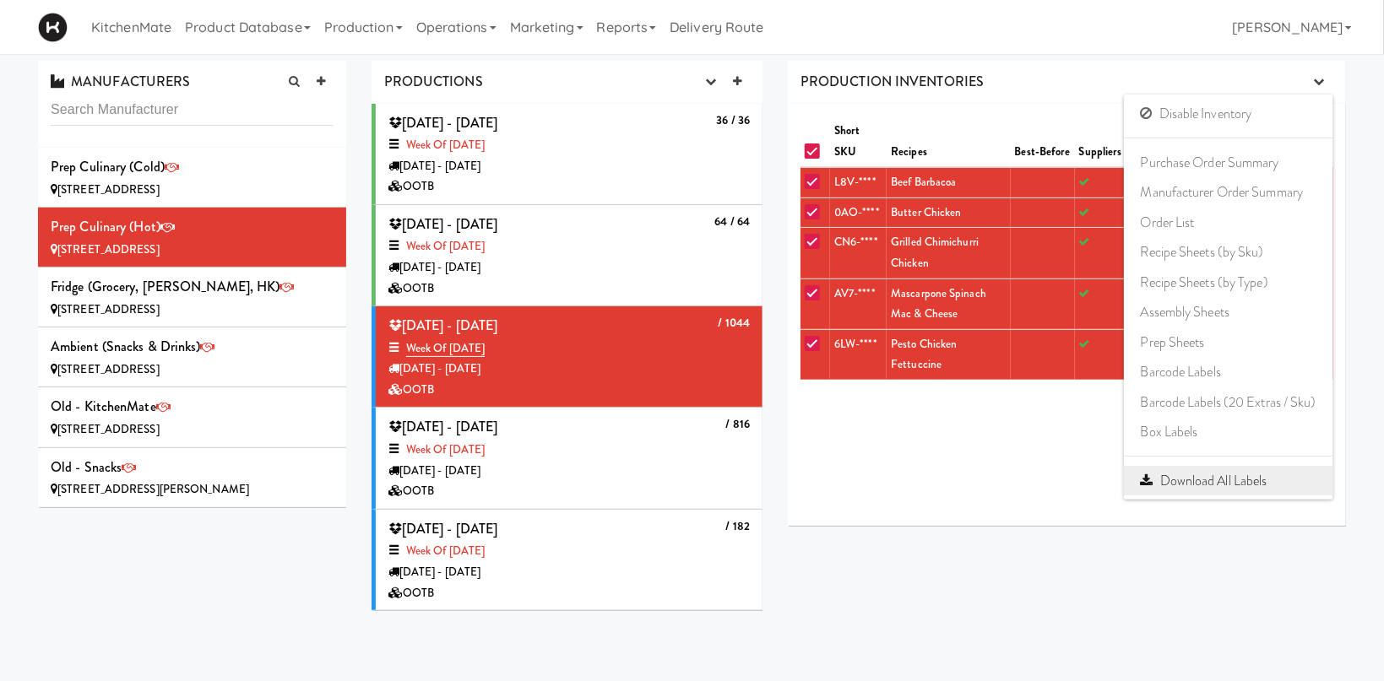
click at [1244, 480] on link "Download All Labels" at bounding box center [1228, 481] width 209 height 30
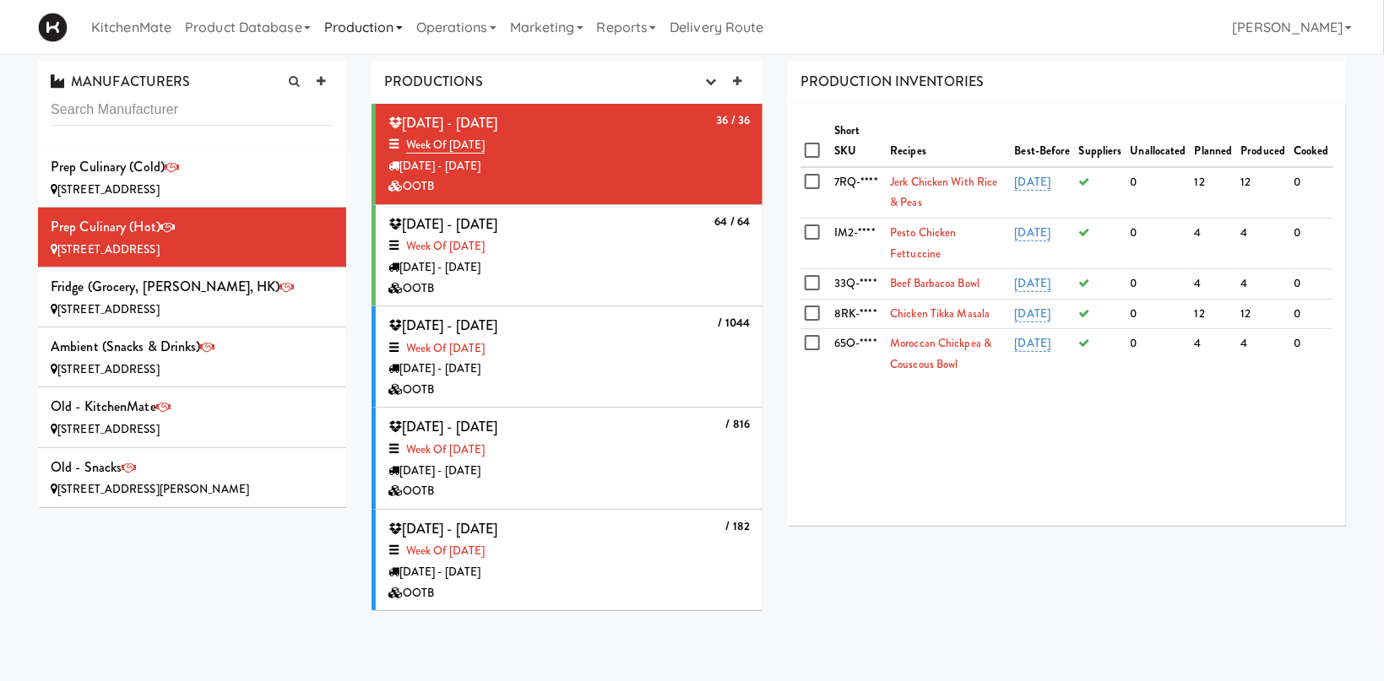
click at [357, 19] on link "Production" at bounding box center [363, 27] width 92 height 54
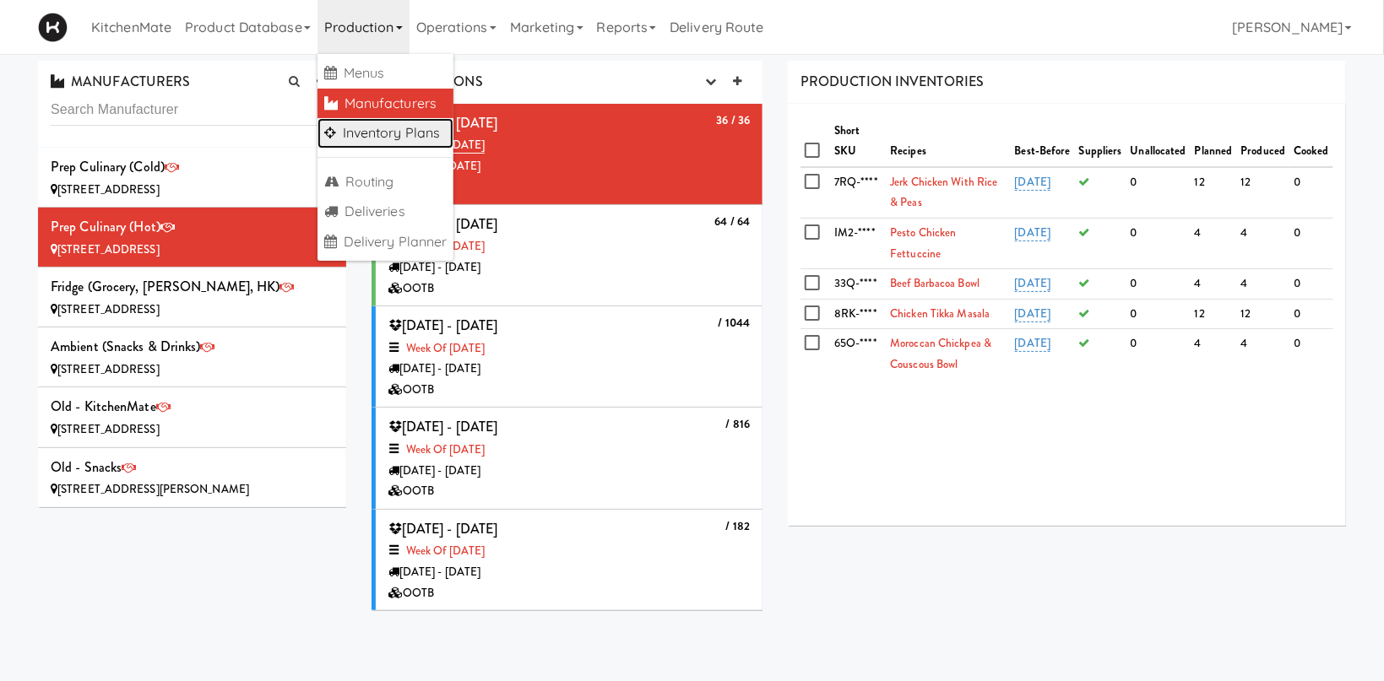
click at [392, 130] on link "Inventory Plans" at bounding box center [385, 133] width 137 height 30
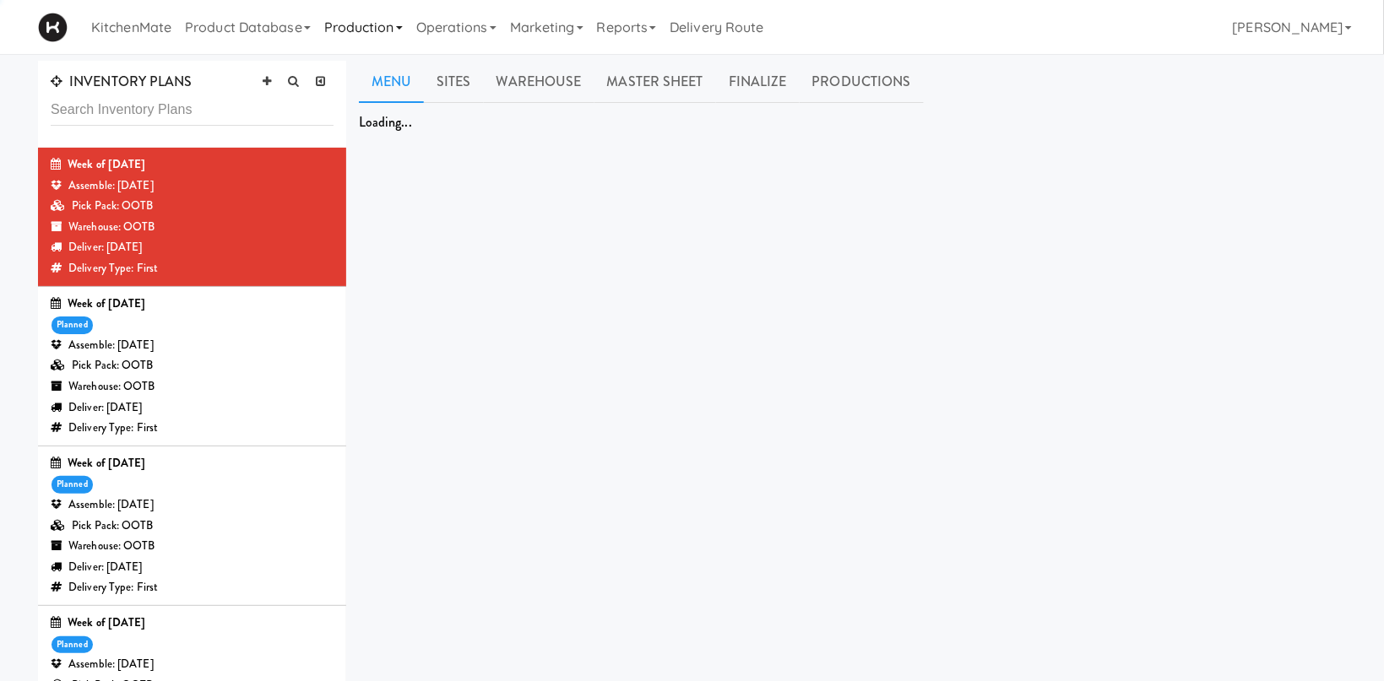
click at [372, 24] on link "Production" at bounding box center [363, 27] width 92 height 54
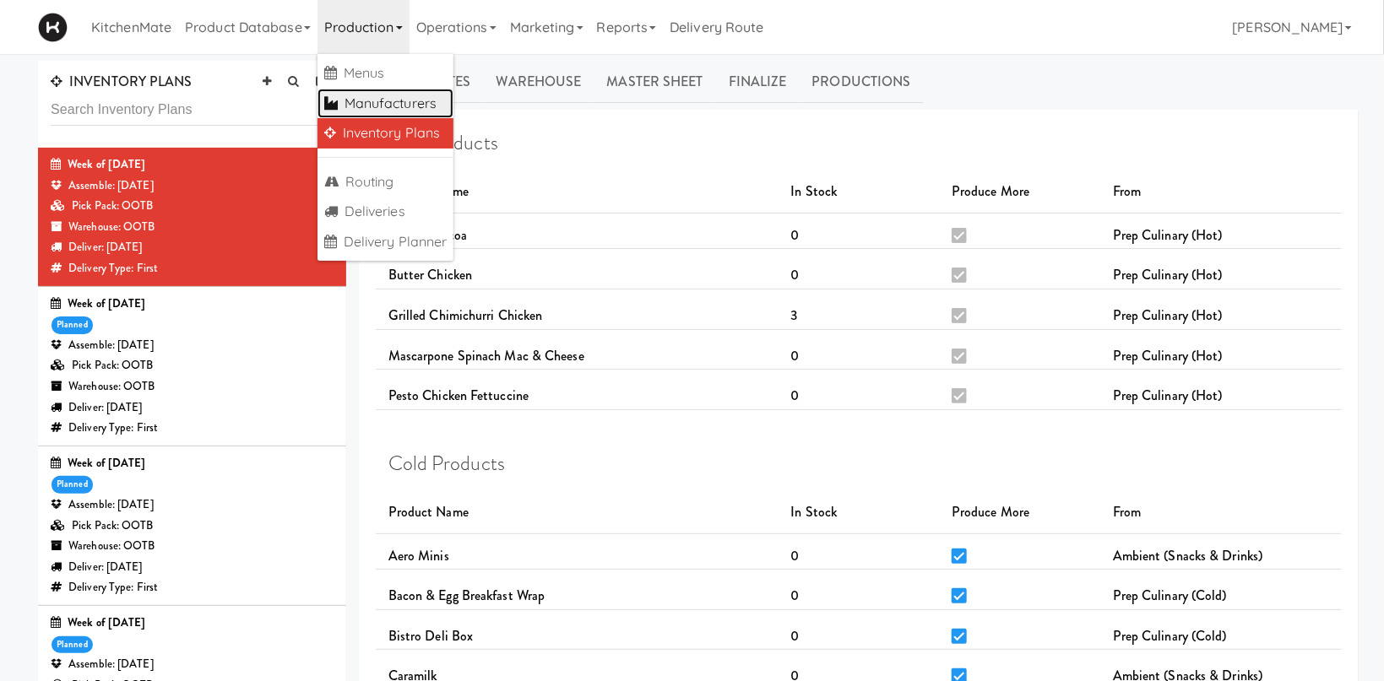
click at [395, 103] on link "Manufacturers" at bounding box center [385, 104] width 137 height 30
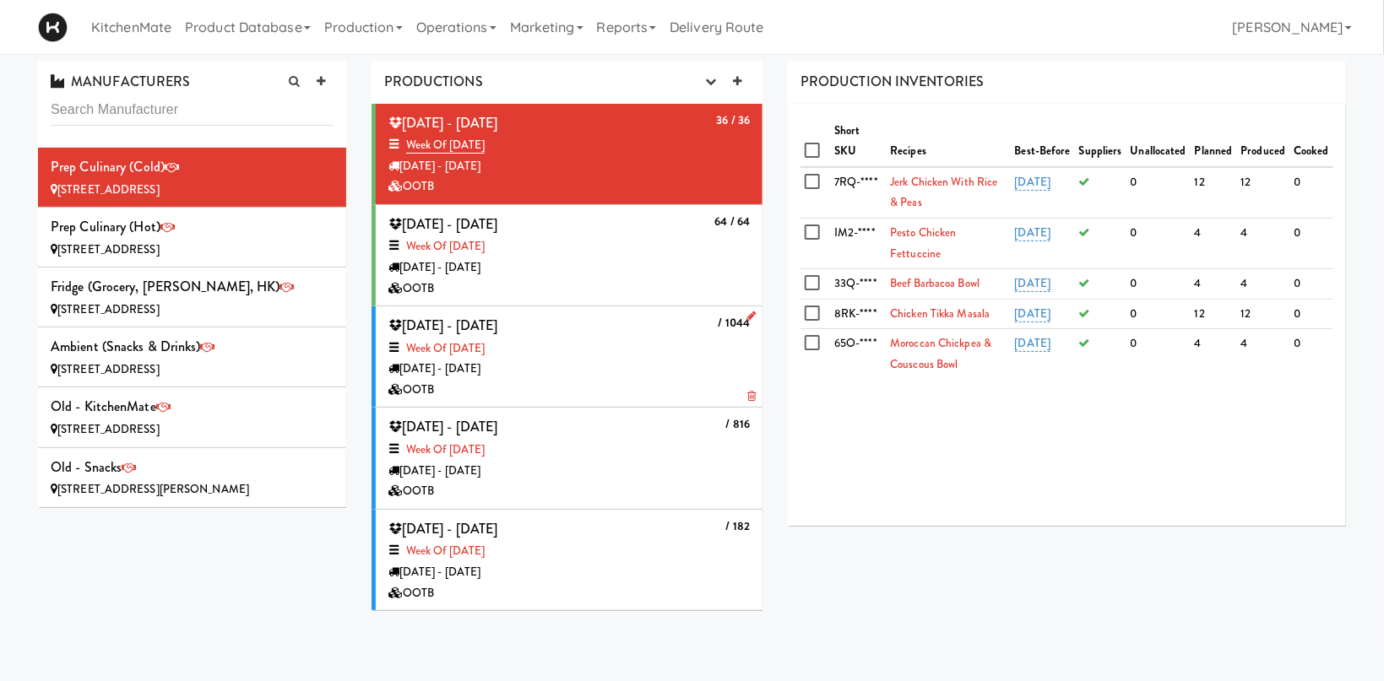
click at [679, 361] on div "[DATE] - [DATE]" at bounding box center [568, 369] width 361 height 21
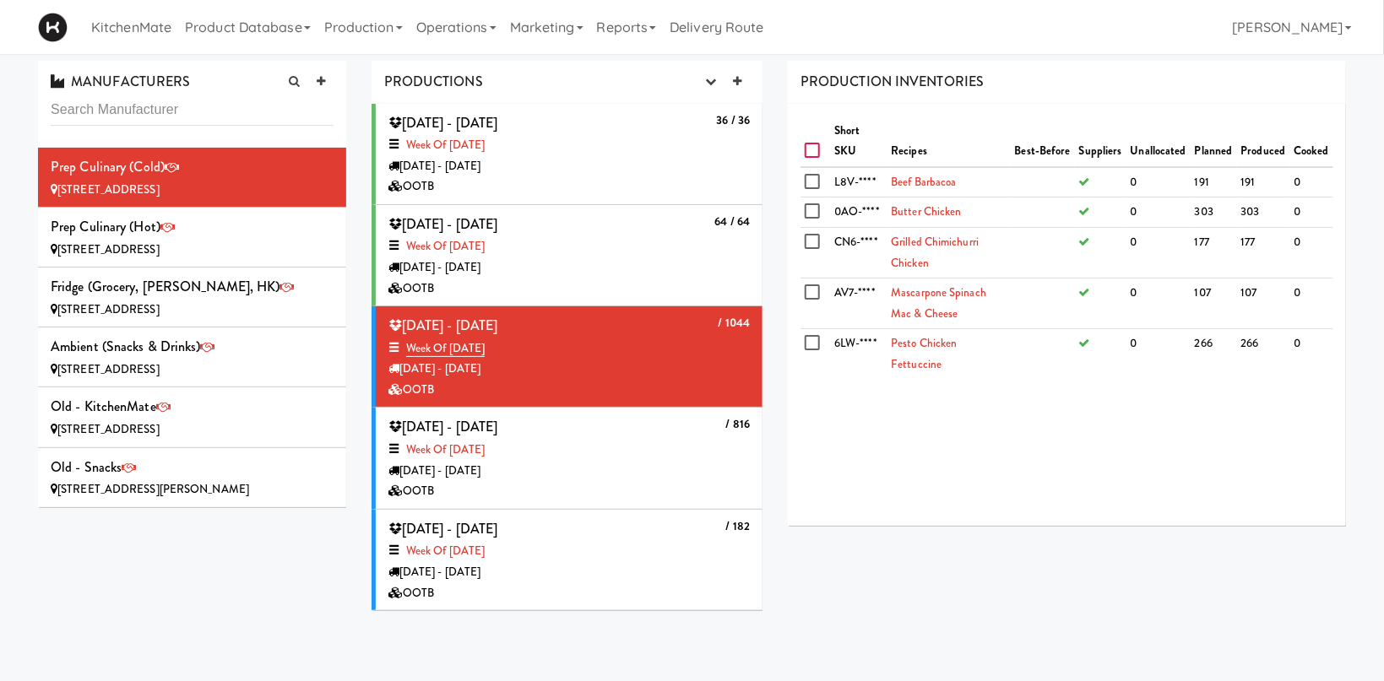
click at [811, 149] on input "checkbox" at bounding box center [814, 151] width 19 height 14
checkbox input "true"
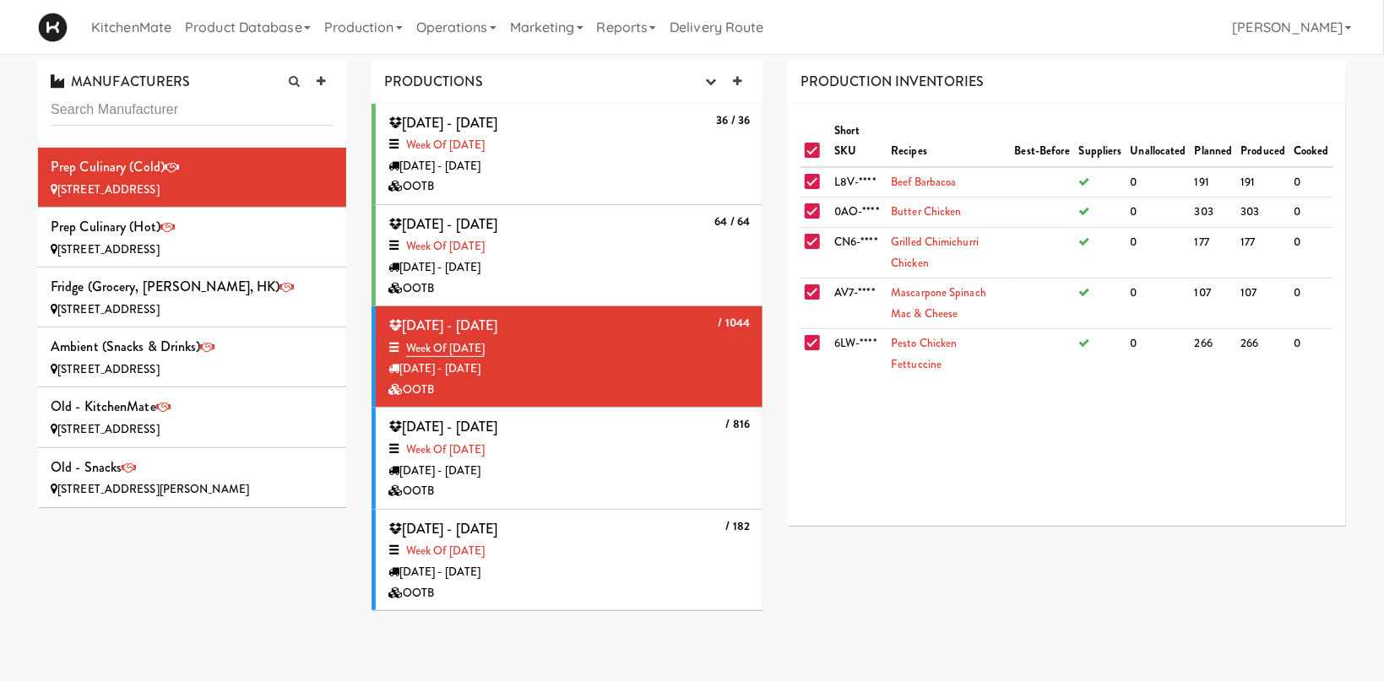
checkbox input "true"
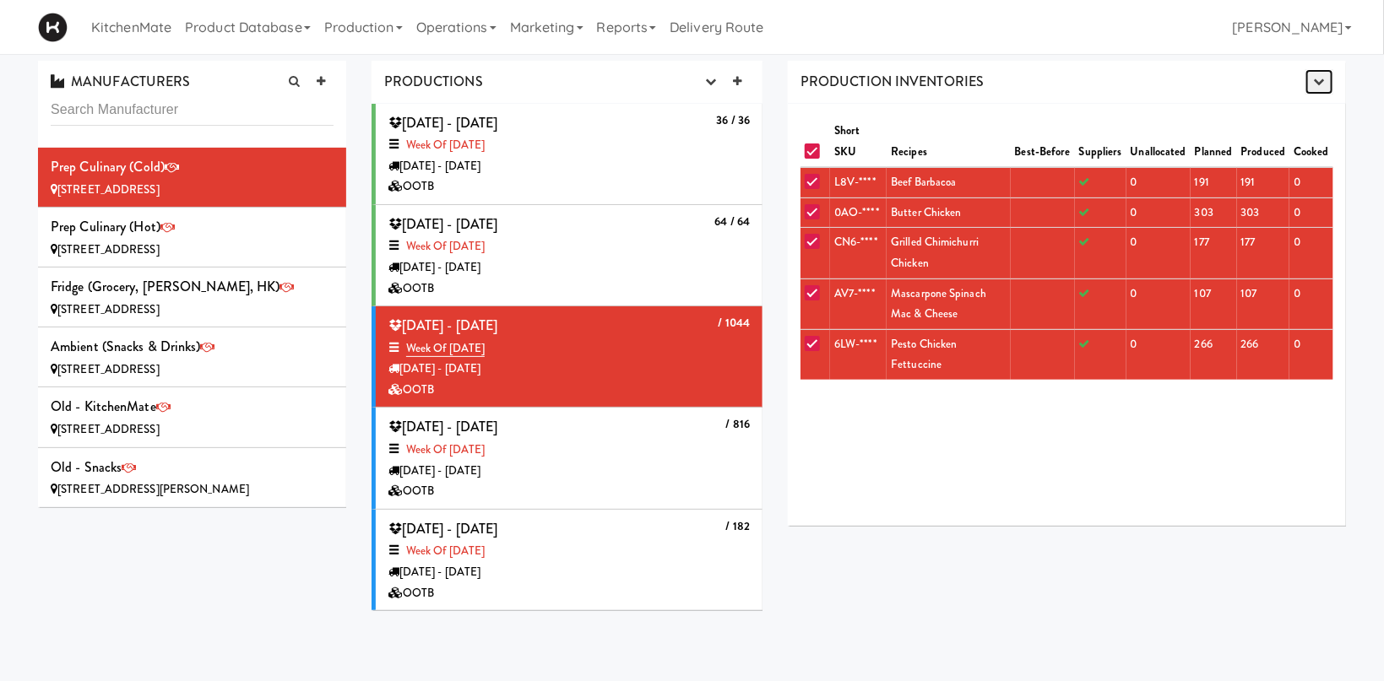
click at [1316, 82] on icon "button" at bounding box center [1319, 81] width 11 height 11
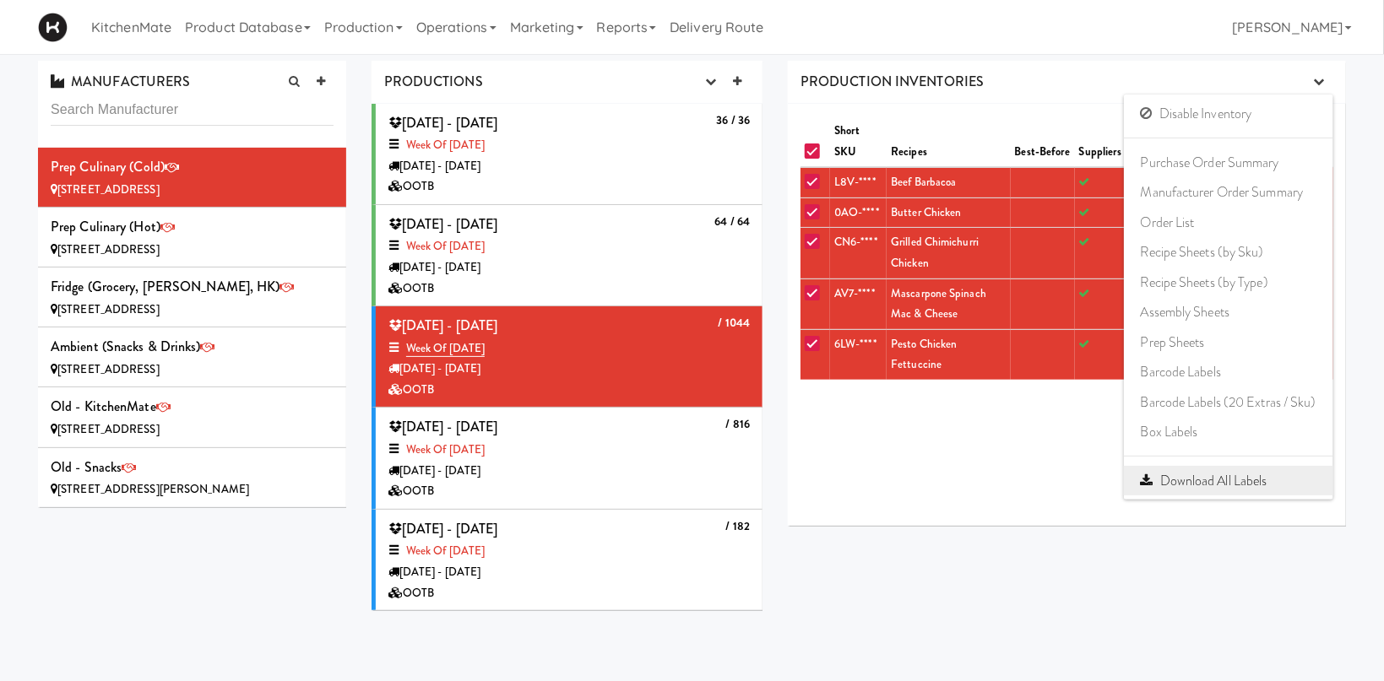
click at [1244, 483] on link "Download All Labels" at bounding box center [1228, 481] width 209 height 30
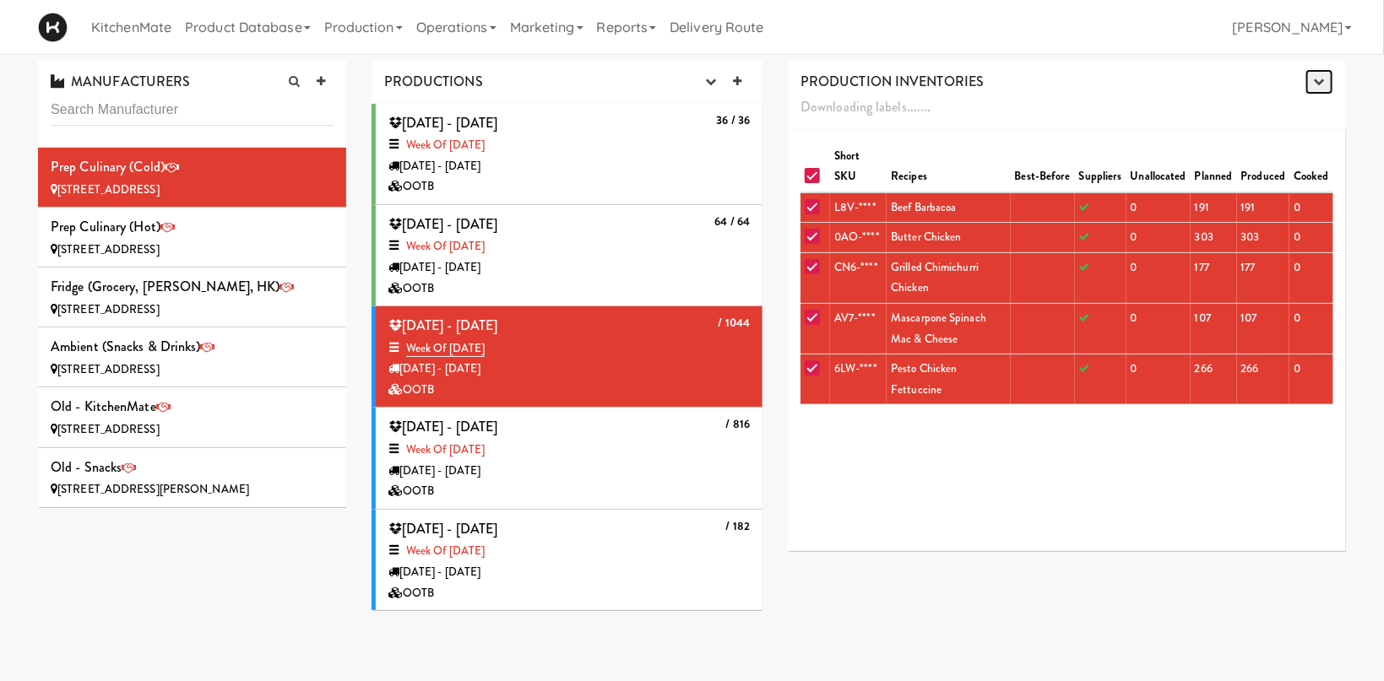
click at [1321, 79] on icon "button" at bounding box center [1319, 81] width 11 height 11
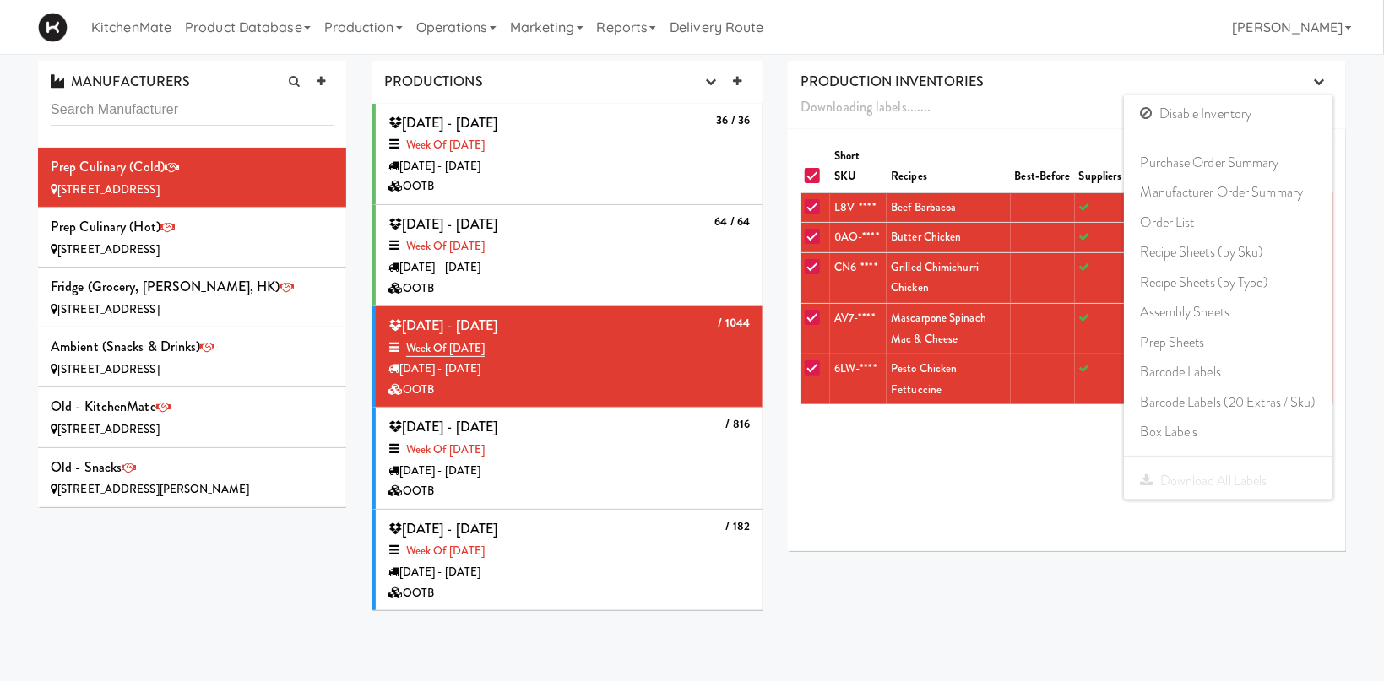
click at [873, 499] on div "Short SKU Recipes Best-Before Suppliers Unallocated Planned Produced Cooked L8V…" at bounding box center [1067, 340] width 558 height 422
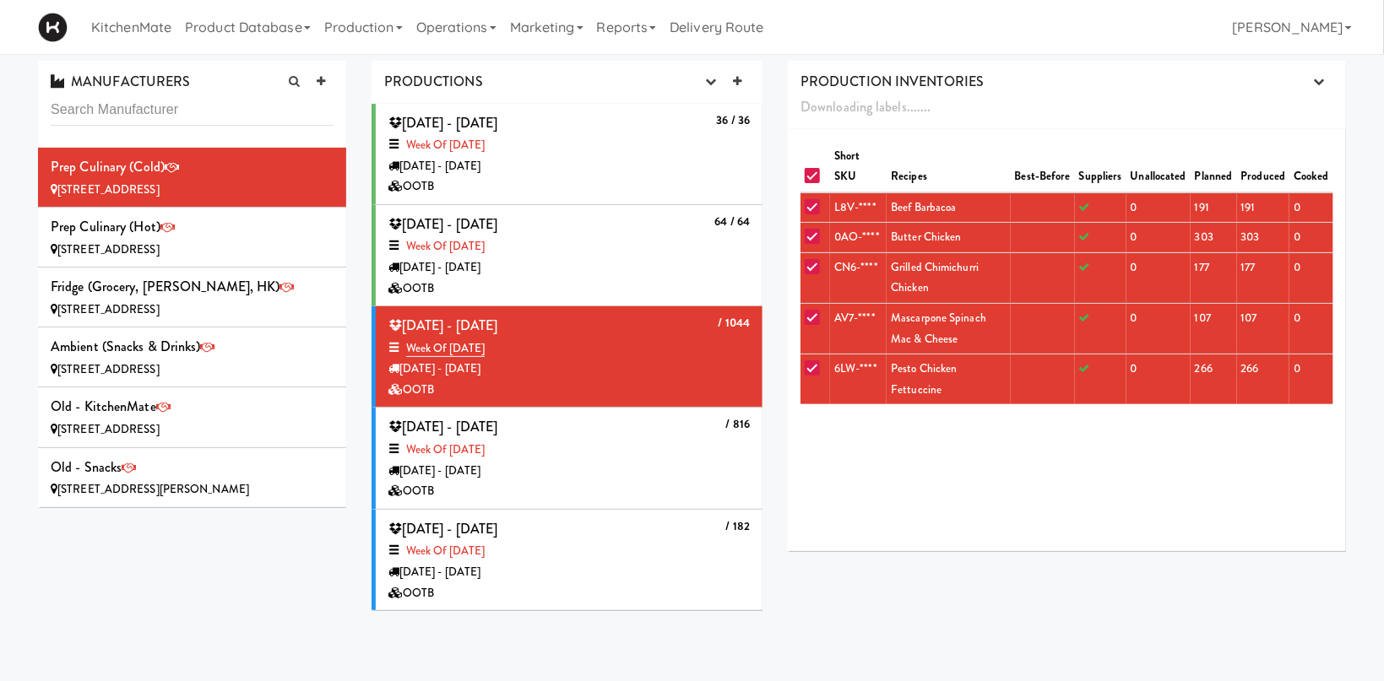
click at [819, 173] on input "checkbox" at bounding box center [814, 177] width 19 height 14
checkbox input "false"
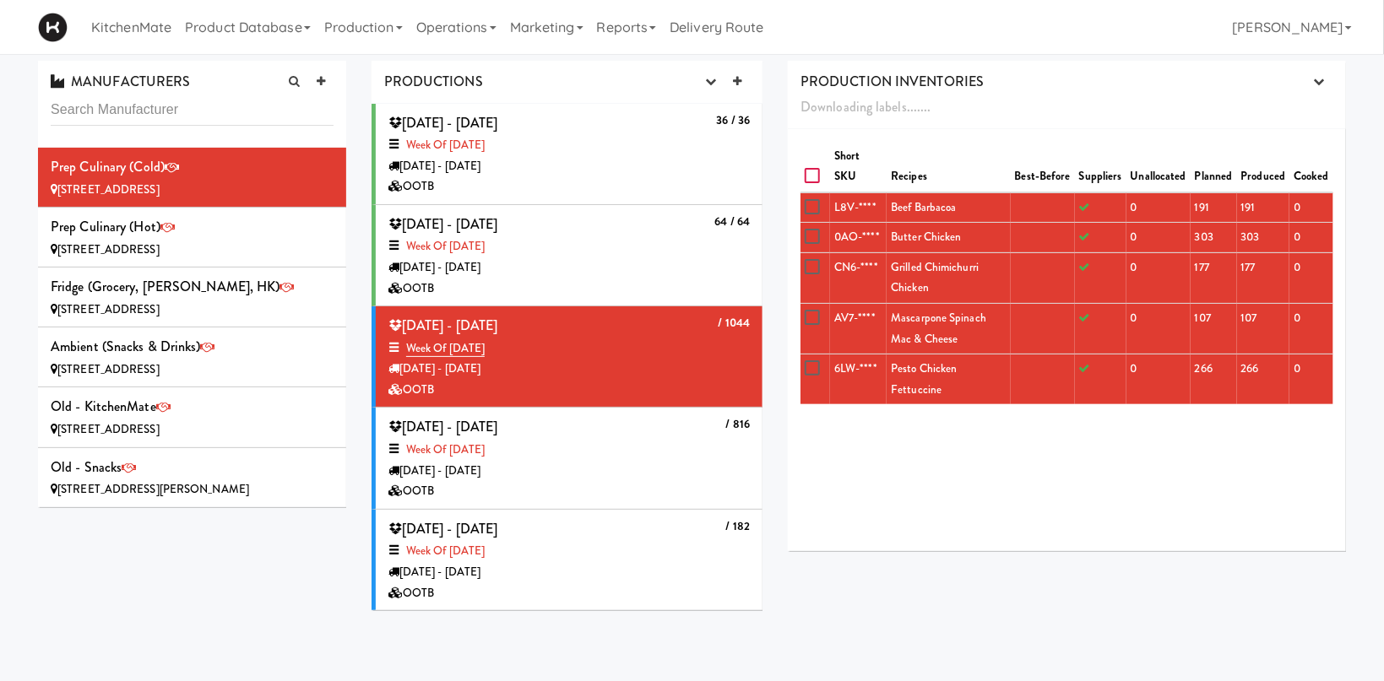
checkbox input "false"
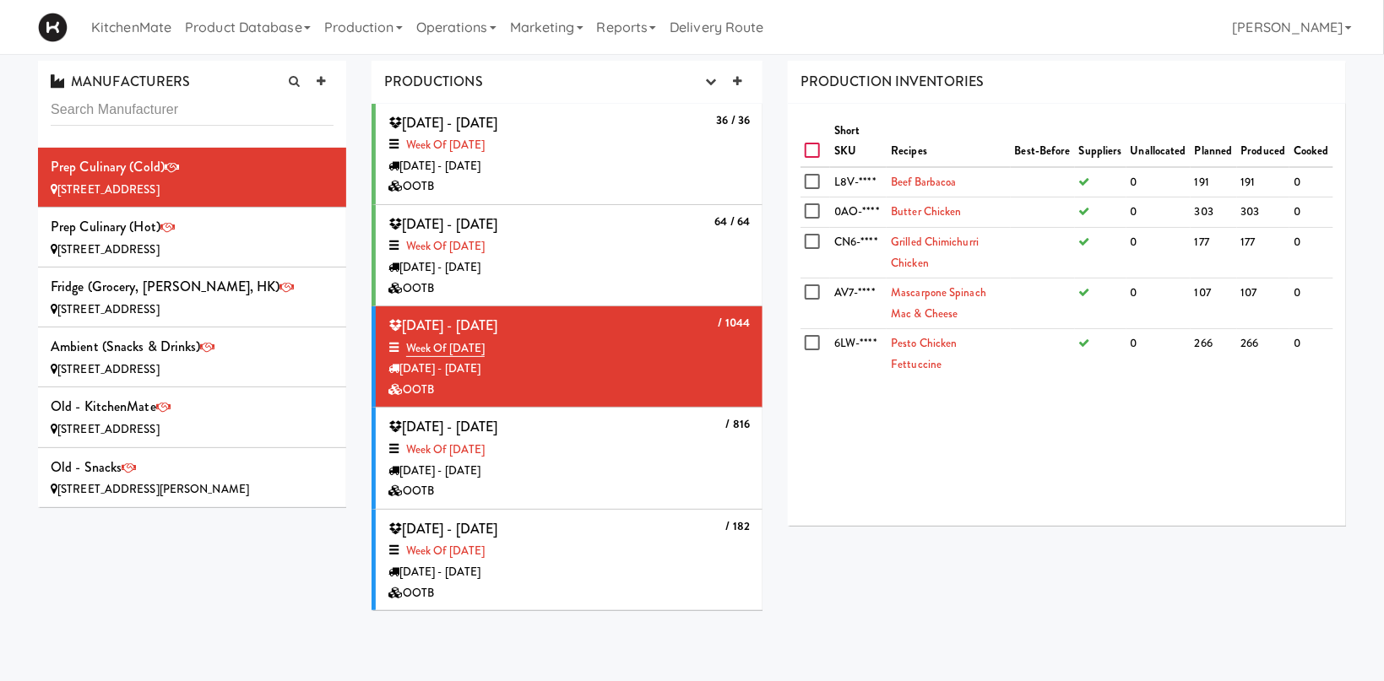
click at [812, 153] on input "checkbox" at bounding box center [814, 151] width 19 height 14
checkbox input "true"
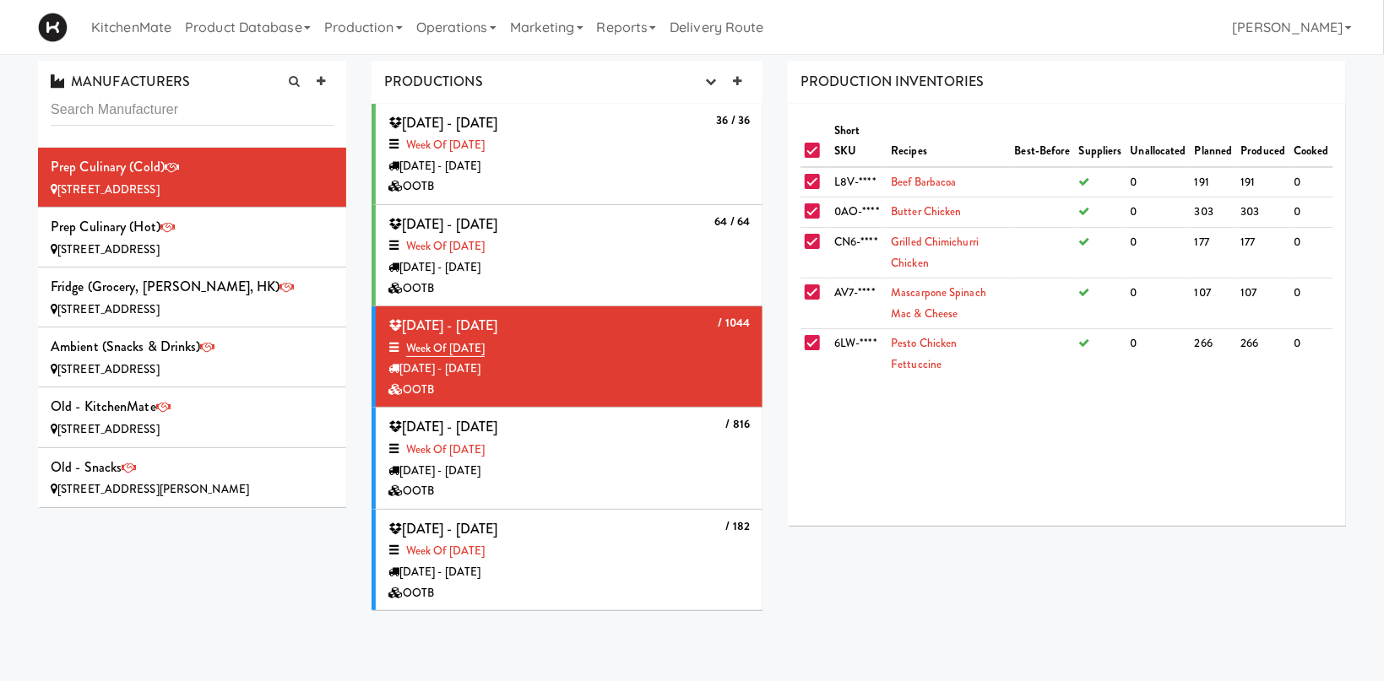
checkbox input "true"
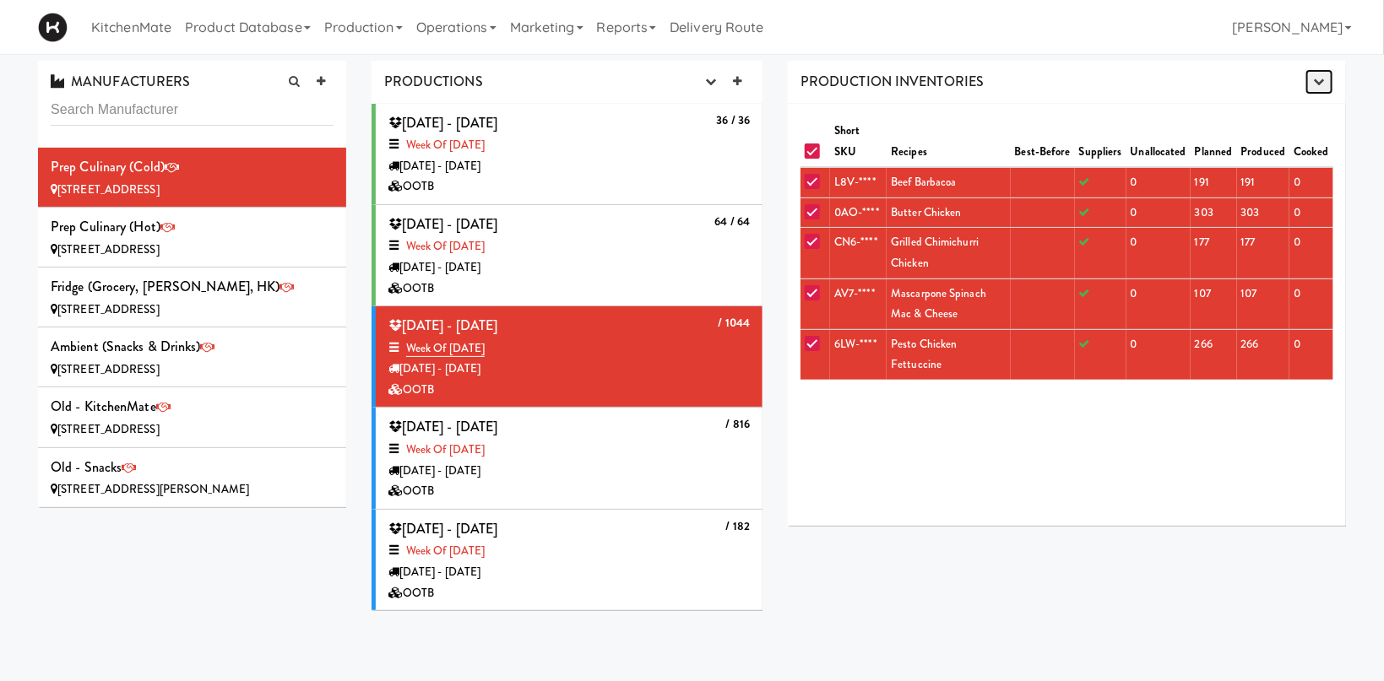
click at [1317, 84] on icon "button" at bounding box center [1319, 81] width 11 height 11
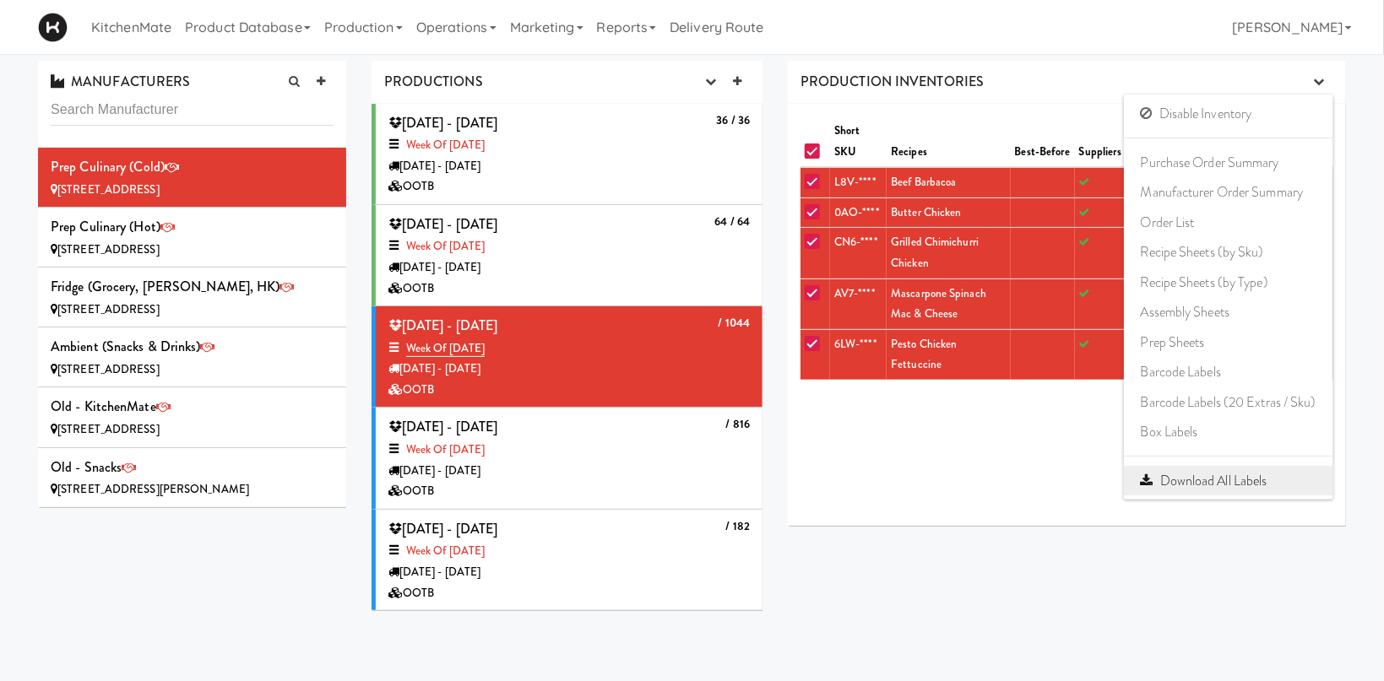
click at [1218, 477] on link "Download All Labels" at bounding box center [1228, 481] width 209 height 30
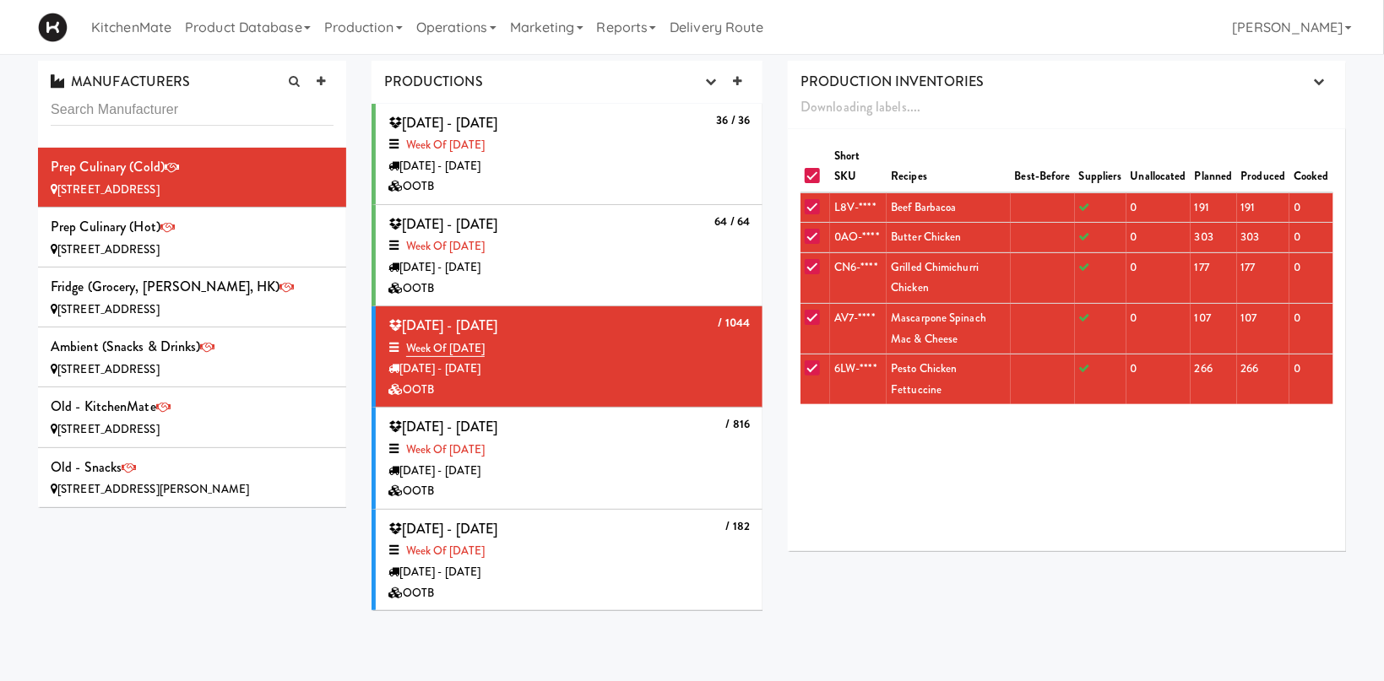
click at [1135, 41] on div "KitchenMate Product Database Ingredients Ingredient Types Suppliers Recipes Rec…" at bounding box center [692, 27] width 1308 height 54
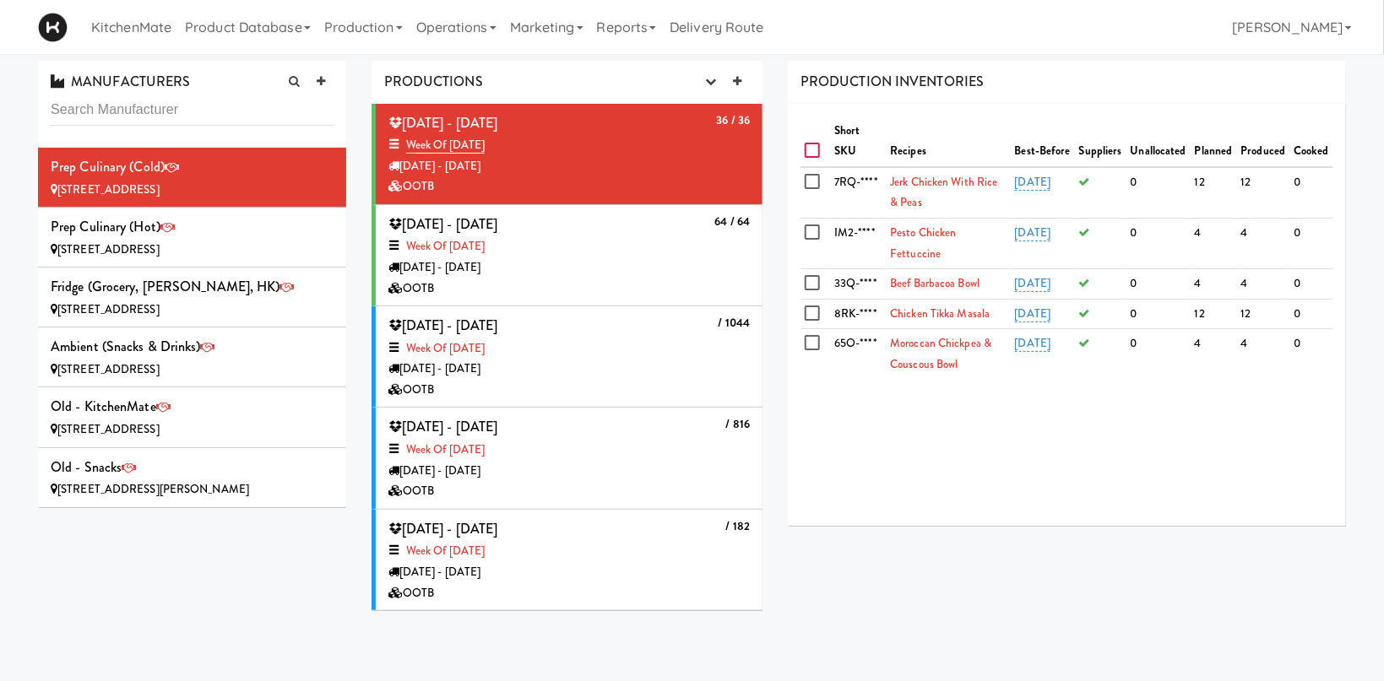
click at [816, 151] on input "checkbox" at bounding box center [814, 151] width 19 height 14
checkbox input "true"
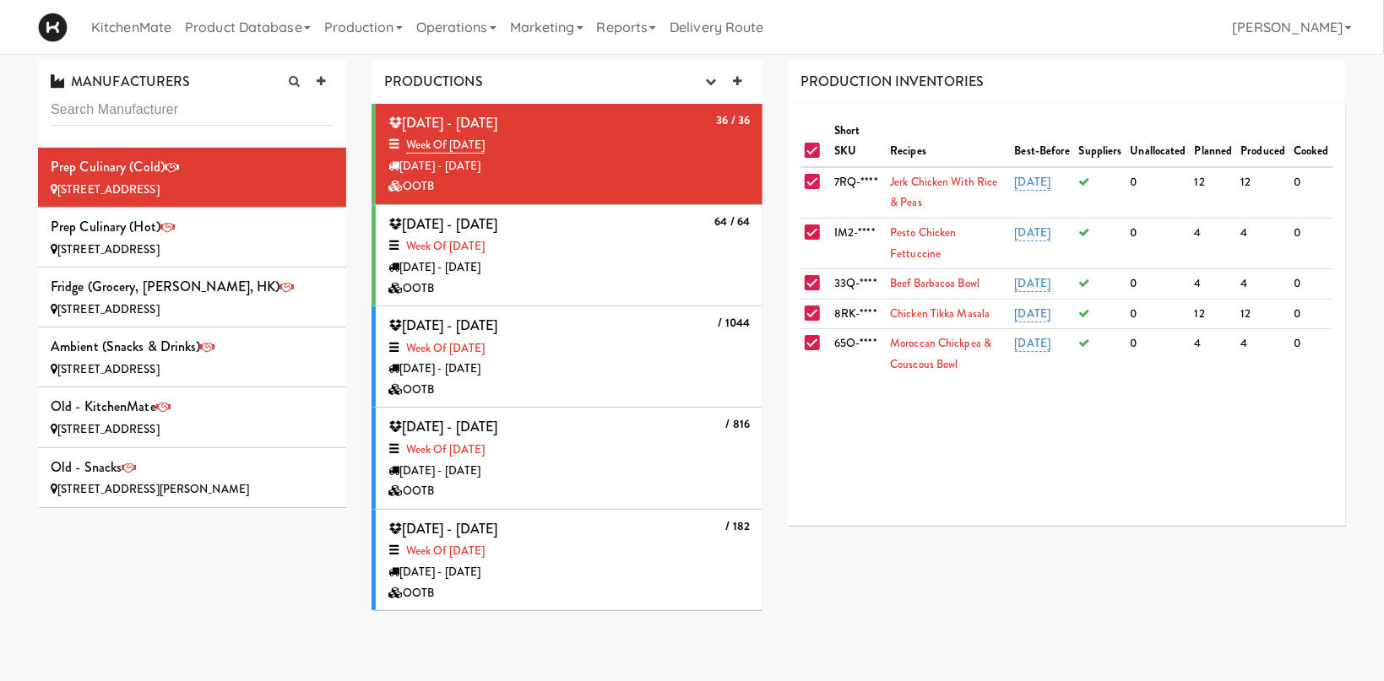
checkbox input "true"
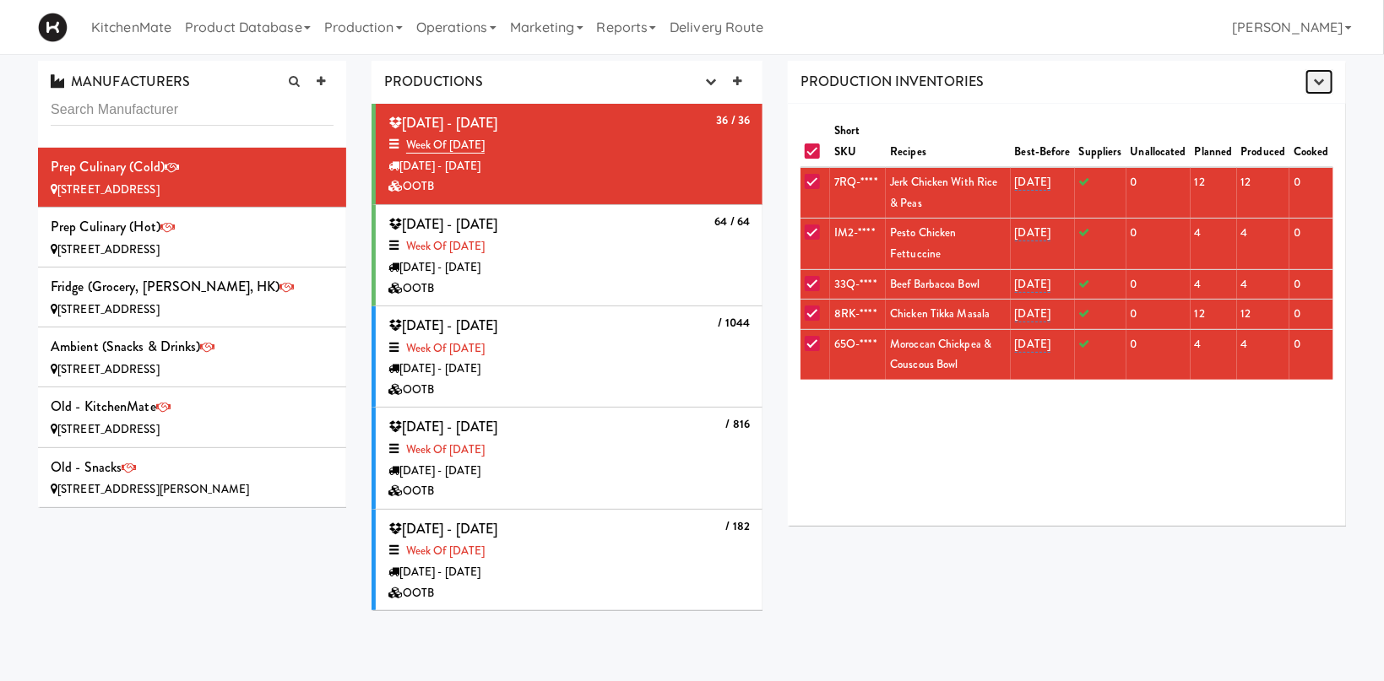
click at [1322, 79] on icon "button" at bounding box center [1319, 81] width 11 height 11
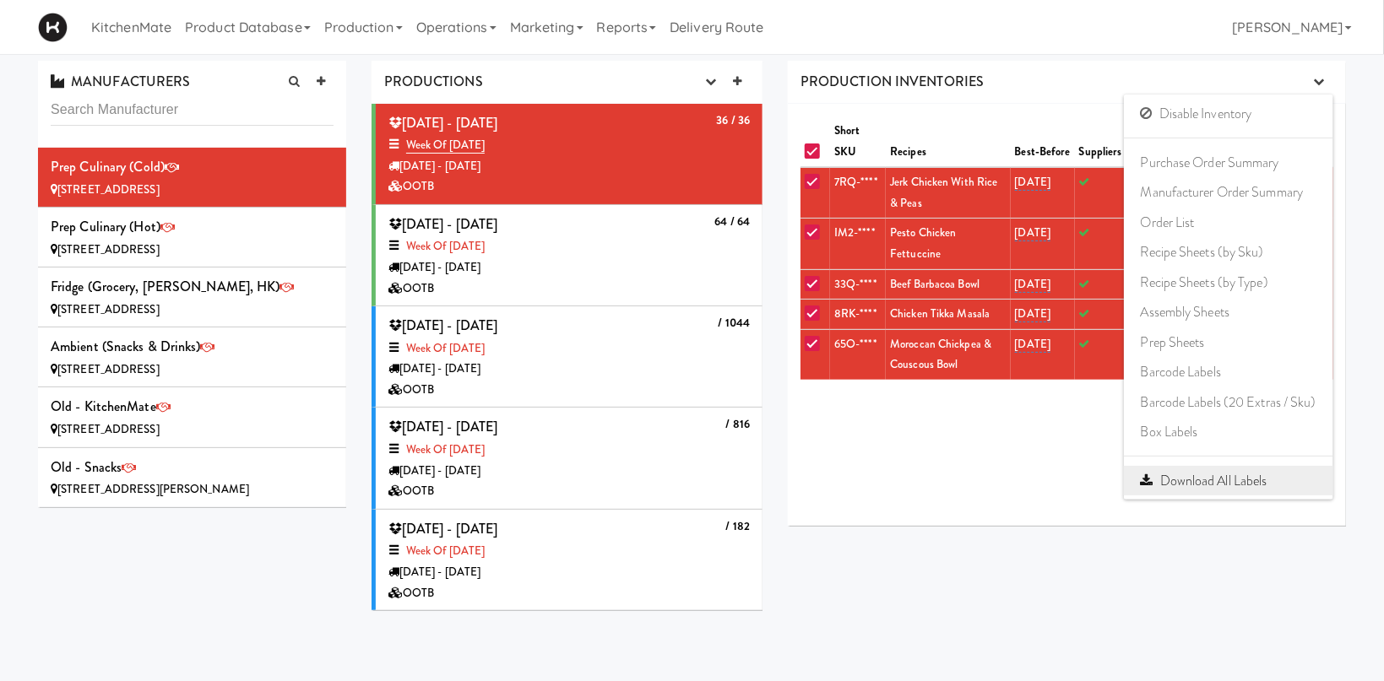
click at [1230, 484] on link "Download All Labels" at bounding box center [1228, 481] width 209 height 30
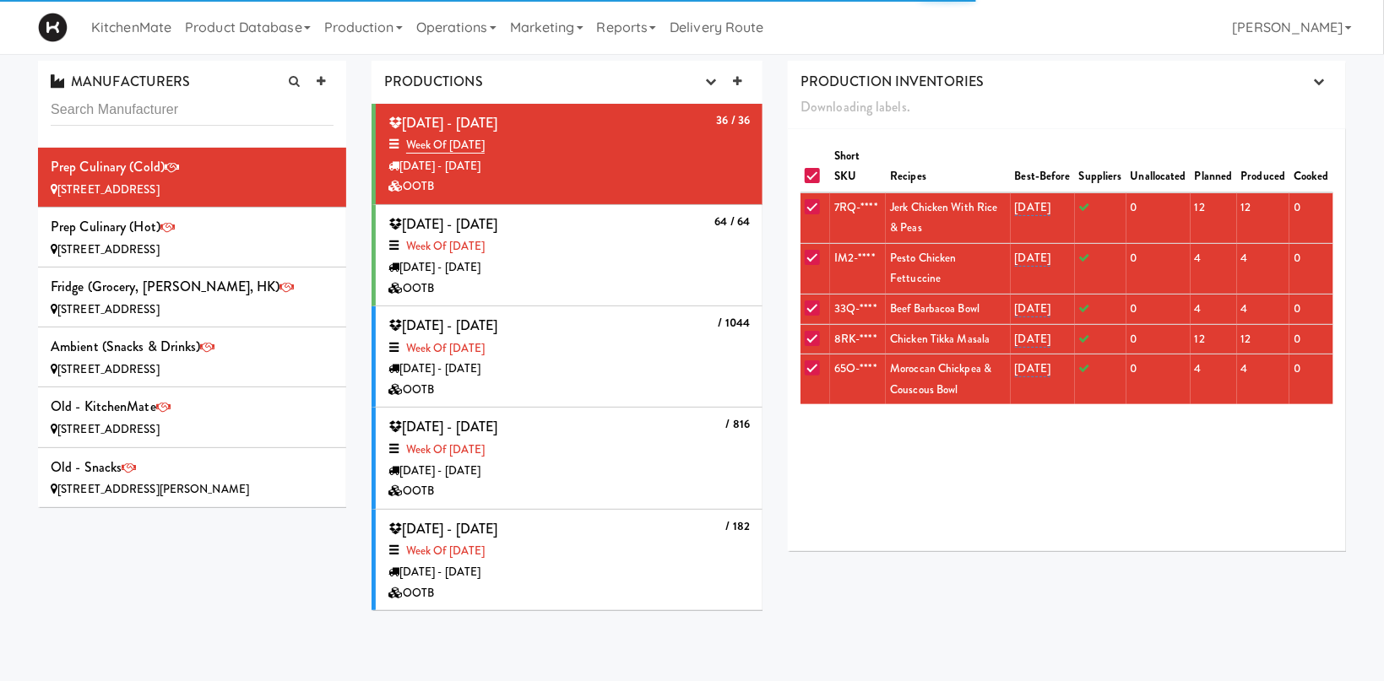
click at [664, 272] on div "[DATE] - [DATE]" at bounding box center [568, 268] width 361 height 21
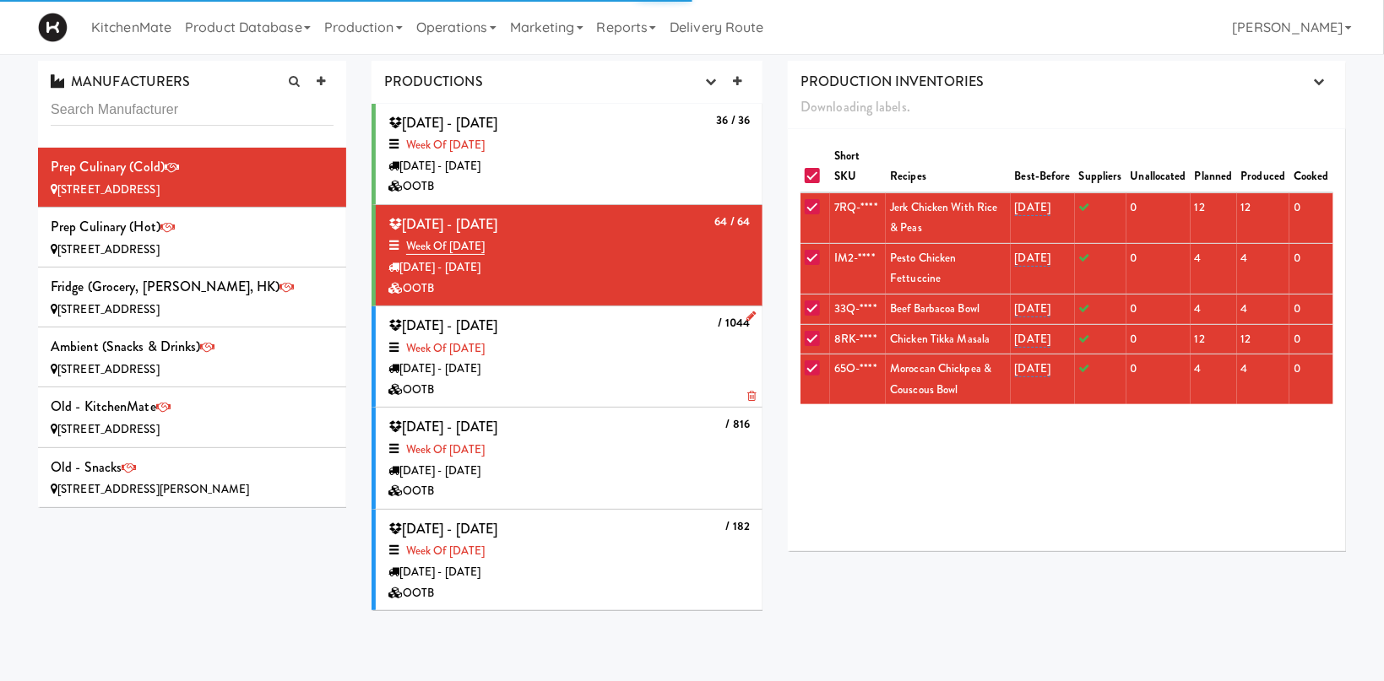
click at [657, 345] on div "Week of [DATE]" at bounding box center [568, 349] width 361 height 21
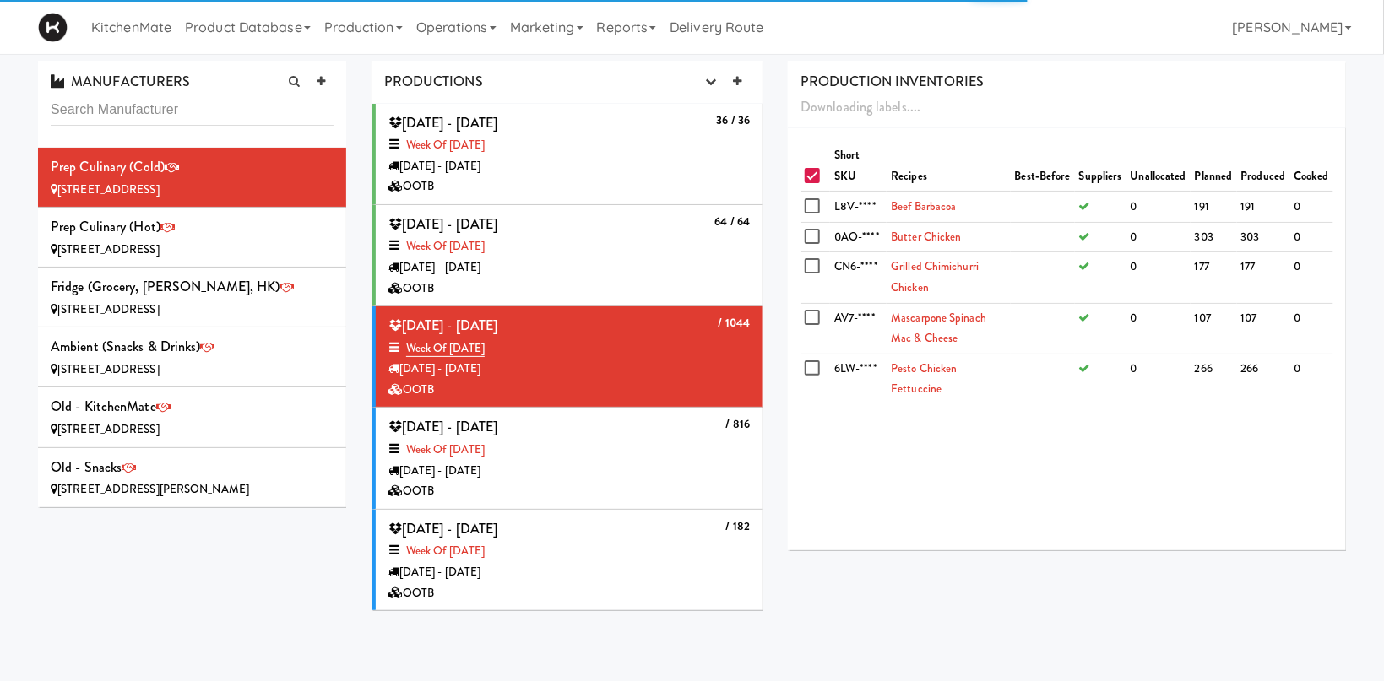
click at [815, 179] on input "checkbox" at bounding box center [814, 177] width 19 height 14
click at [814, 179] on input "checkbox" at bounding box center [814, 177] width 19 height 14
checkbox input "true"
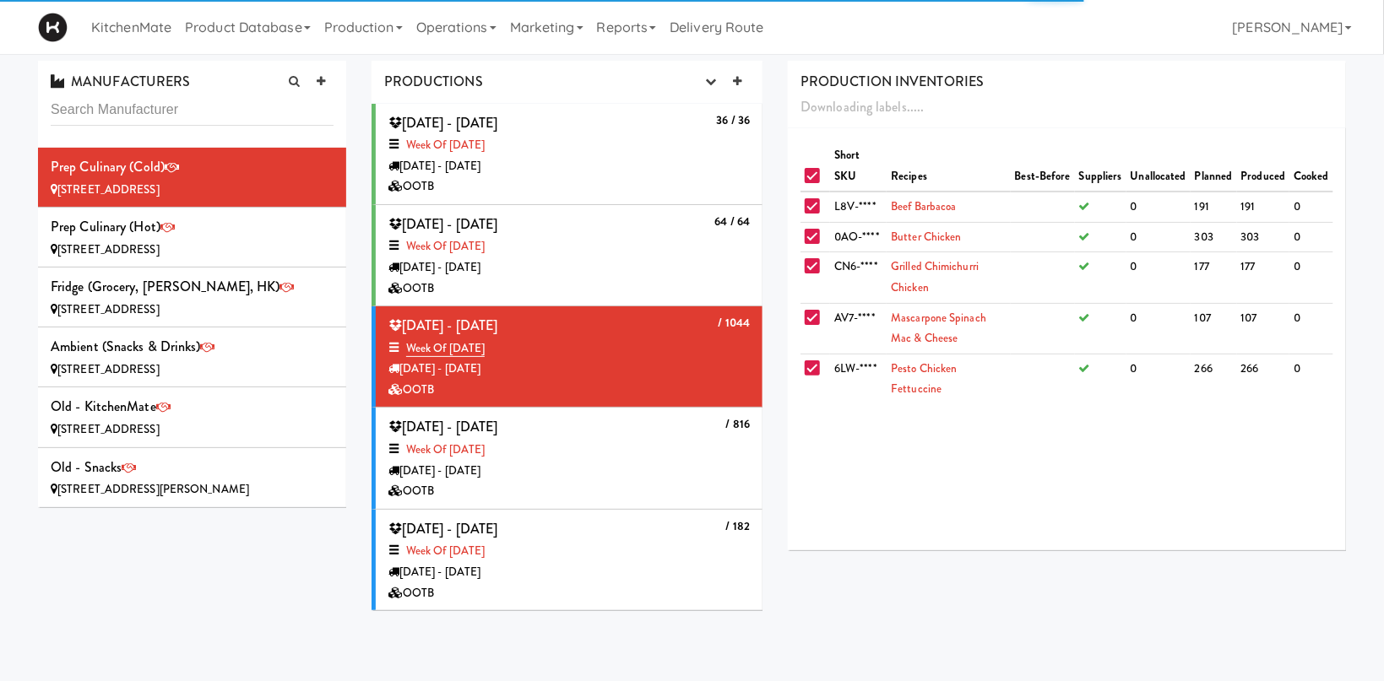
checkbox input "true"
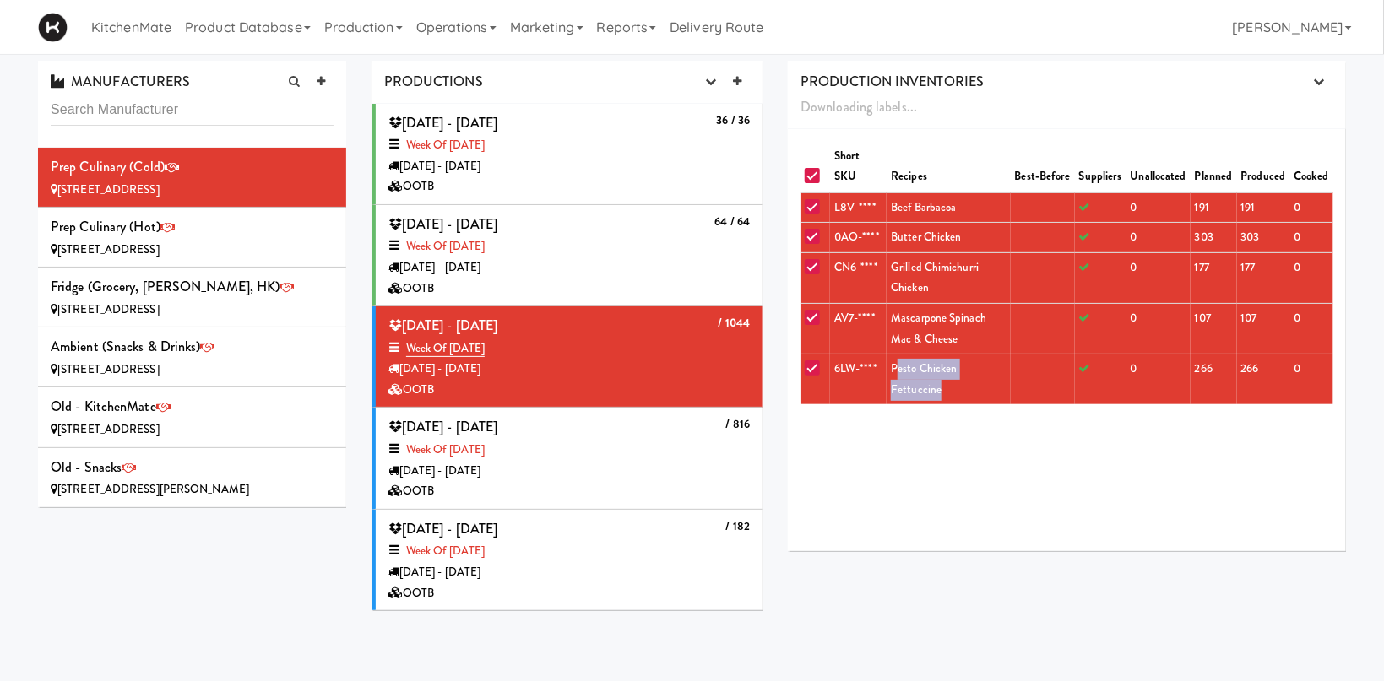
drag, startPoint x: 1017, startPoint y: 374, endPoint x: 893, endPoint y: 371, distance: 124.2
click at [893, 371] on tr "6LW-**** Pesto Chicken Fettuccine 0 266 266 0" at bounding box center [1066, 380] width 533 height 51
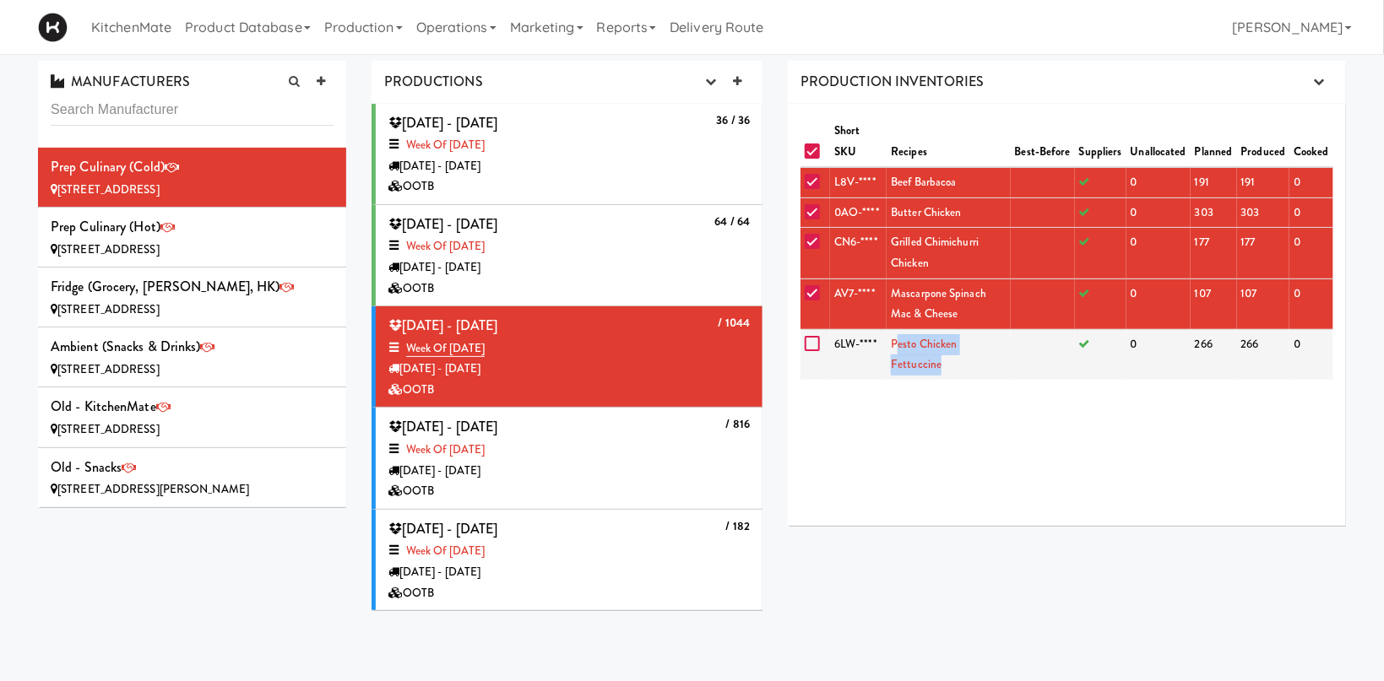
click at [816, 346] on input "checkbox" at bounding box center [814, 345] width 19 height 14
checkbox input "true"
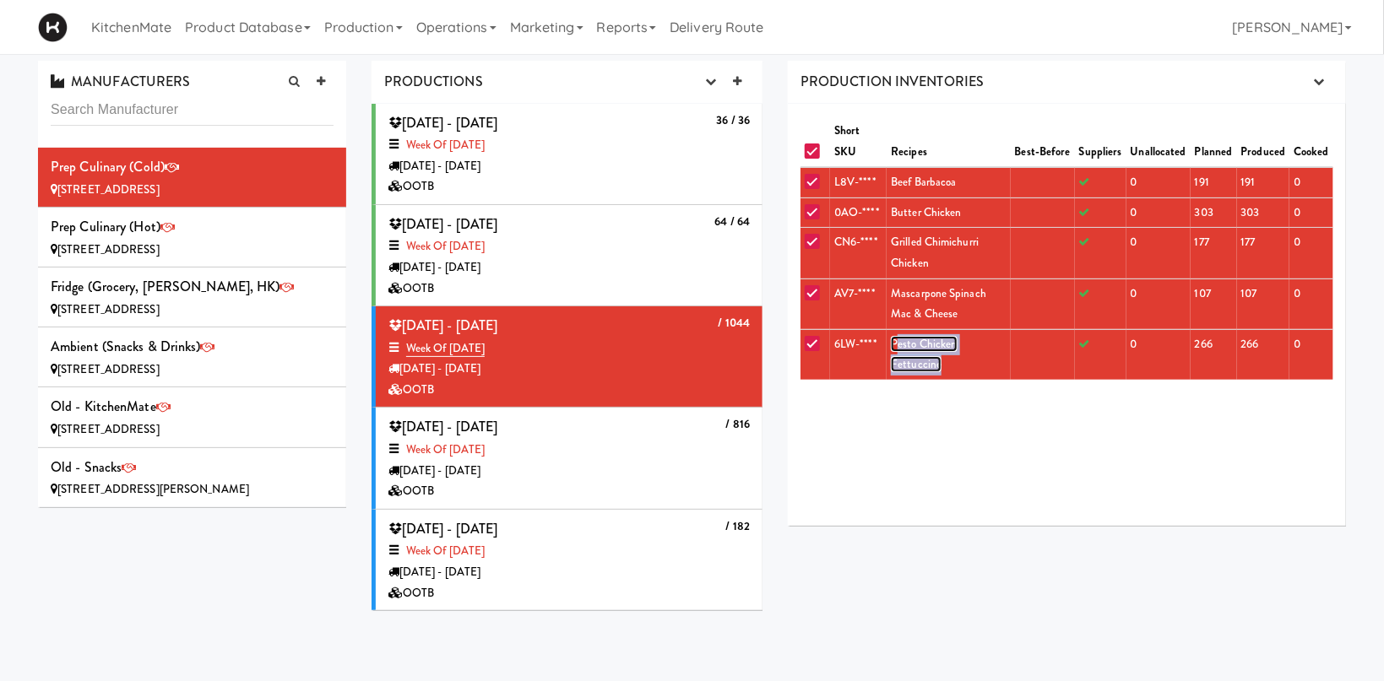
copy link "Pesto Chicken Fettuccine"
click at [367, 45] on link "Production" at bounding box center [363, 27] width 92 height 54
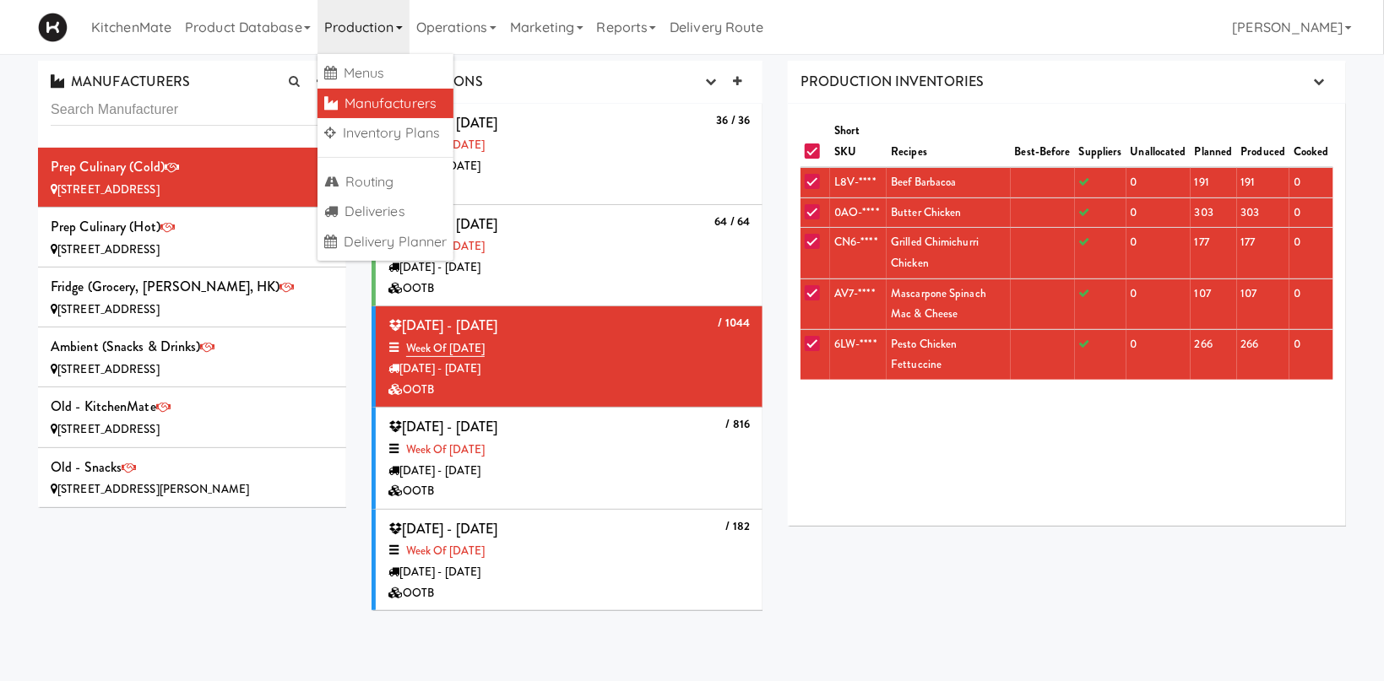
click at [374, 35] on link "Production" at bounding box center [363, 27] width 92 height 54
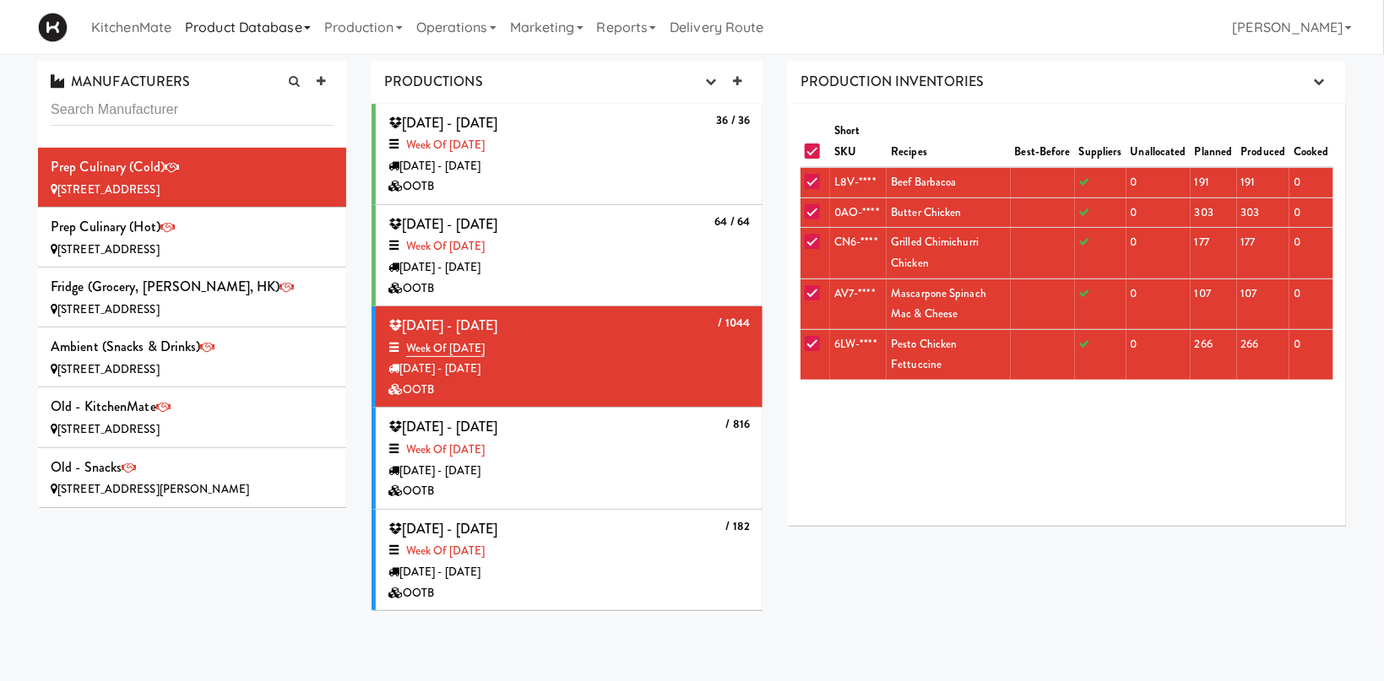
click at [285, 29] on link "Product Database" at bounding box center [247, 27] width 139 height 54
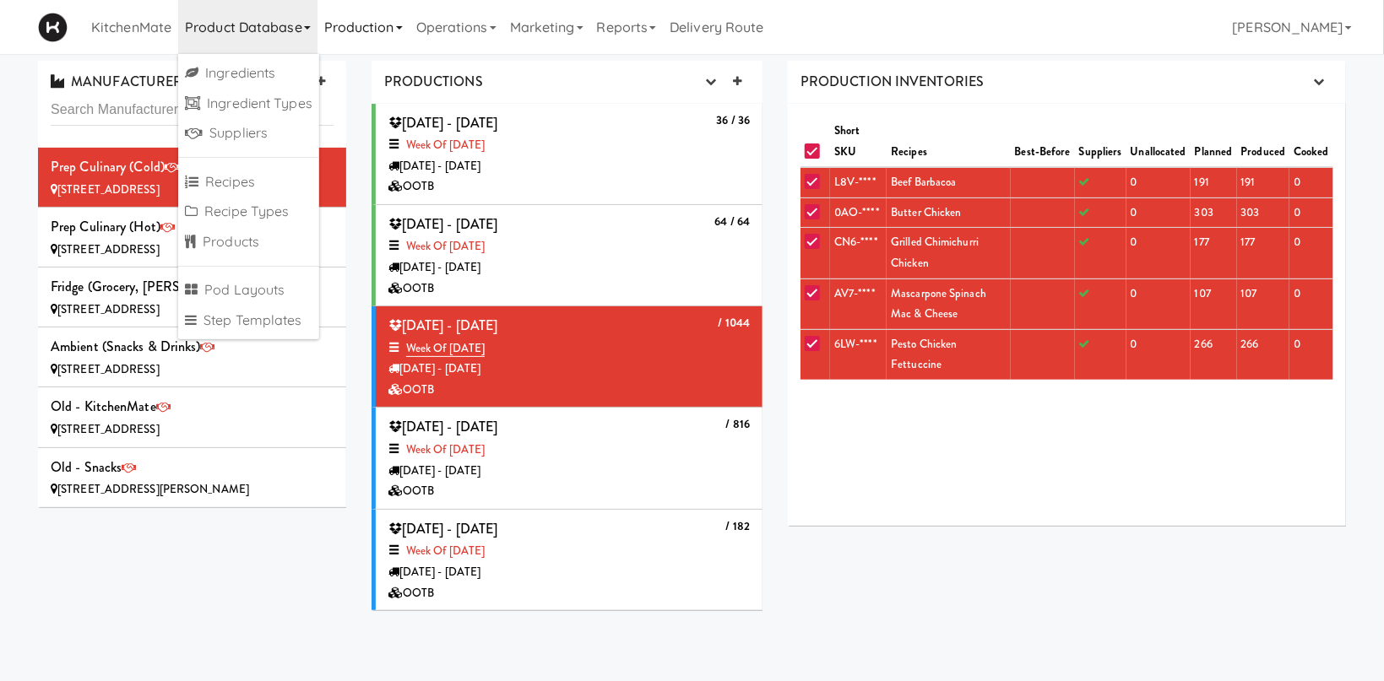
click at [375, 22] on link "Production" at bounding box center [363, 27] width 92 height 54
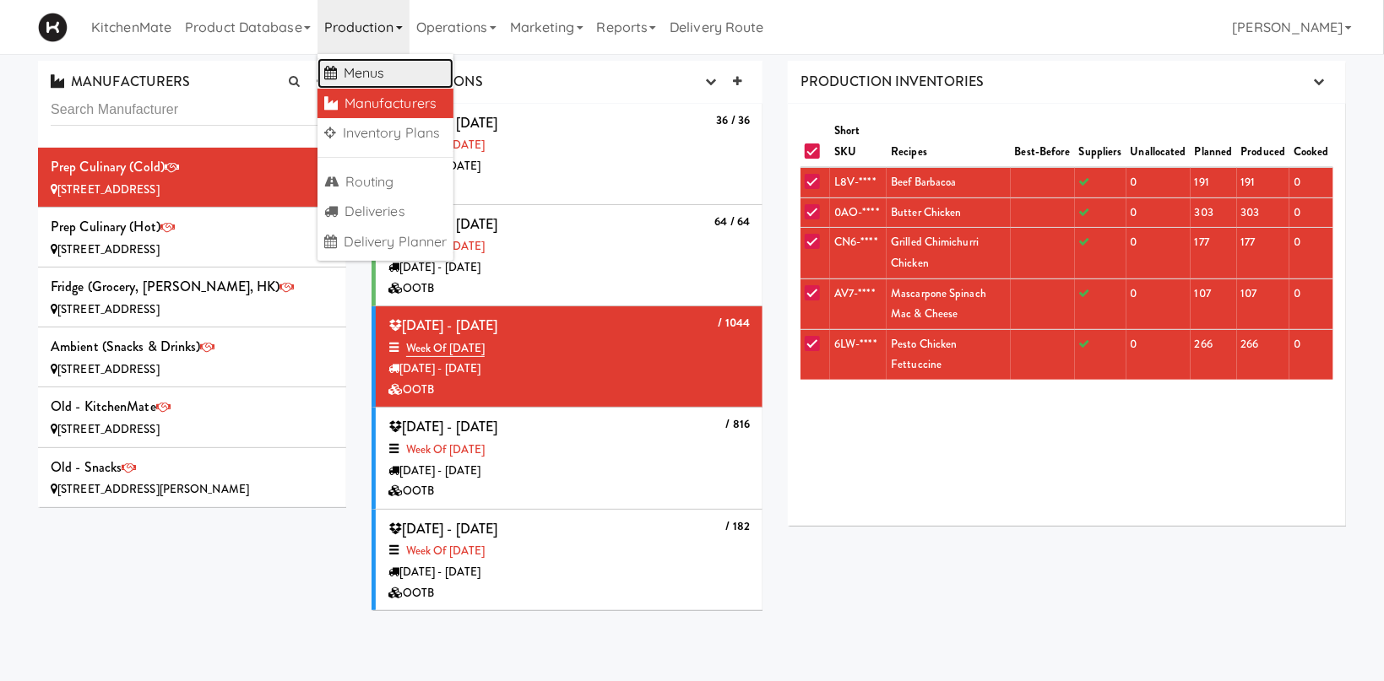
click at [399, 67] on link "Menus" at bounding box center [385, 73] width 137 height 30
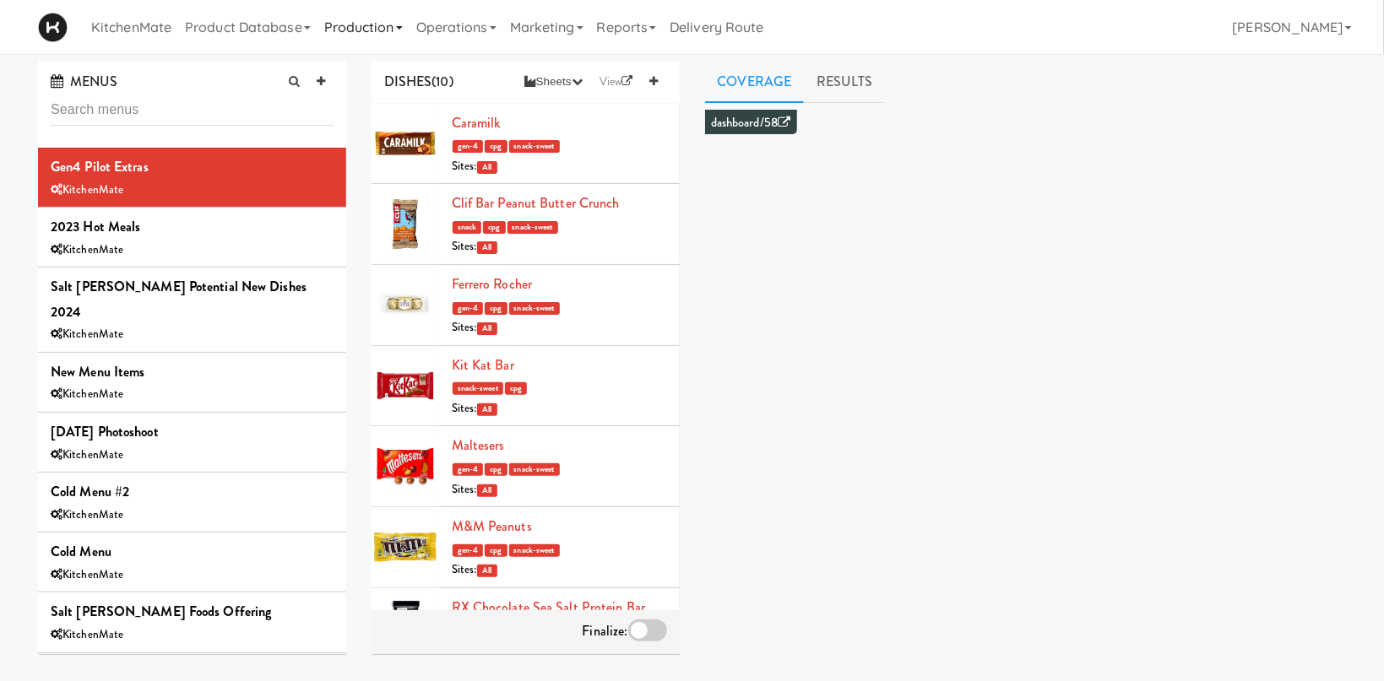
click at [377, 29] on link "Production" at bounding box center [363, 27] width 92 height 54
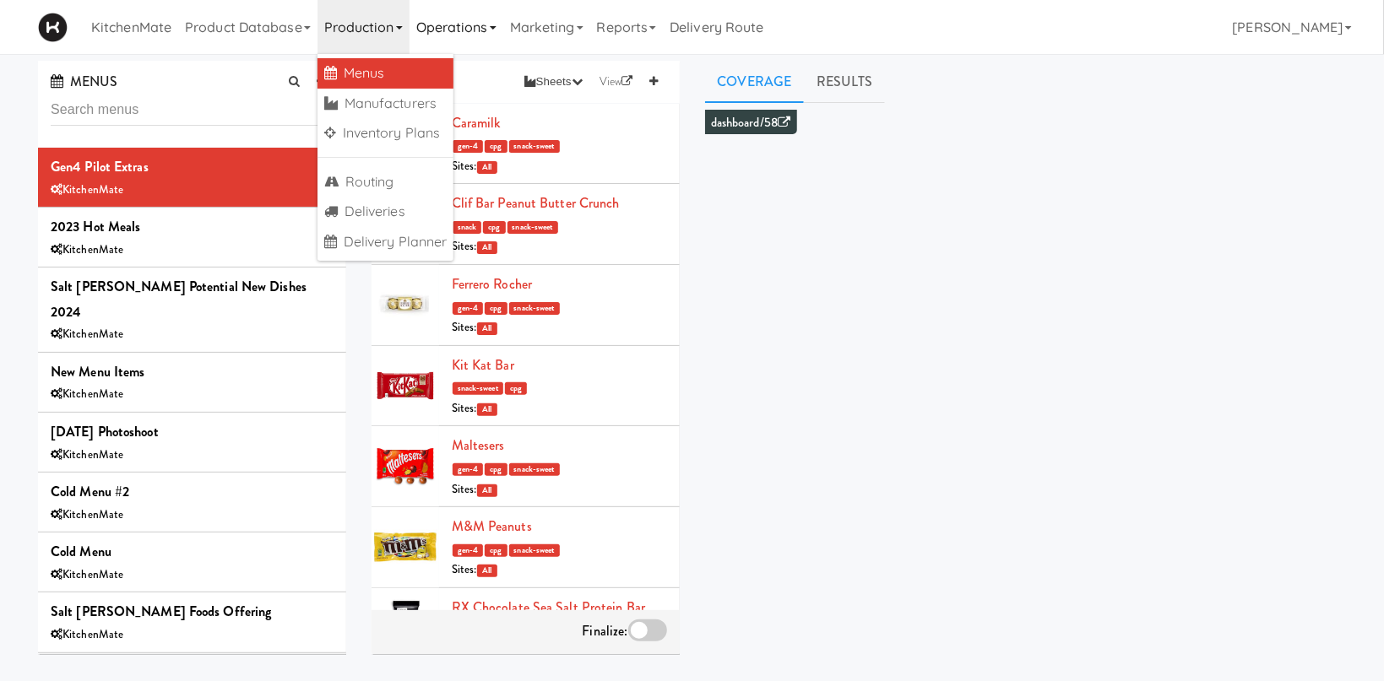
click at [437, 26] on link "Operations" at bounding box center [457, 27] width 94 height 54
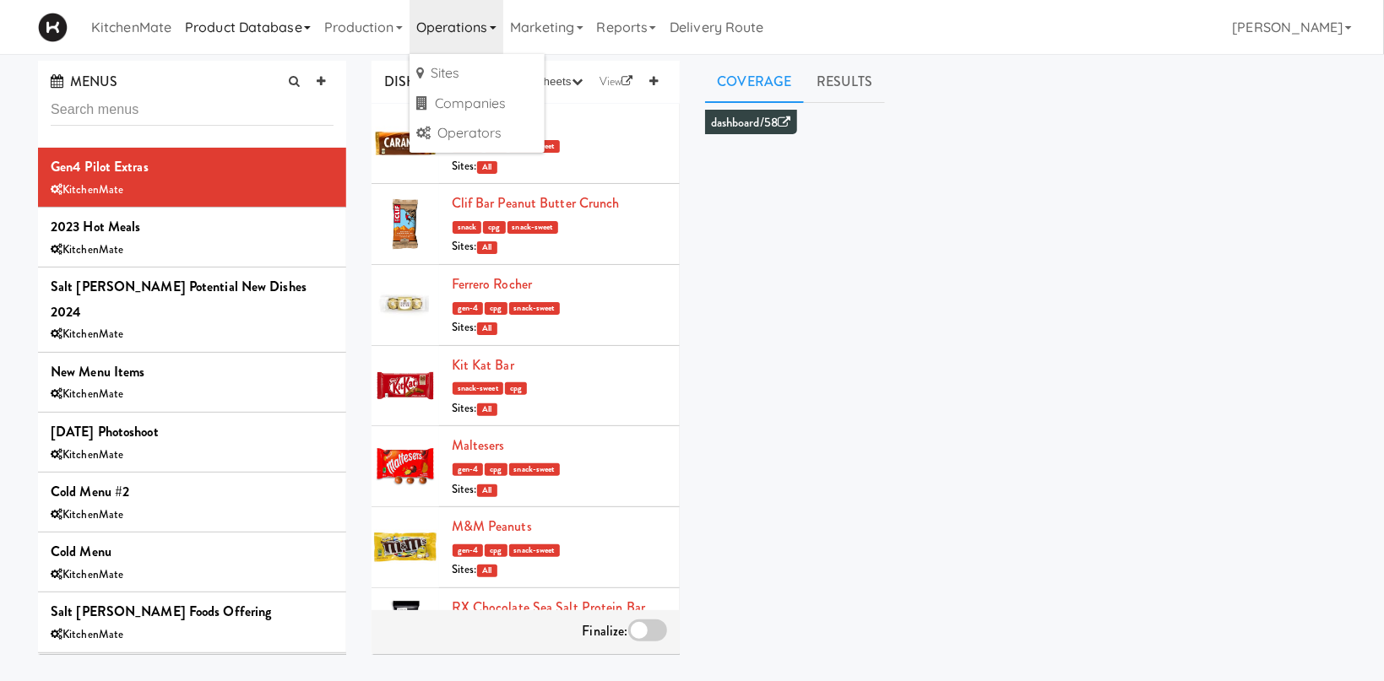
click at [269, 22] on link "Product Database" at bounding box center [247, 27] width 139 height 54
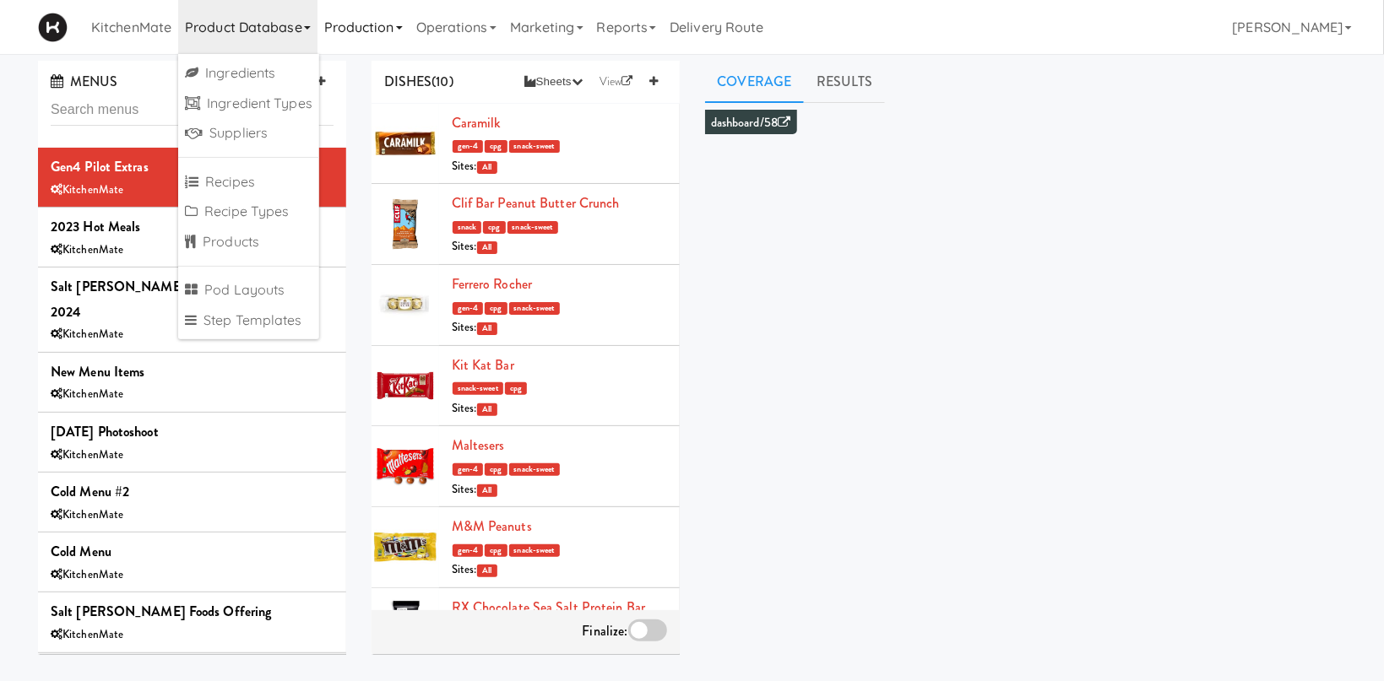
click at [400, 19] on link "Production" at bounding box center [363, 27] width 92 height 54
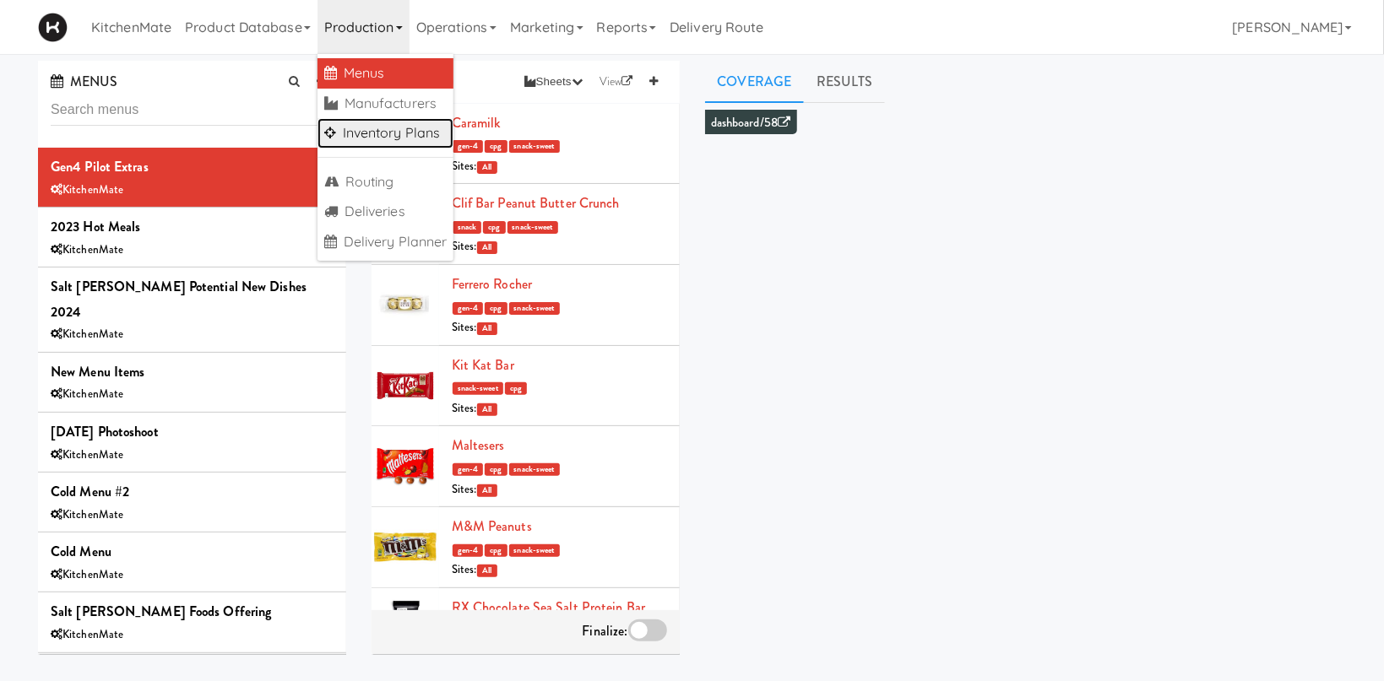
click at [391, 135] on link "Inventory Plans" at bounding box center [385, 133] width 137 height 30
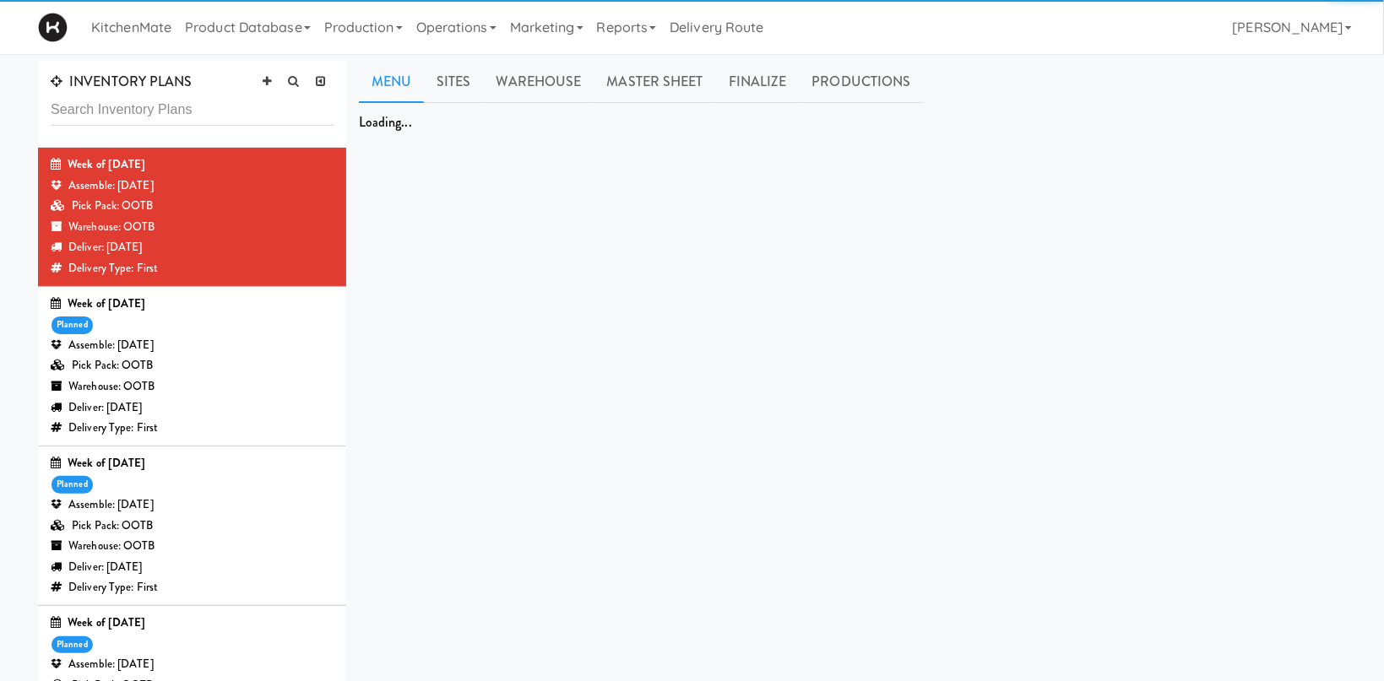
click at [263, 81] on icon at bounding box center [267, 81] width 8 height 11
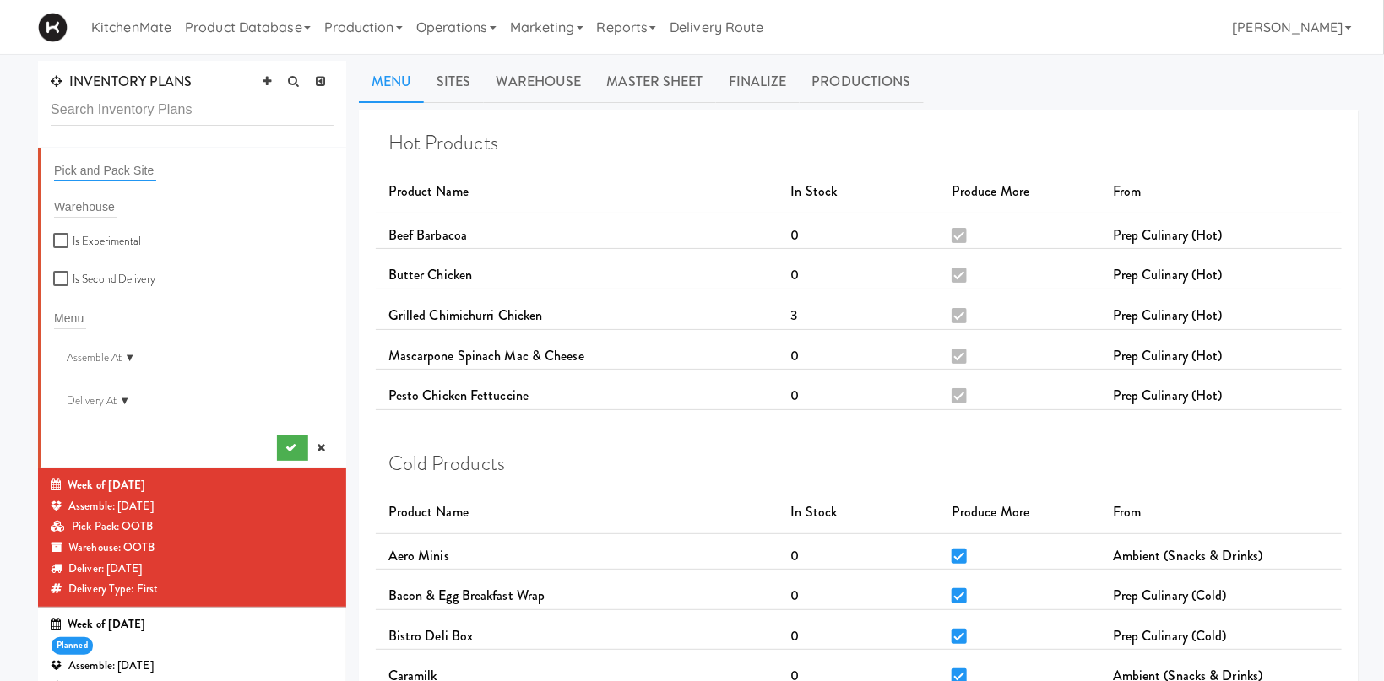
click at [117, 169] on input "text" at bounding box center [105, 171] width 102 height 22
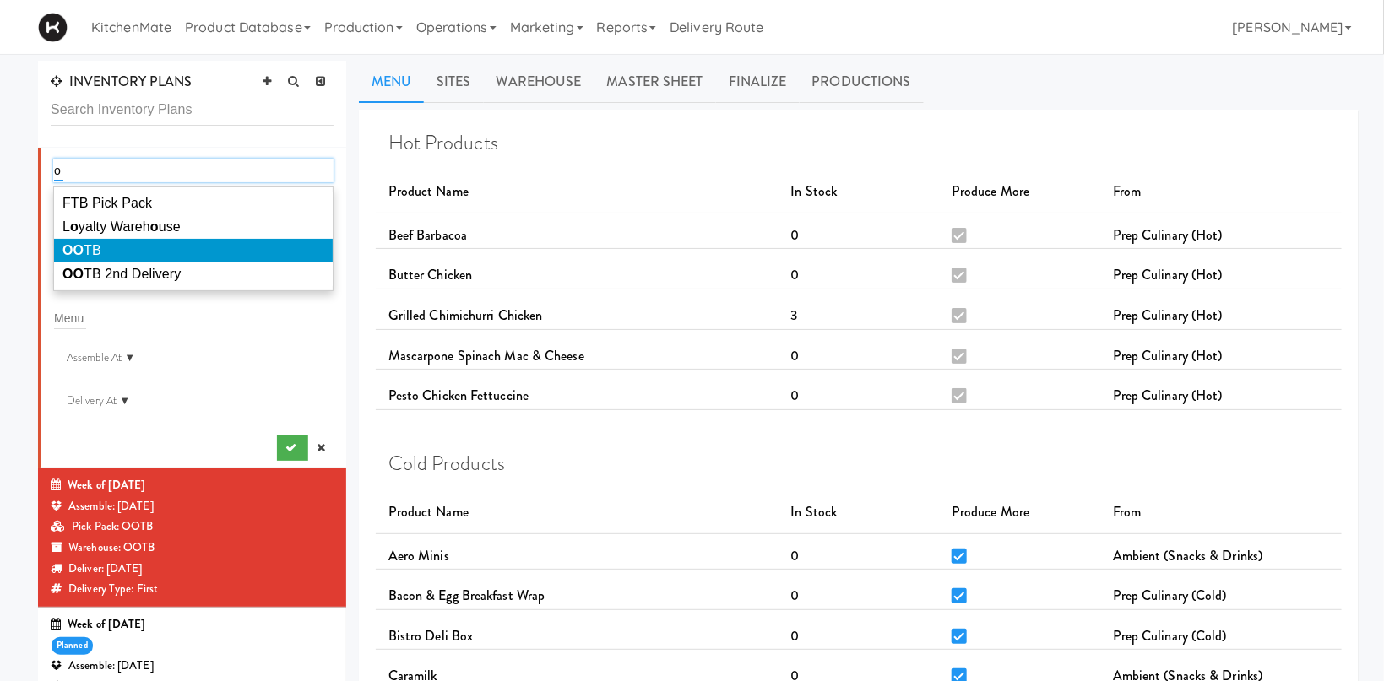
type input "o"
click at [83, 267] on em "O" at bounding box center [78, 274] width 11 height 14
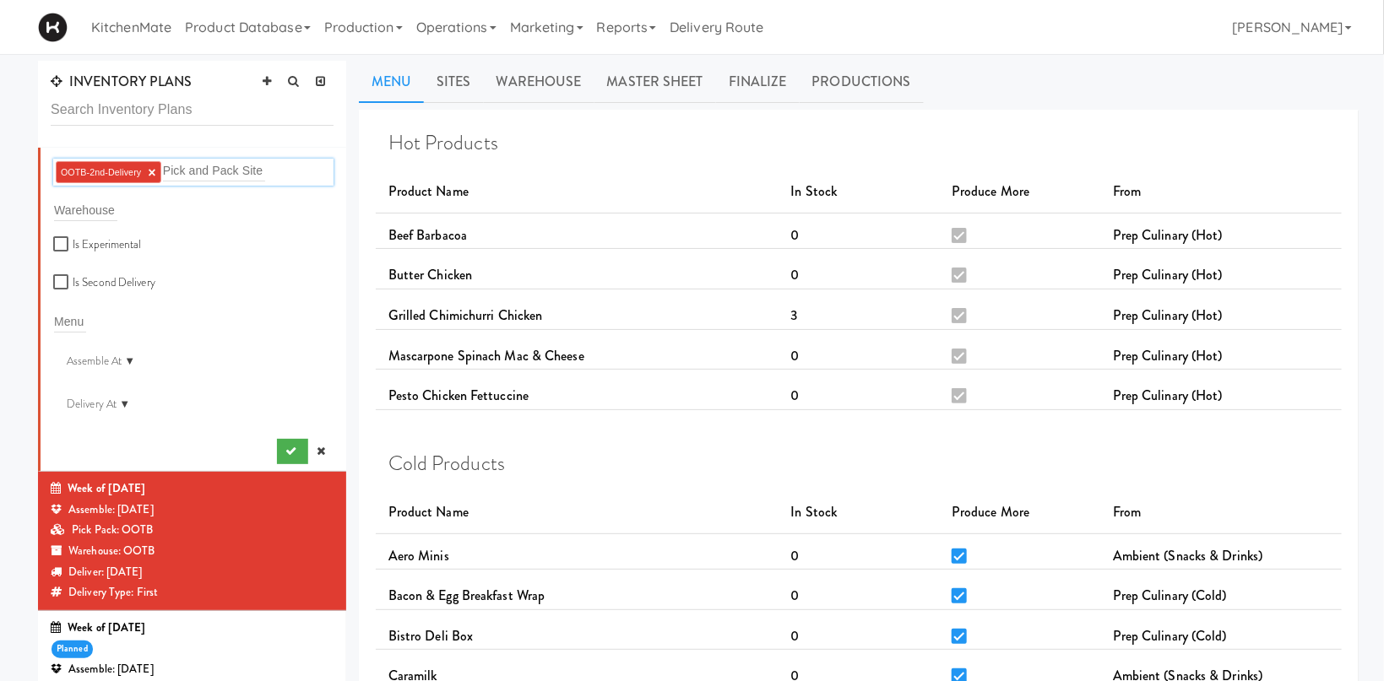
click at [150, 175] on link "×" at bounding box center [152, 172] width 8 height 14
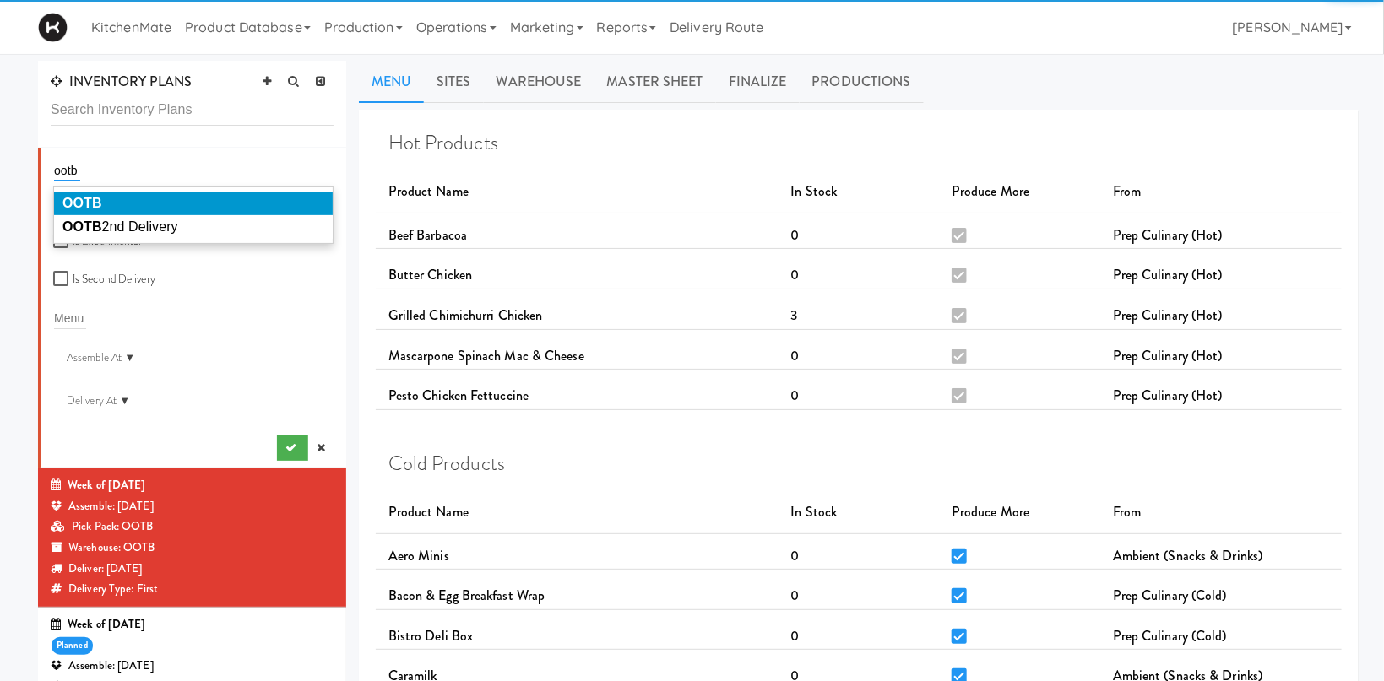
type input "ootb"
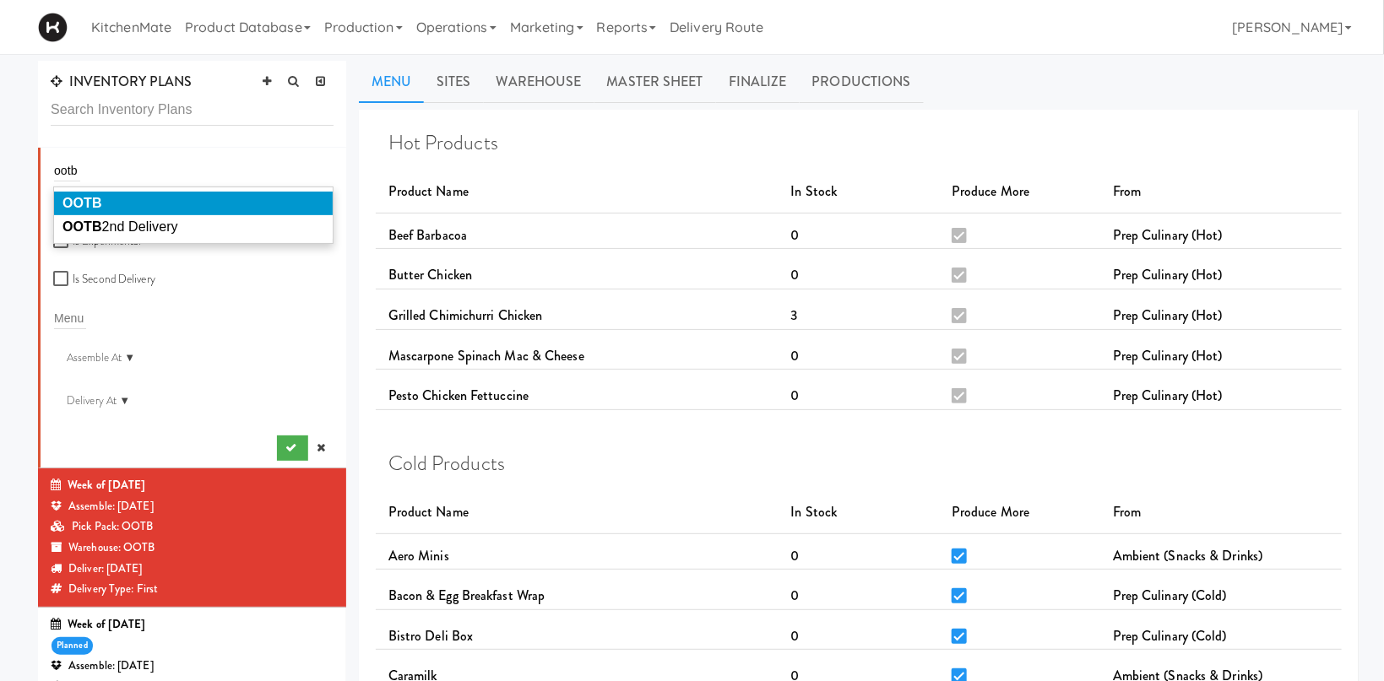
click at [106, 201] on li "OOTB" at bounding box center [193, 204] width 279 height 24
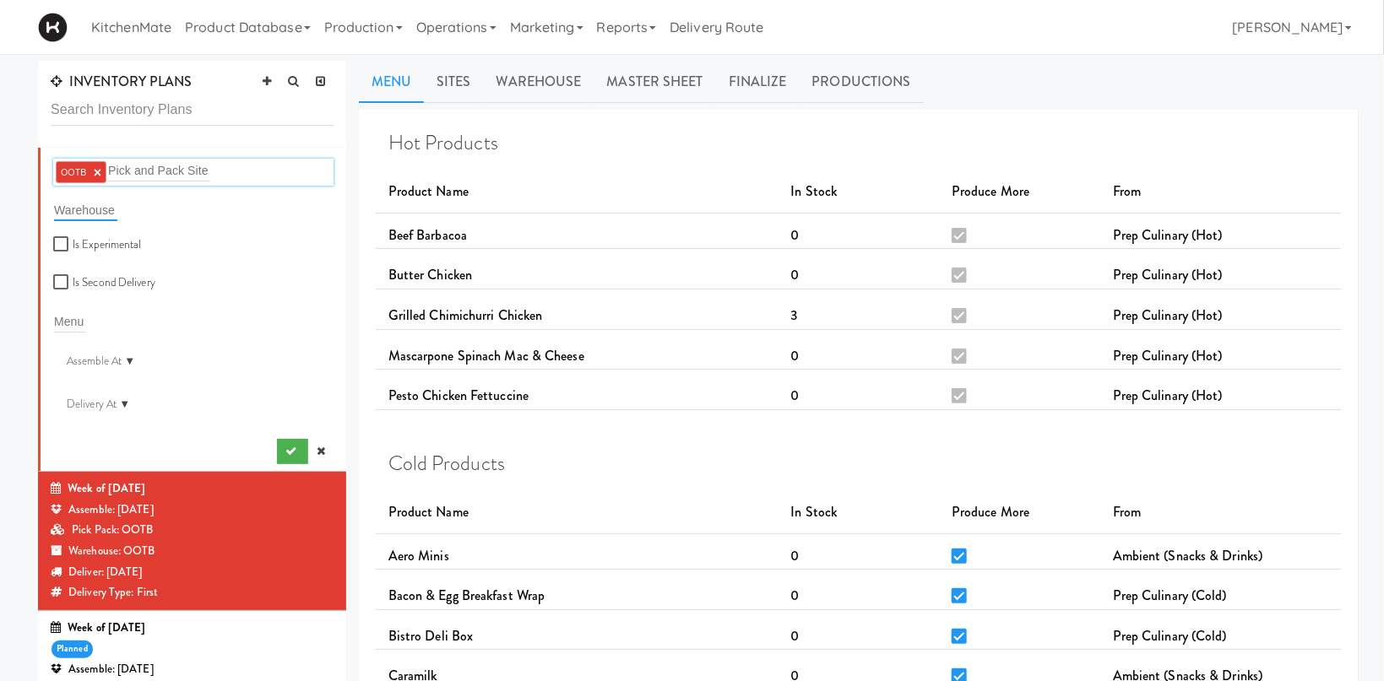
click at [95, 205] on input "text" at bounding box center [85, 210] width 63 height 22
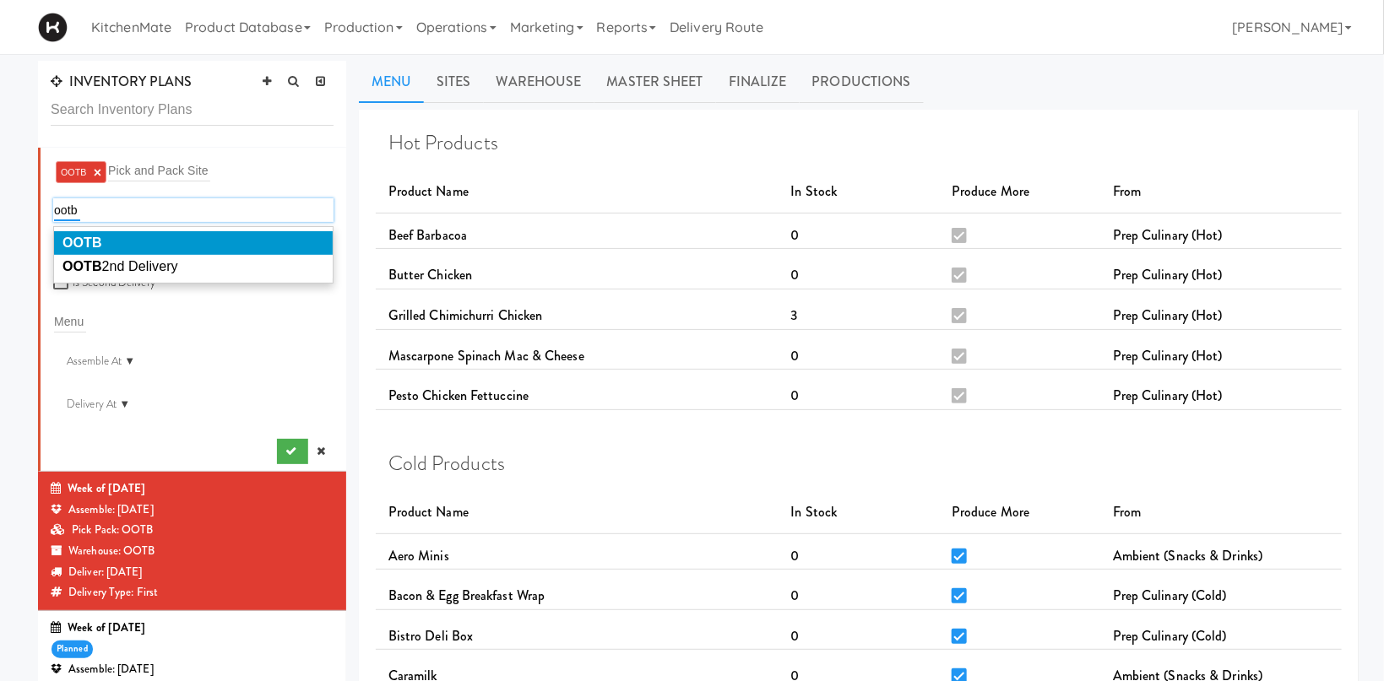
type input "ootb"
click at [170, 236] on li "OOTB" at bounding box center [193, 243] width 279 height 24
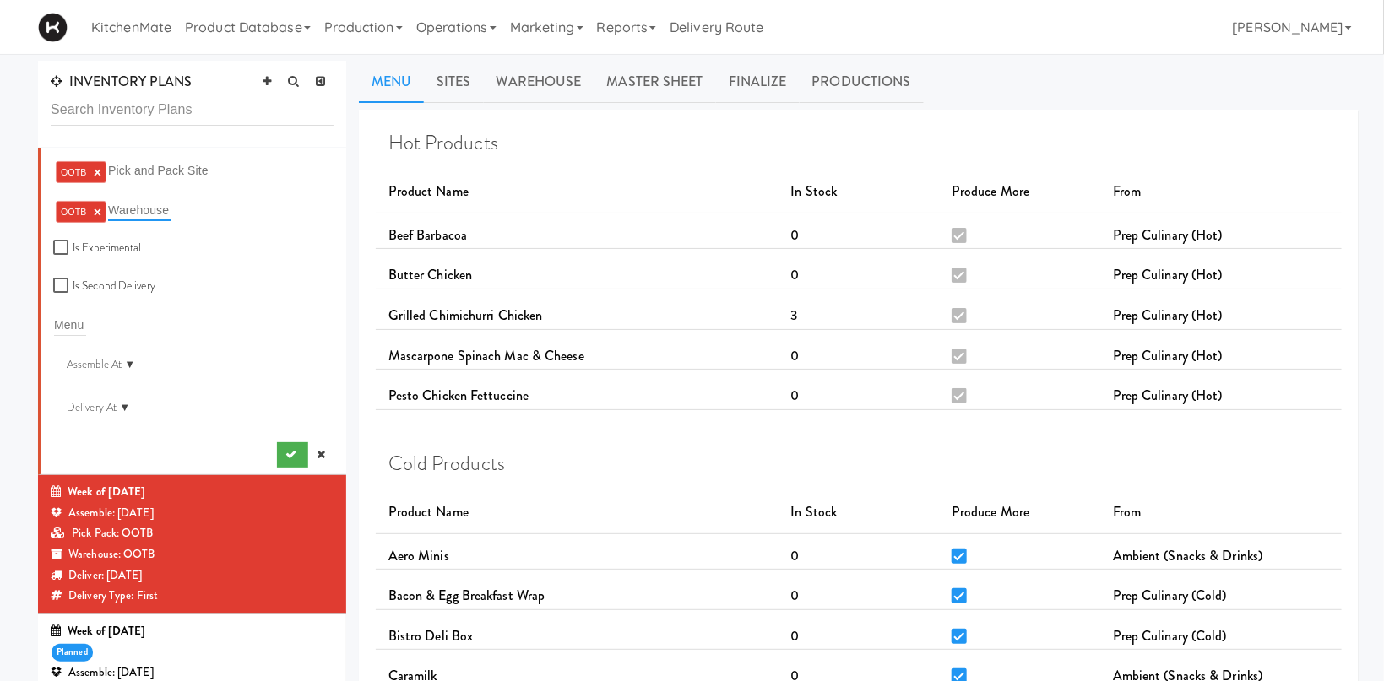
click at [75, 323] on input "text" at bounding box center [70, 325] width 32 height 22
type input "we"
click at [56, 323] on input "ek of" at bounding box center [68, 325] width 29 height 22
click at [55, 326] on input "ek of" at bounding box center [68, 325] width 29 height 22
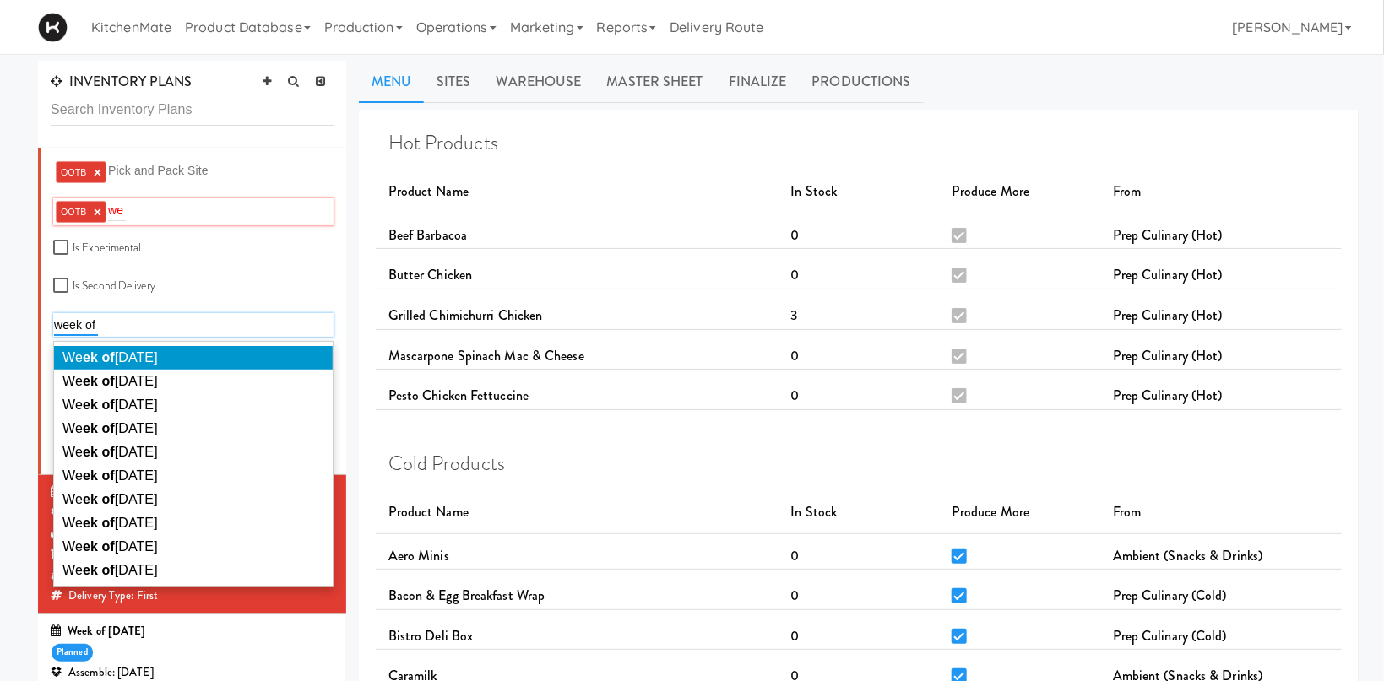
type input "week of"
click at [158, 358] on span "We ek of Oct 12th, 2025" at bounding box center [109, 357] width 95 height 14
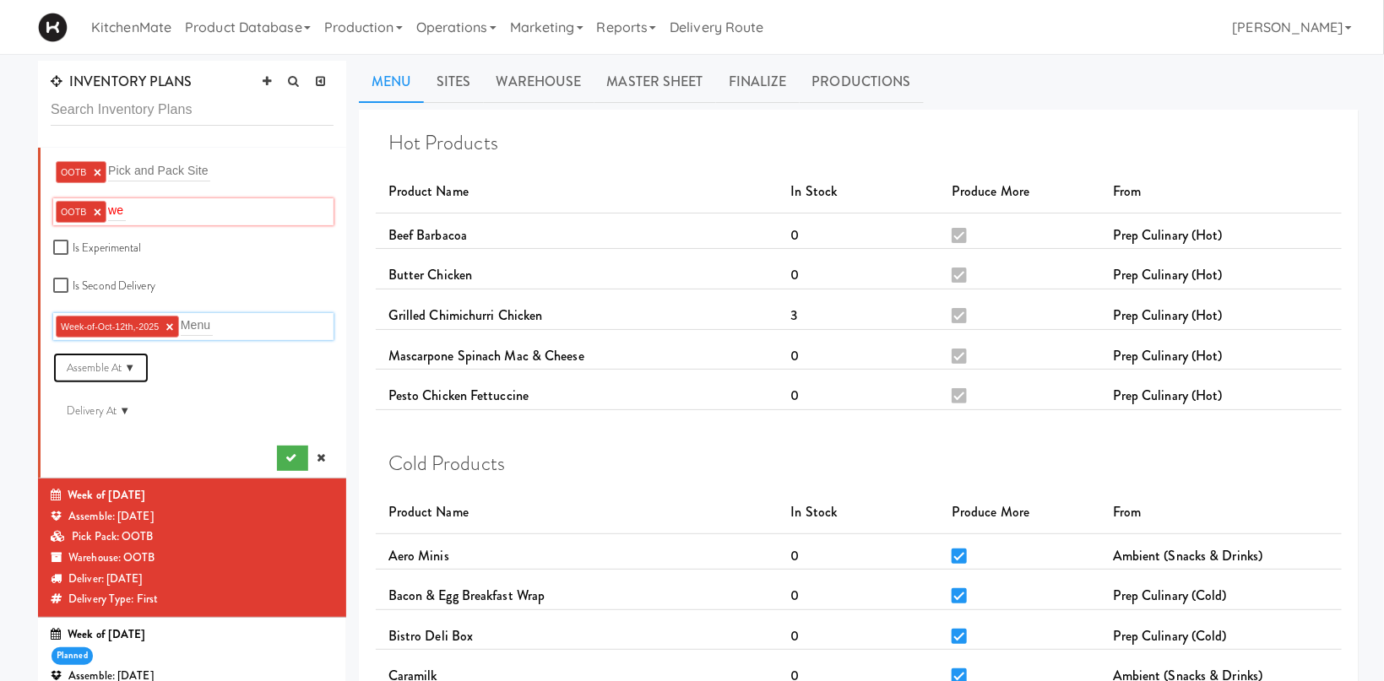
click at [133, 365] on div "Assemble At ▼" at bounding box center [100, 368] width 95 height 30
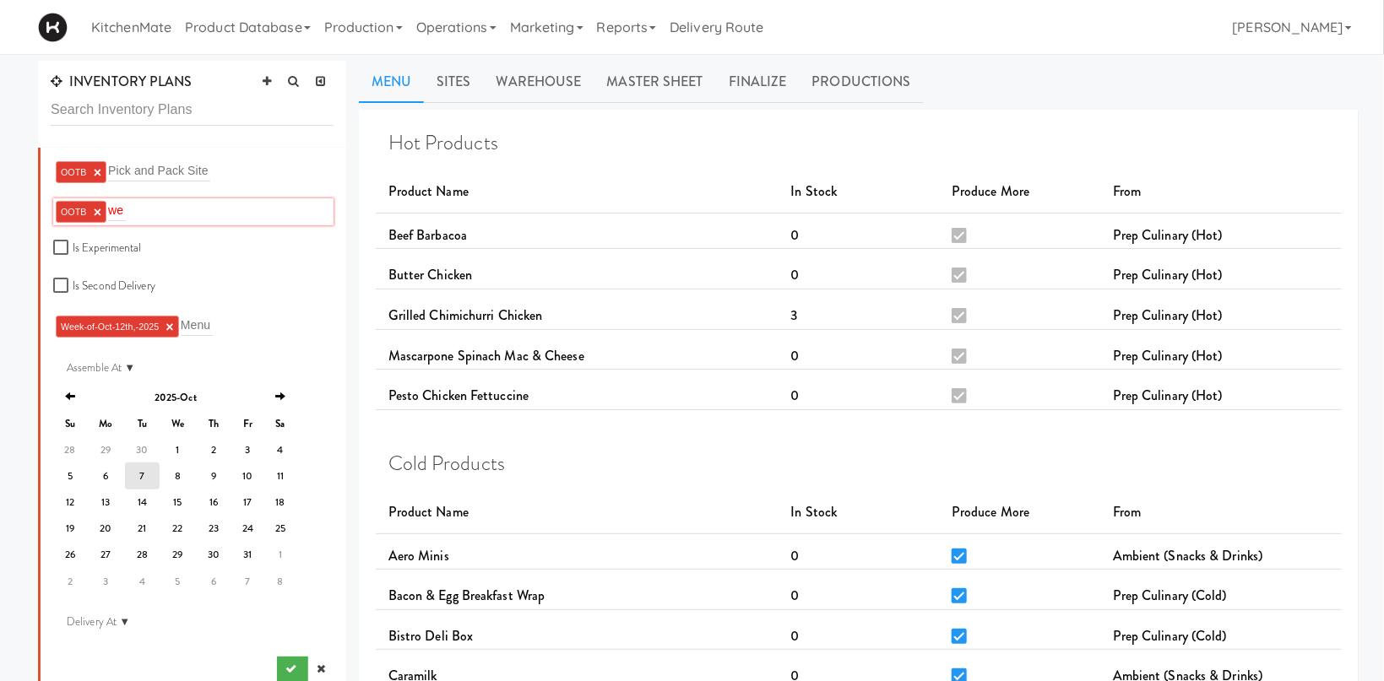
click at [151, 208] on div "OOTB × we we" at bounding box center [193, 211] width 280 height 27
click at [135, 213] on div "OOTB × we we" at bounding box center [193, 211] width 280 height 27
click at [127, 214] on div "OOTB × we we" at bounding box center [193, 211] width 280 height 27
click at [138, 214] on div "OOTB × we we" at bounding box center [193, 211] width 280 height 27
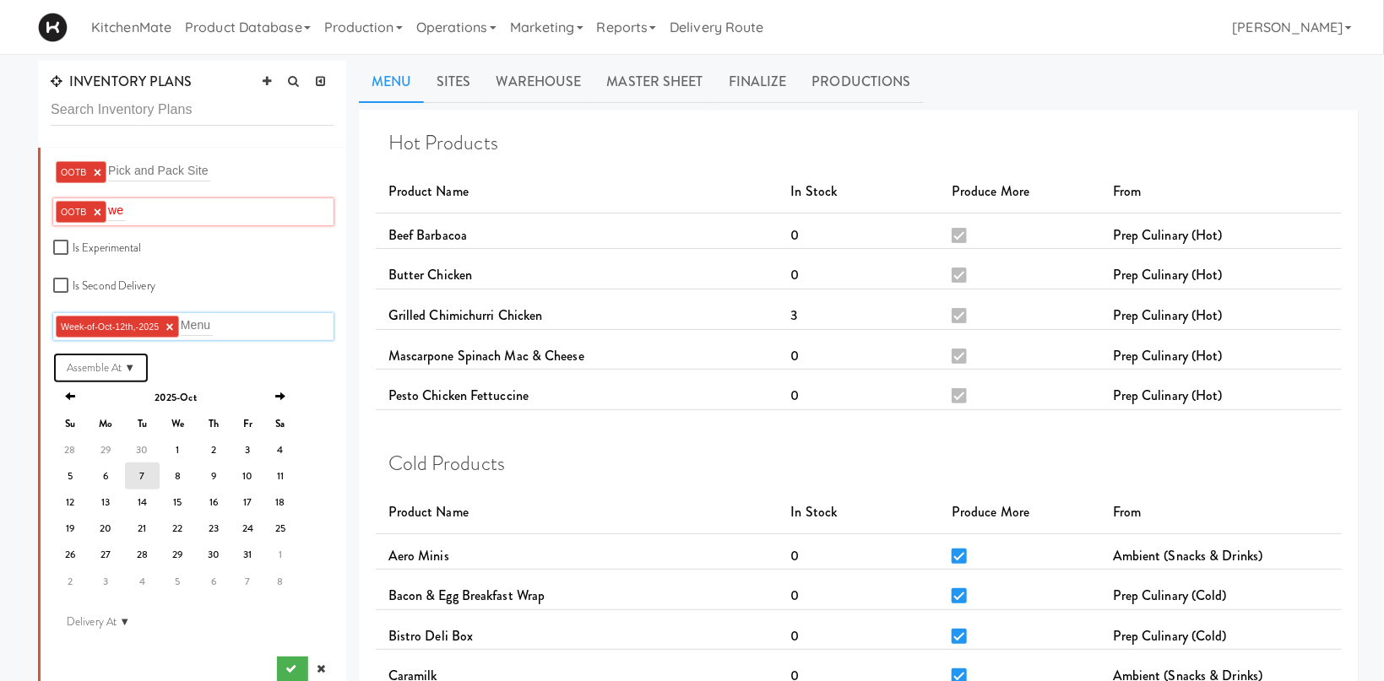
click at [130, 364] on div "Assemble At ▼" at bounding box center [100, 368] width 95 height 30
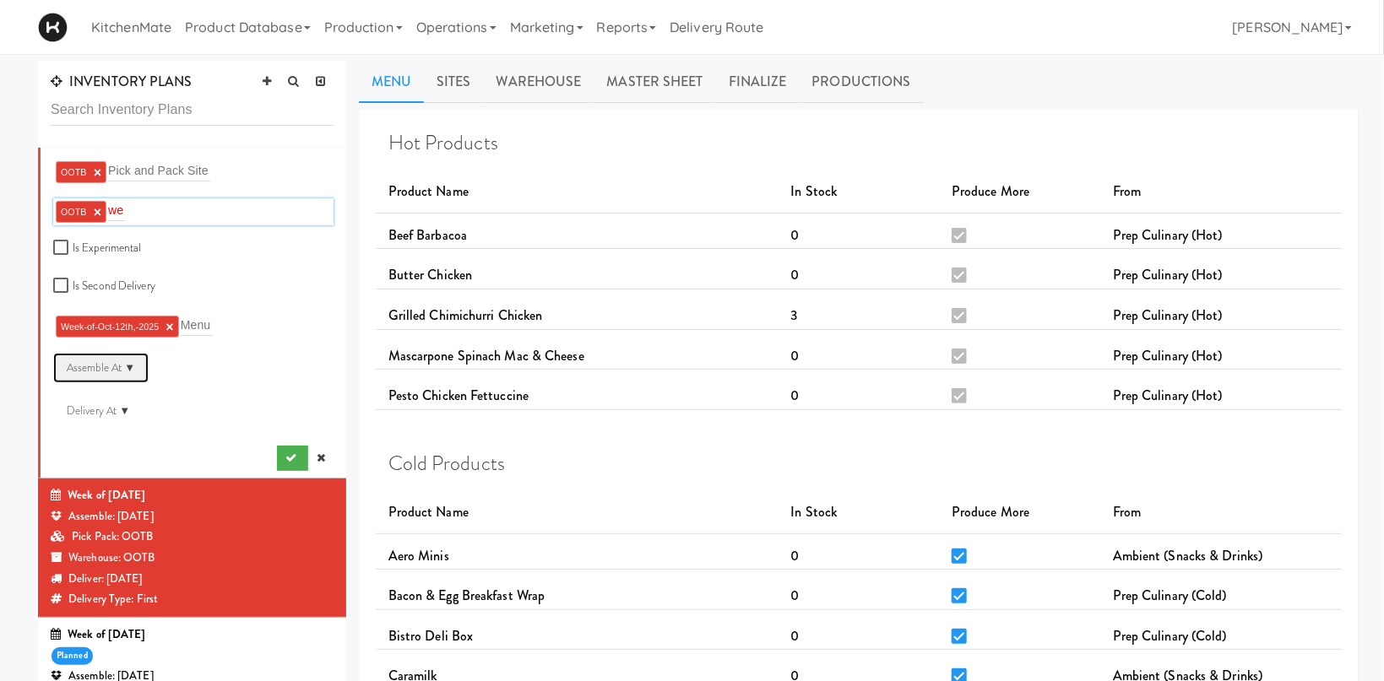
click at [113, 366] on div "Assemble At ▼" at bounding box center [100, 368] width 95 height 30
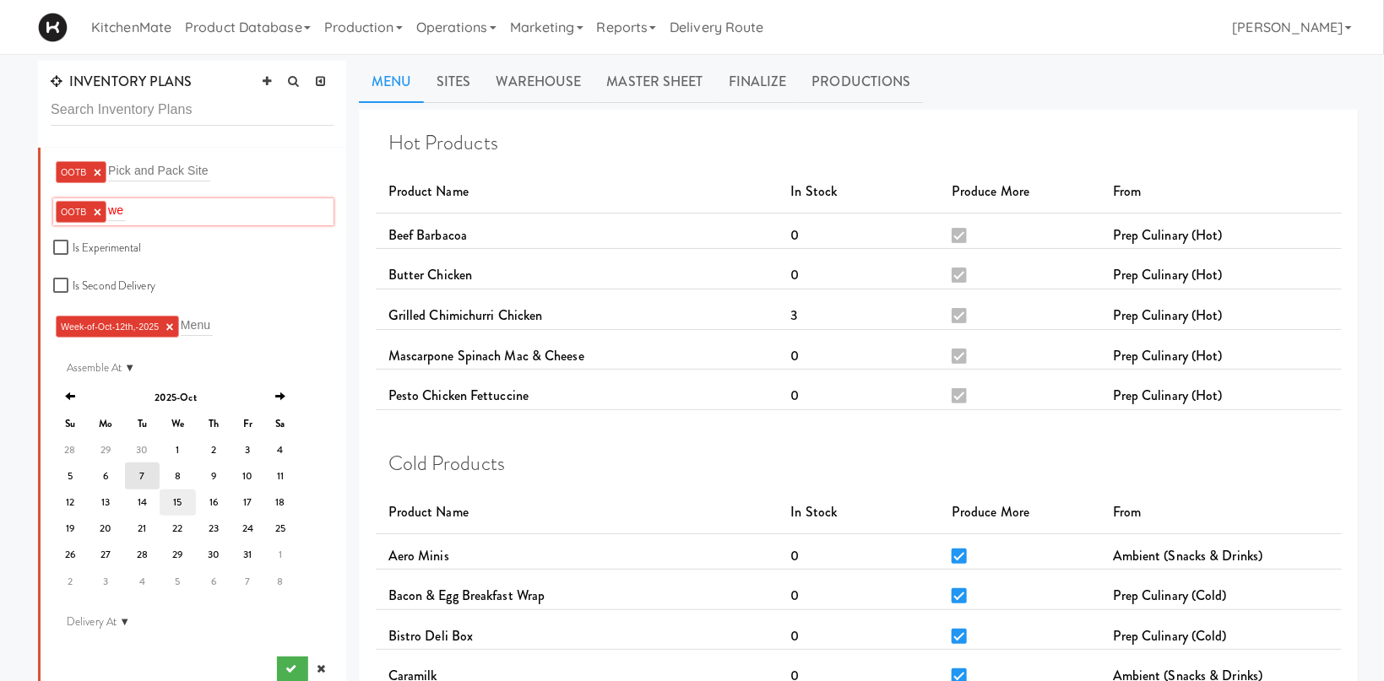
click at [171, 509] on td "15" at bounding box center [178, 503] width 36 height 26
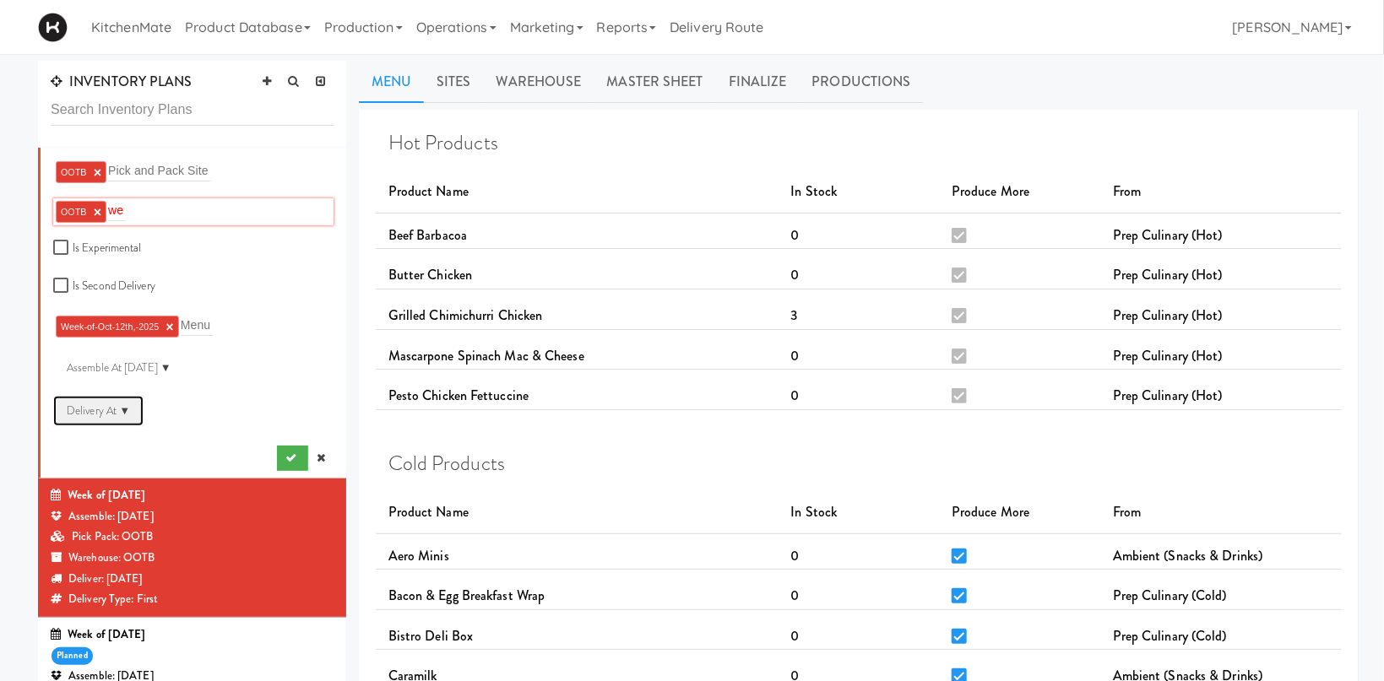
click at [117, 409] on div "Delivery At ▼" at bounding box center [98, 411] width 90 height 30
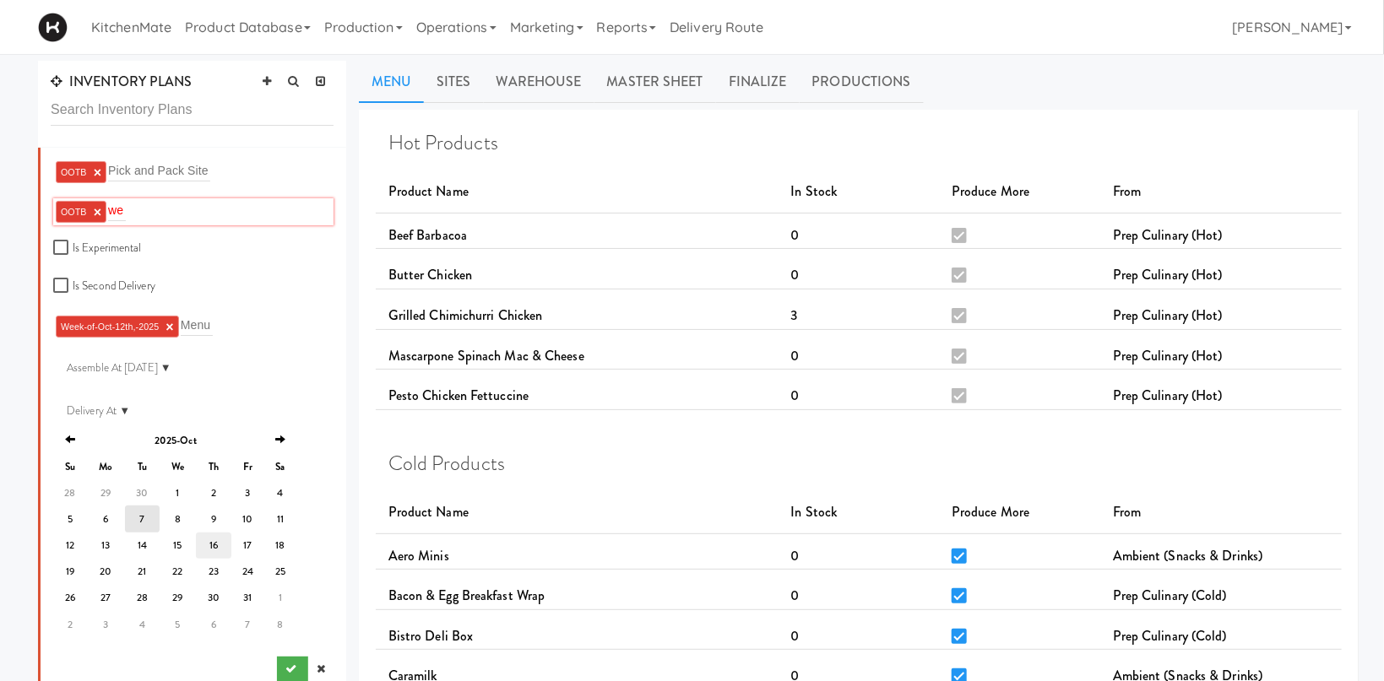
click at [203, 540] on td "16" at bounding box center [213, 546] width 35 height 26
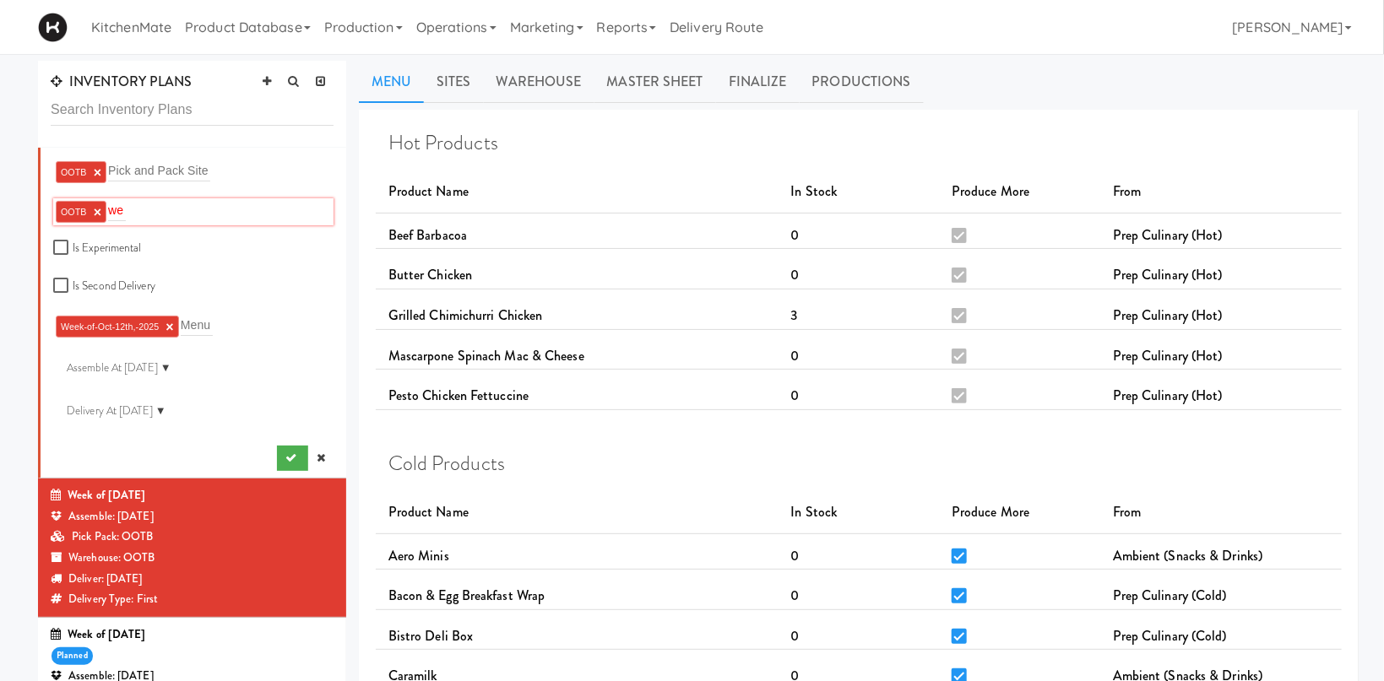
click at [134, 208] on div "OOTB × we we" at bounding box center [193, 211] width 280 height 27
type input "w"
click at [290, 457] on icon "submit" at bounding box center [290, 458] width 11 height 11
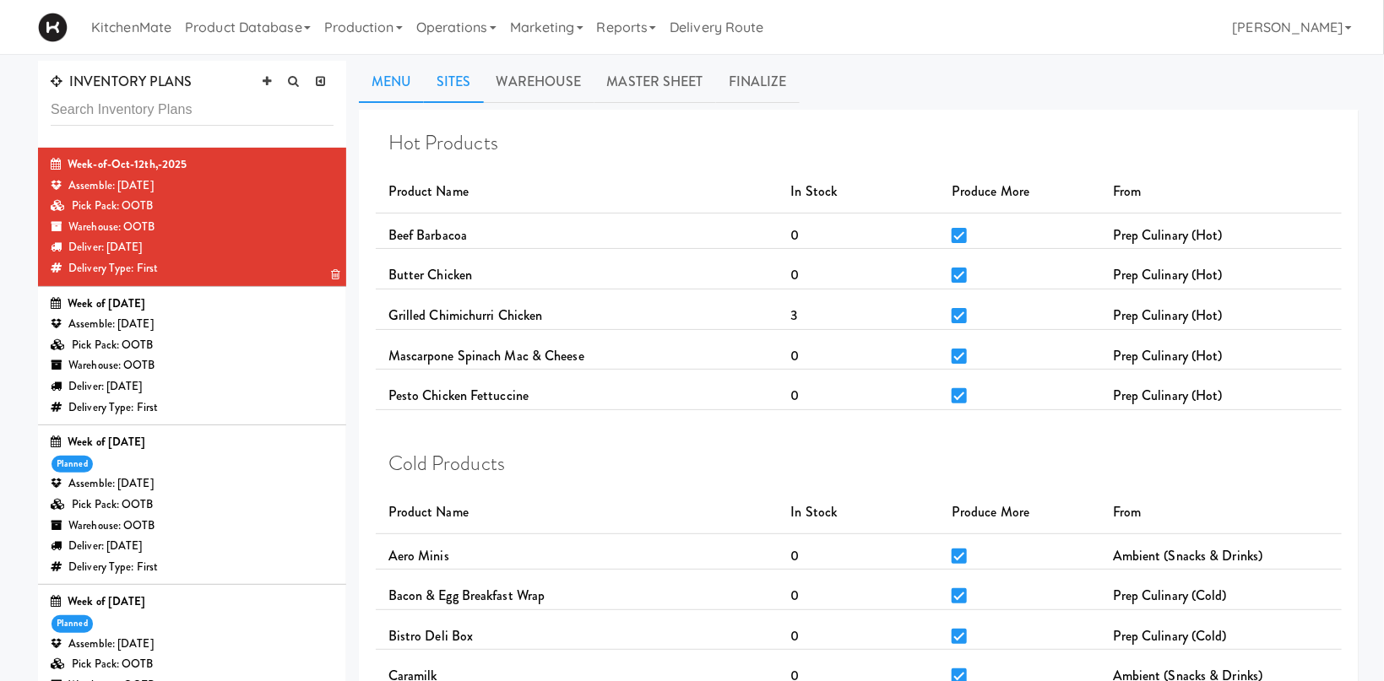
click at [471, 90] on link "Sites" at bounding box center [454, 82] width 60 height 42
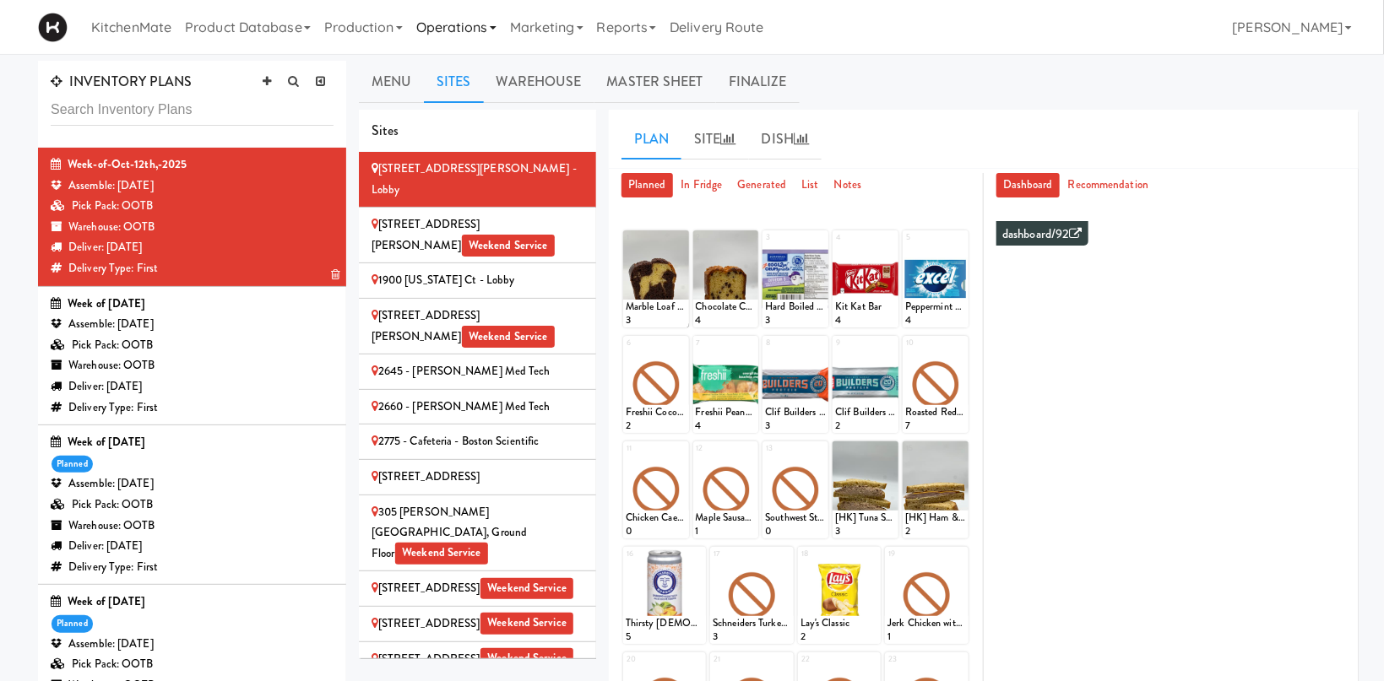
click at [467, 27] on link "Operations" at bounding box center [457, 27] width 94 height 54
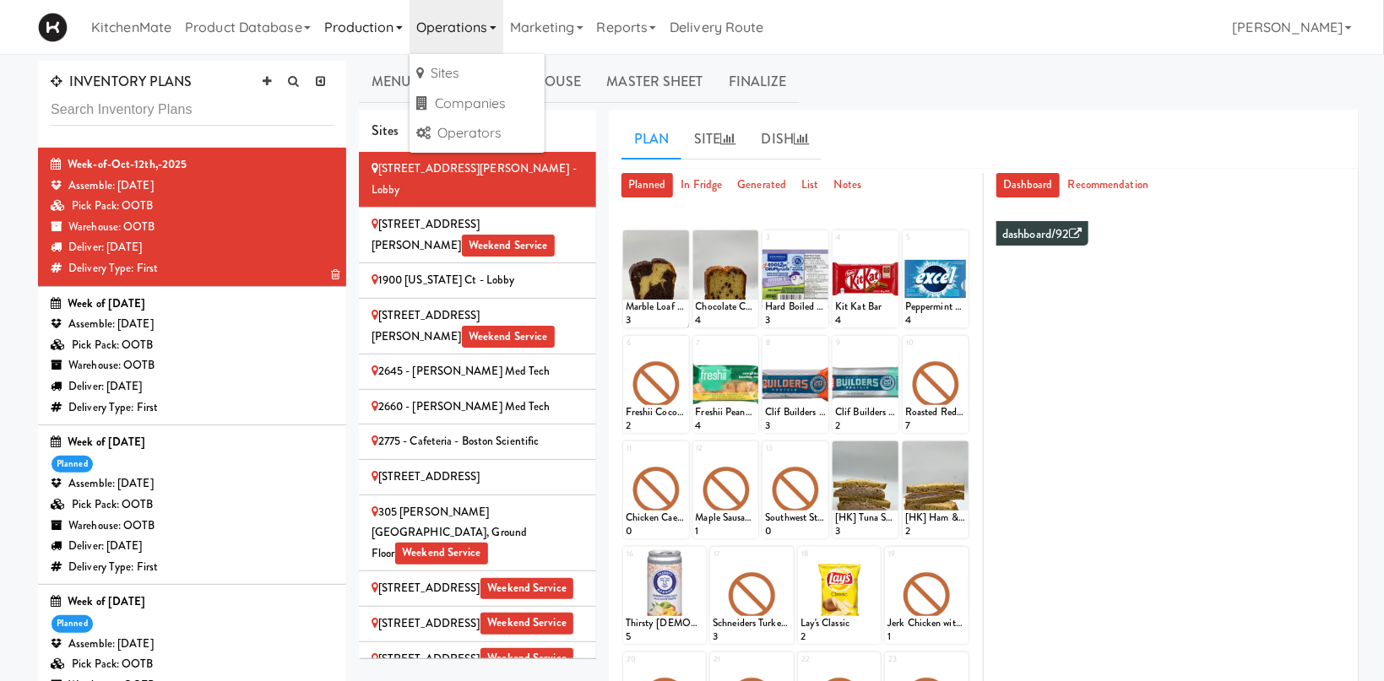
click at [397, 24] on link "Production" at bounding box center [363, 27] width 92 height 54
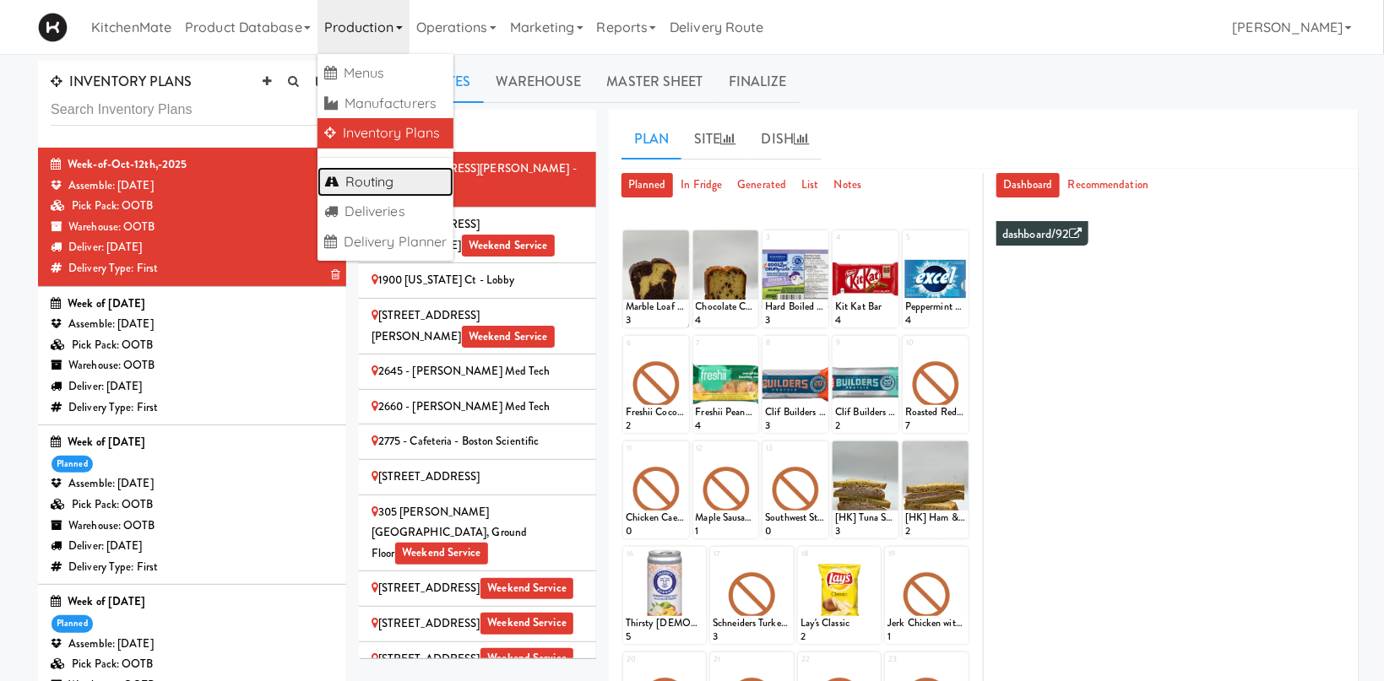
click at [402, 183] on link "Routing" at bounding box center [385, 182] width 137 height 30
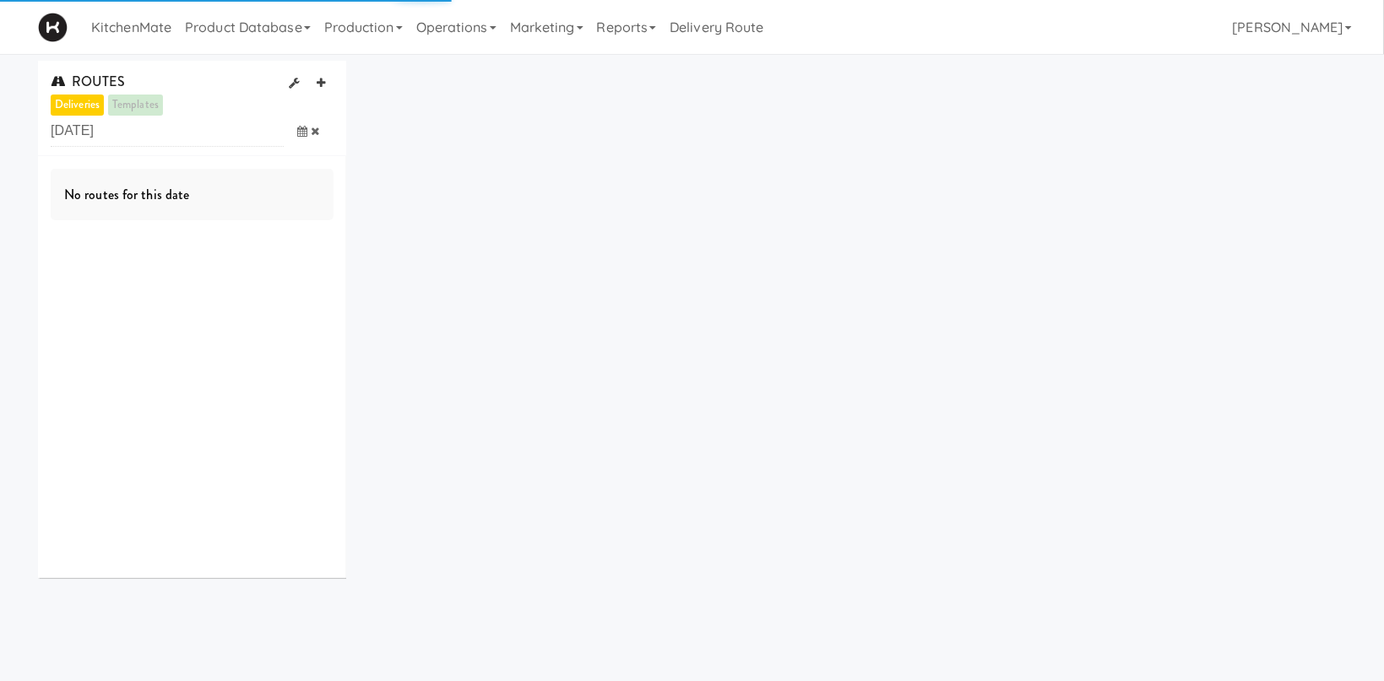
click at [299, 133] on icon at bounding box center [302, 131] width 10 height 11
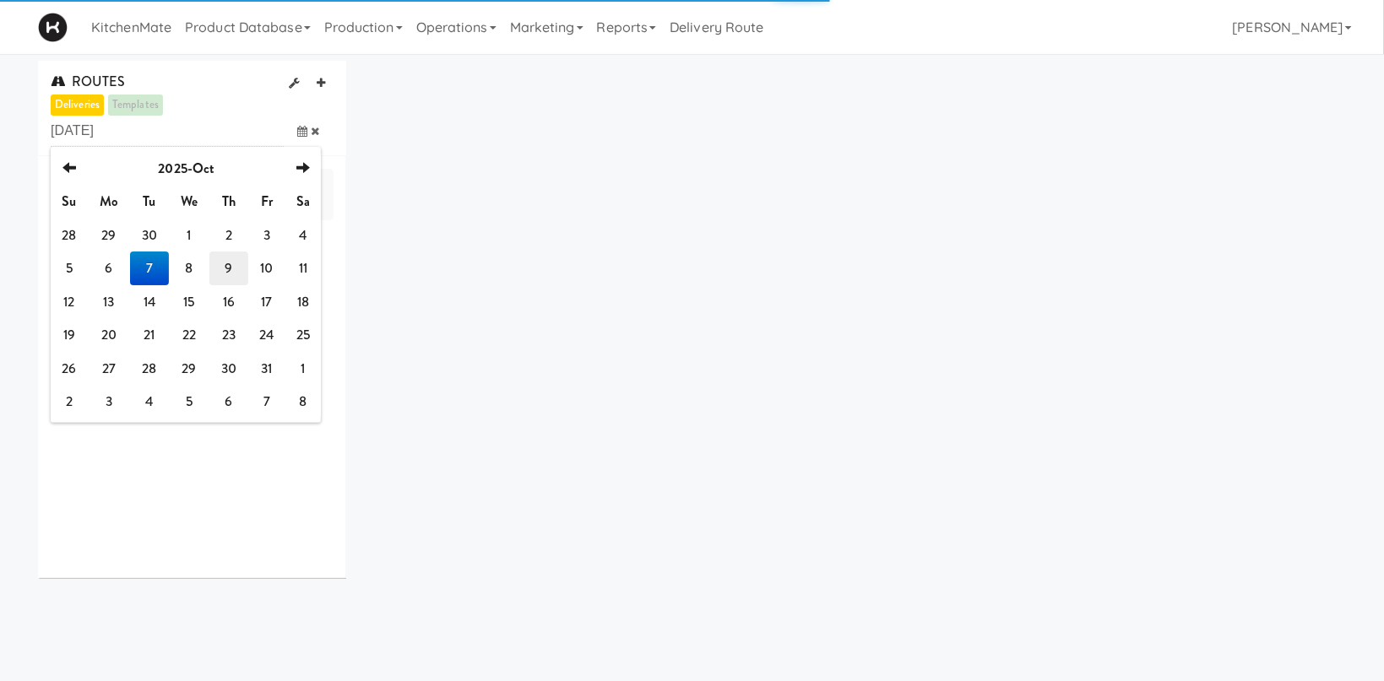
click at [228, 267] on td "9" at bounding box center [228, 269] width 38 height 34
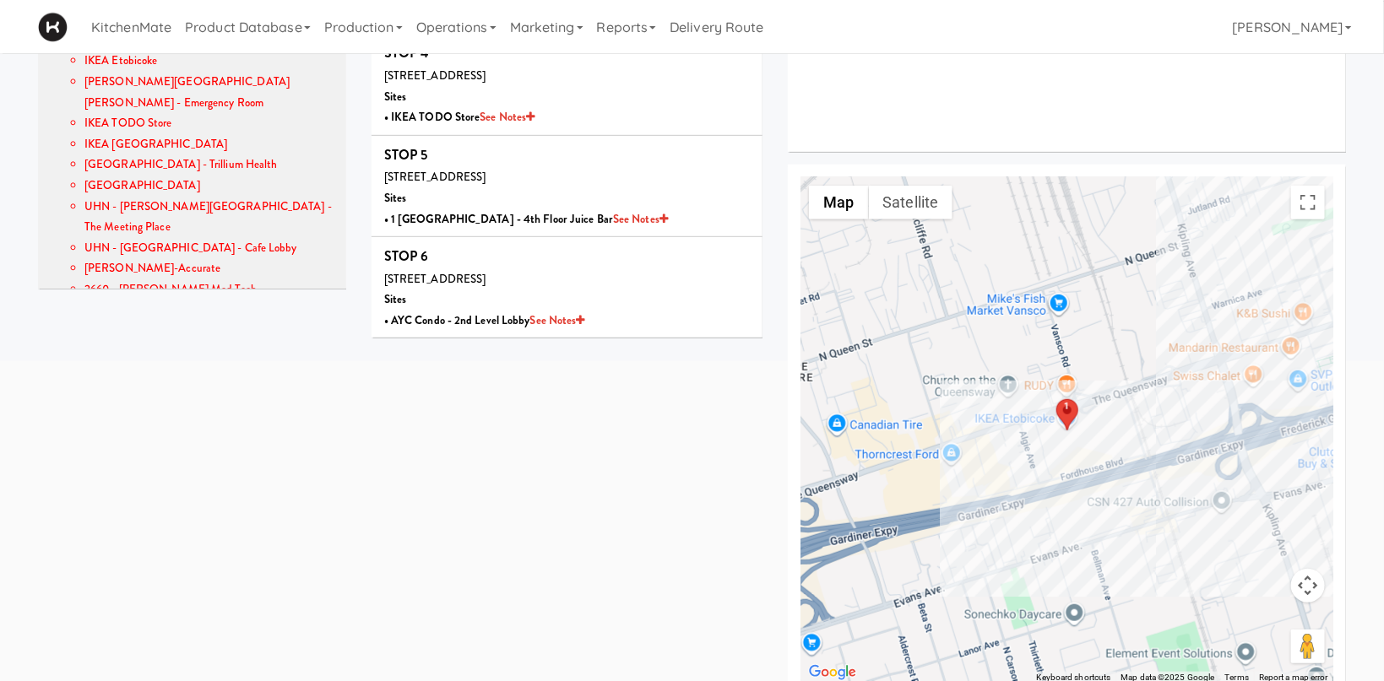
scroll to position [401, 0]
